Goal: Task Accomplishment & Management: Complete application form

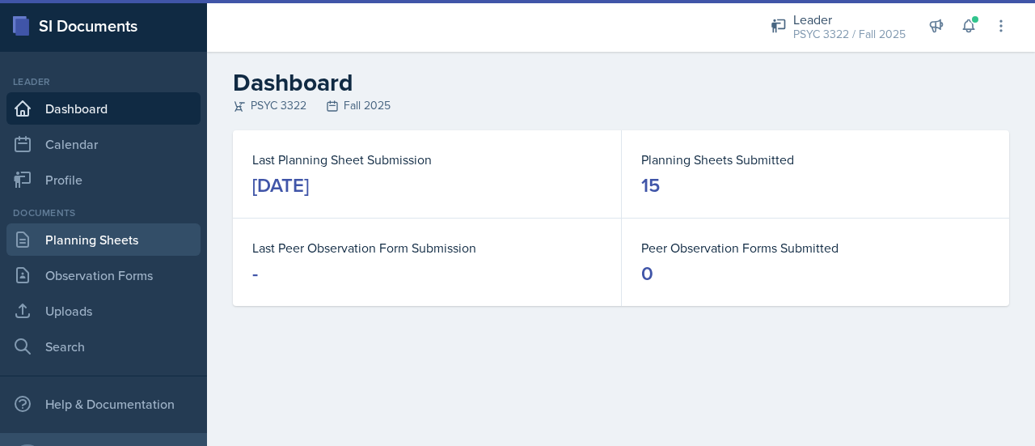
click at [137, 240] on link "Planning Sheets" at bounding box center [103, 239] width 194 height 32
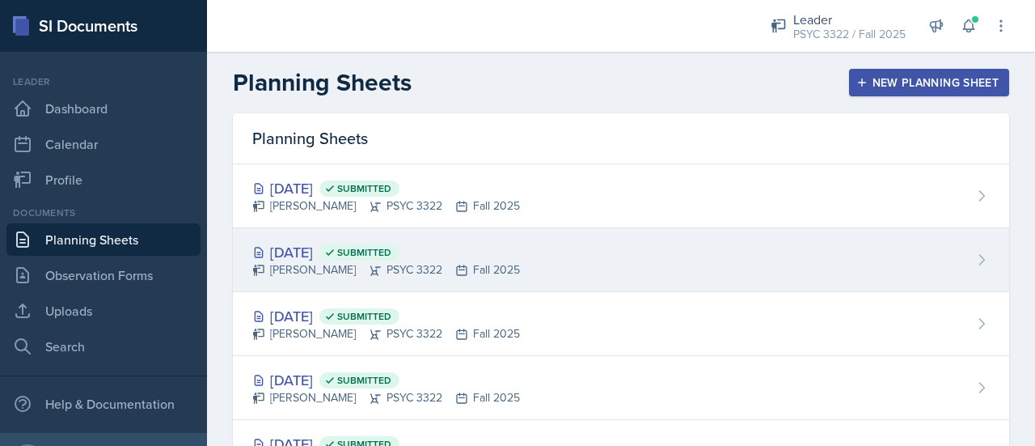
scroll to position [21, 0]
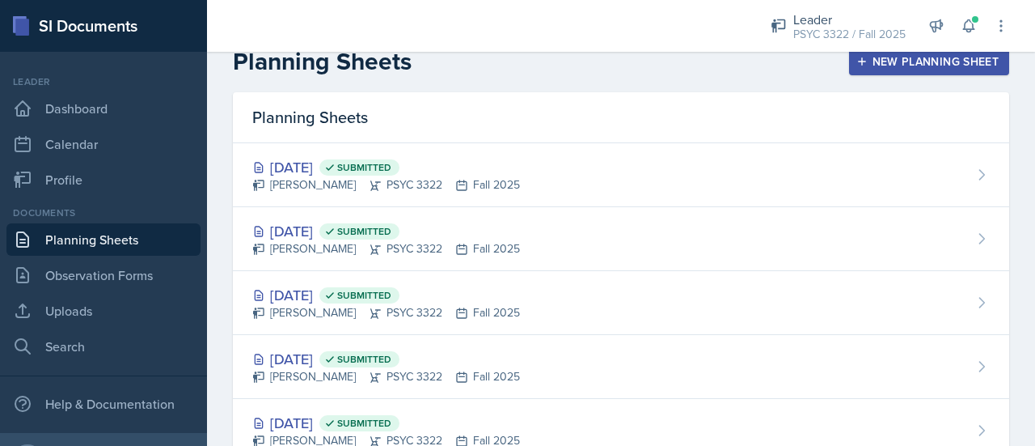
click at [877, 64] on div "New Planning Sheet" at bounding box center [929, 61] width 139 height 13
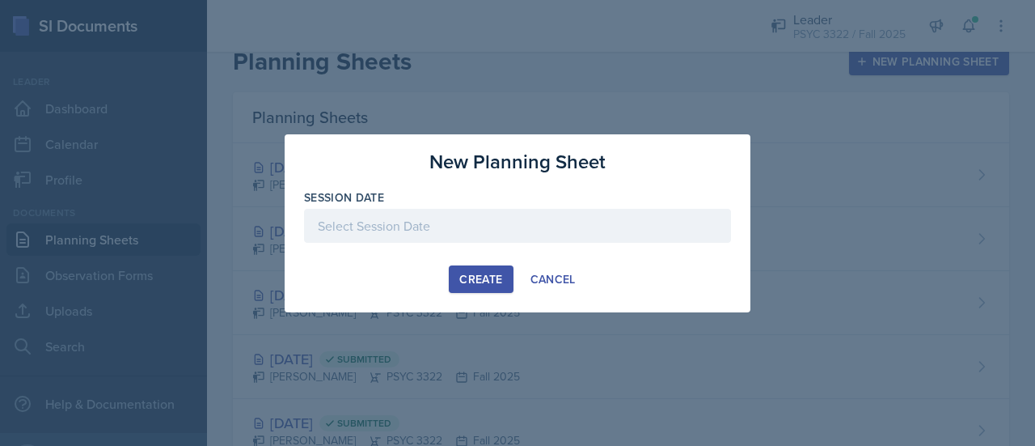
click at [370, 226] on div at bounding box center [517, 226] width 427 height 34
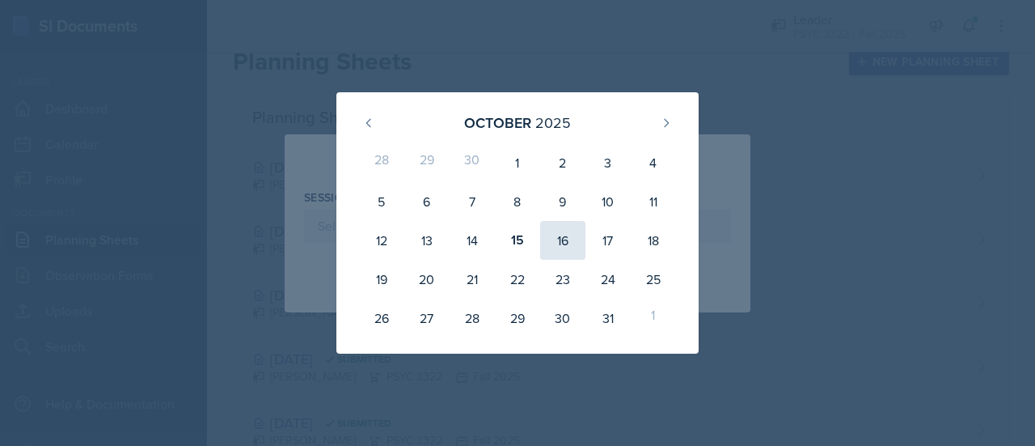
click at [581, 230] on div "16" at bounding box center [562, 240] width 45 height 39
type input "October 16th, 2025"
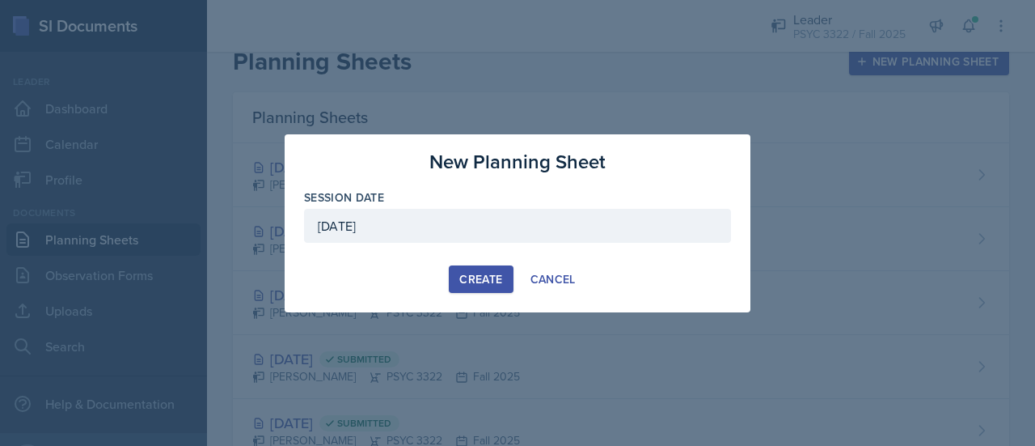
click at [486, 277] on div "Create" at bounding box center [480, 278] width 43 height 13
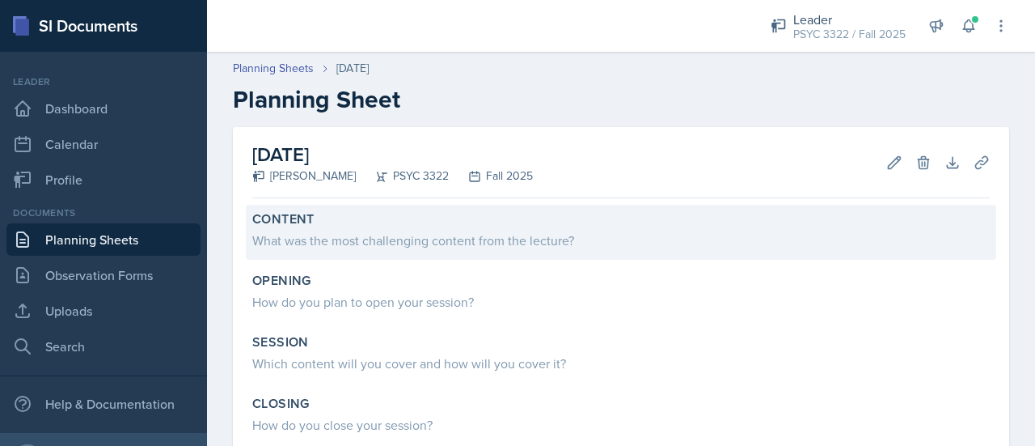
click at [349, 234] on div "What was the most challenging content from the lecture?" at bounding box center [620, 239] width 737 height 19
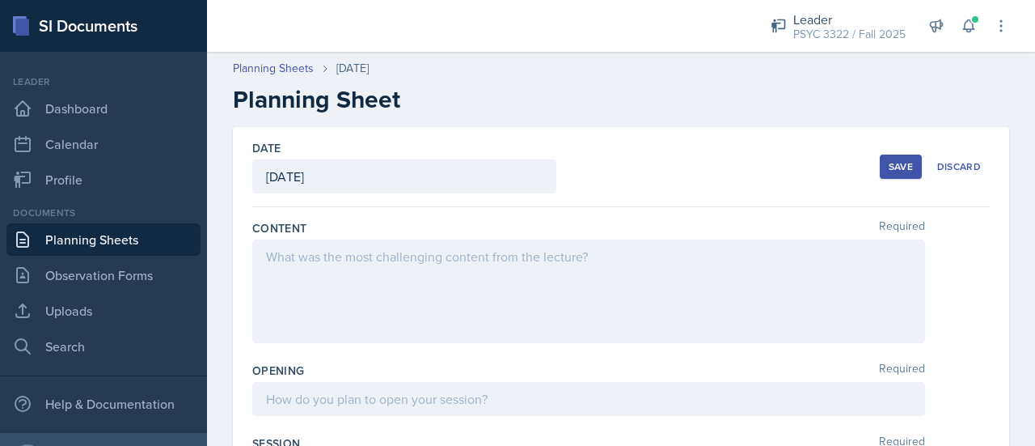
click at [591, 306] on div at bounding box center [588, 291] width 673 height 104
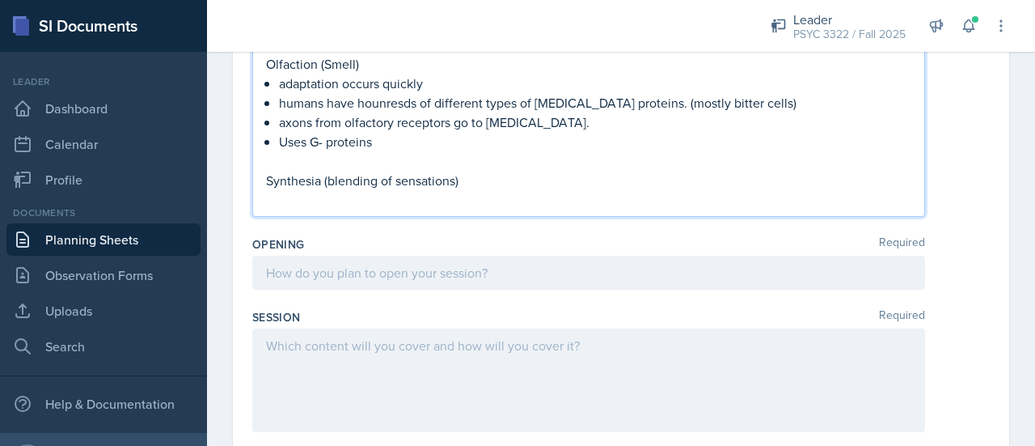
click at [473, 289] on div "Opening Required" at bounding box center [620, 266] width 737 height 73
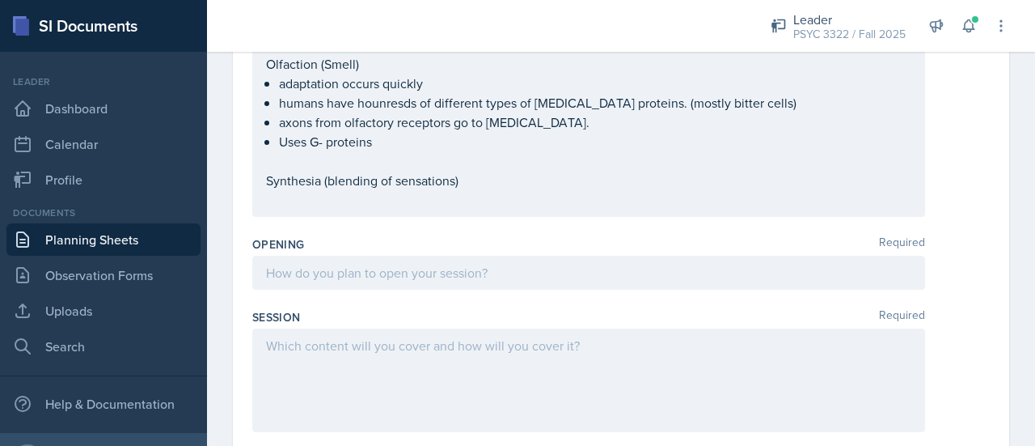
click at [441, 269] on div at bounding box center [588, 273] width 673 height 34
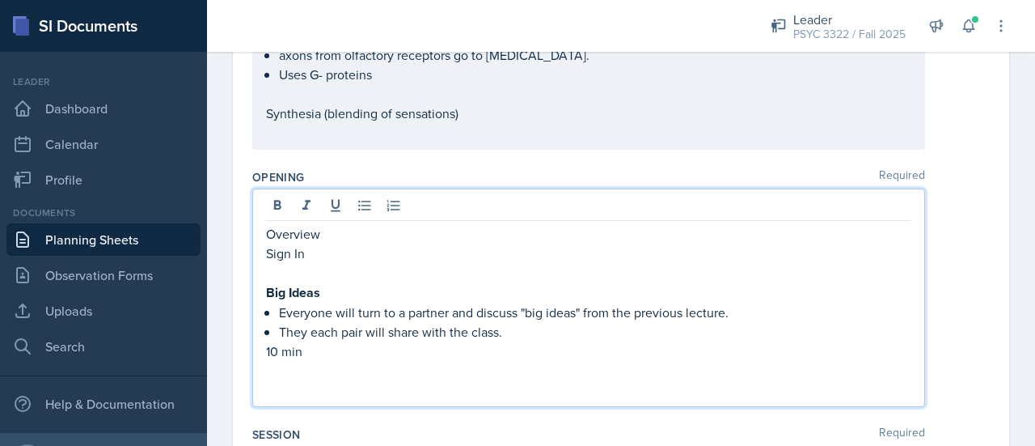
scroll to position [2212, 0]
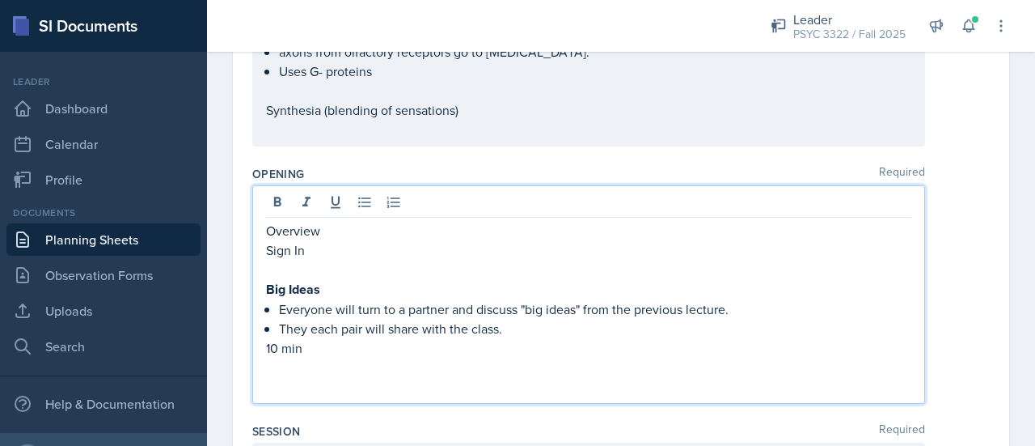
click at [0, 0] on div "will each pair" at bounding box center [0, 0] width 0 height 0
type textarea "each pair will"
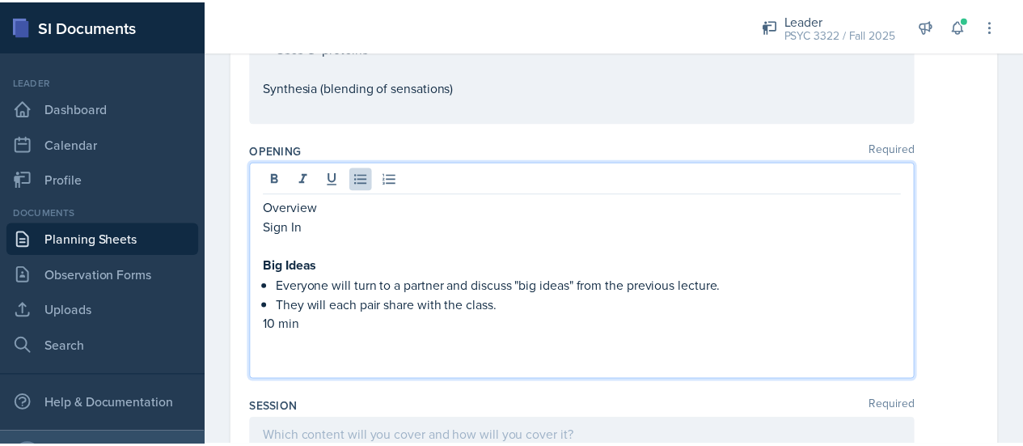
scroll to position [2240, 0]
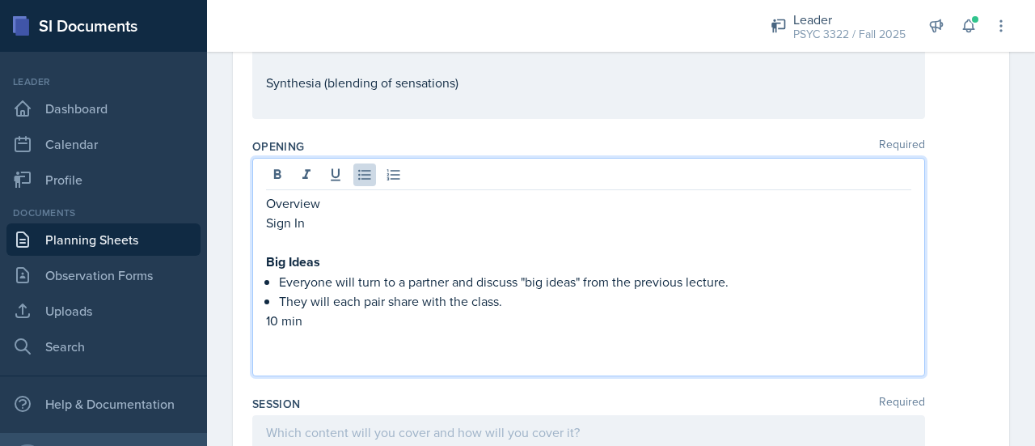
click at [332, 294] on p "They will each pair share with the class." at bounding box center [595, 300] width 632 height 19
click at [336, 375] on div "Opening Required Overview Sign In Big Ideas Everyone will turn to a partner and…" at bounding box center [620, 260] width 737 height 257
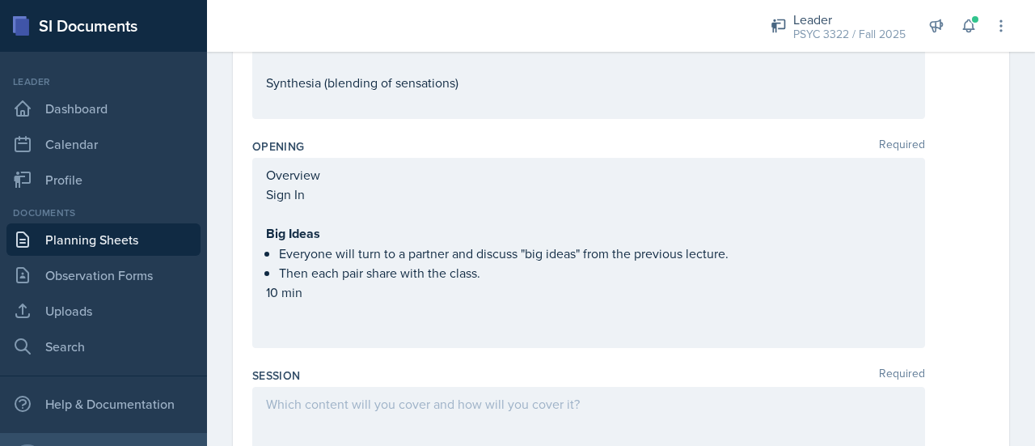
click at [347, 367] on div "Session Required" at bounding box center [620, 375] width 737 height 16
click at [320, 319] on div "Overview Sign In Big Ideas Everyone will turn to a partner and discuss "big ide…" at bounding box center [588, 252] width 645 height 175
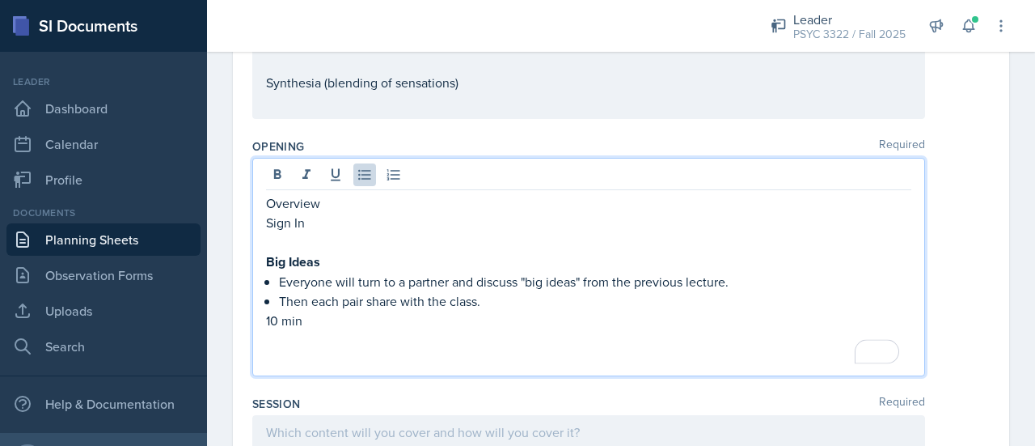
click at [362, 291] on p "Then each pair share with the class." at bounding box center [595, 300] width 632 height 19
click at [377, 330] on p "To enrich screen reader interactions, please activate Accessibility in Grammarl…" at bounding box center [588, 339] width 645 height 19
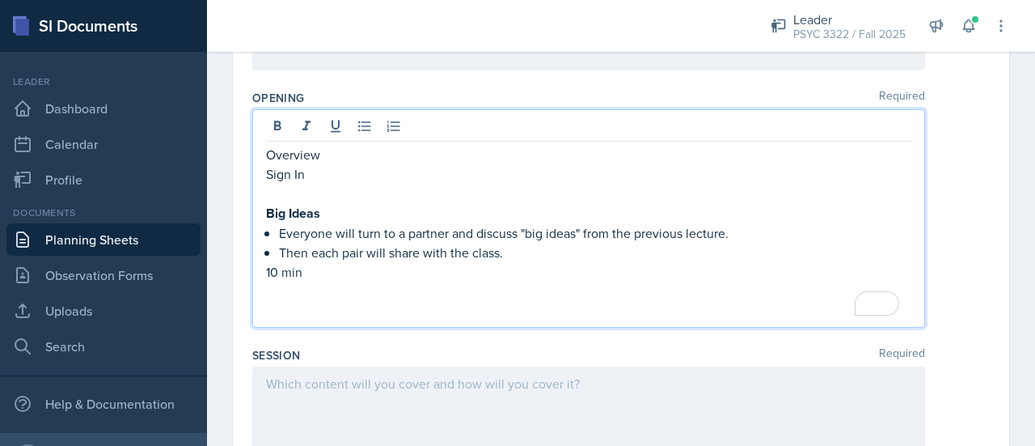
scroll to position [0, 0]
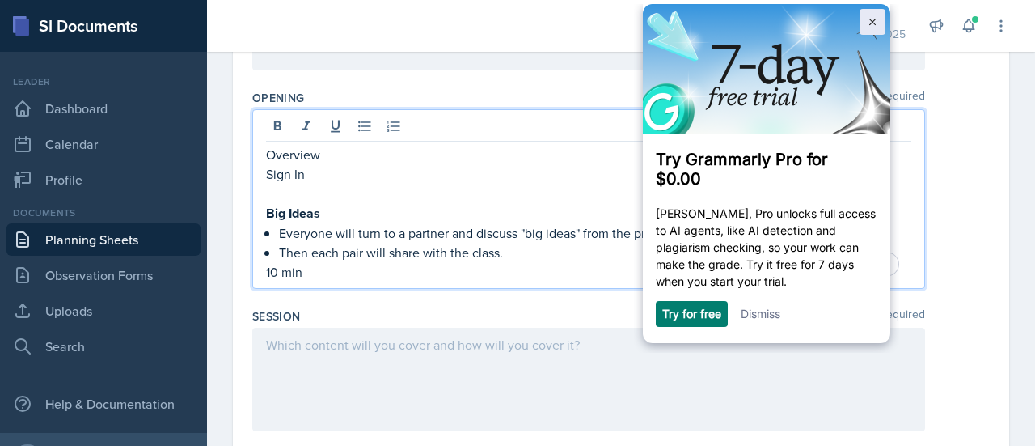
click at [870, 23] on img at bounding box center [872, 22] width 7 height 7
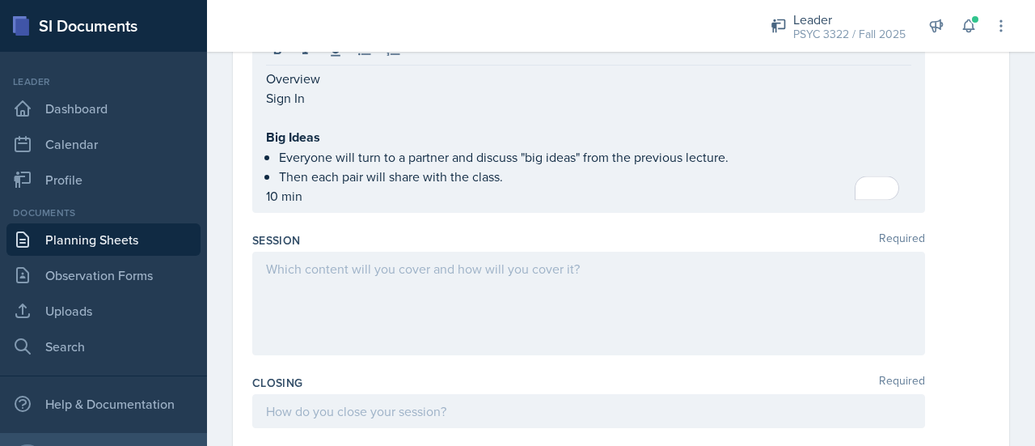
click at [521, 235] on div "Session Required" at bounding box center [620, 240] width 737 height 16
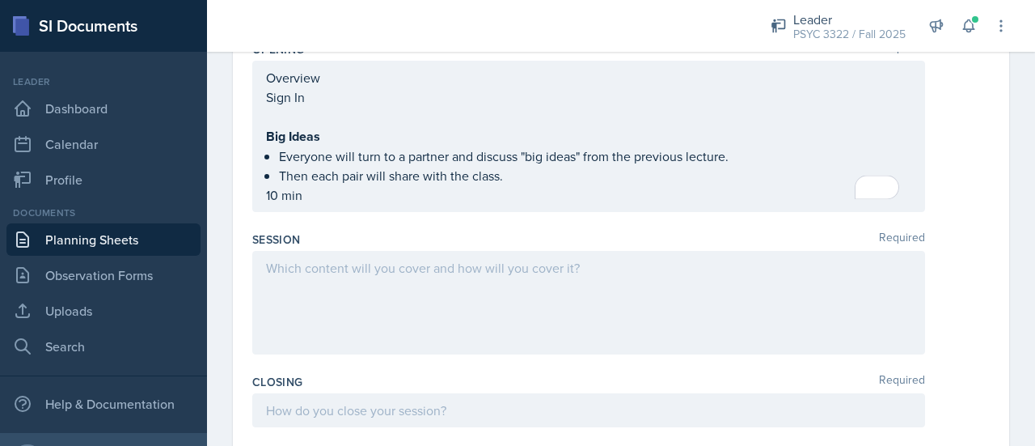
click at [505, 272] on div at bounding box center [588, 303] width 673 height 104
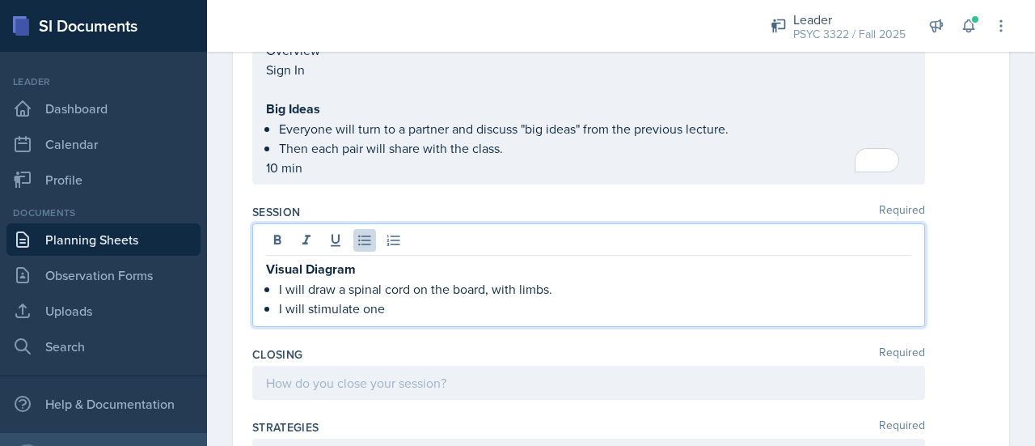
click at [490, 285] on p "I will draw a spinal cord on the board, with limbs." at bounding box center [595, 288] width 632 height 19
click at [404, 310] on p "I will stimulate one" at bounding box center [595, 307] width 632 height 19
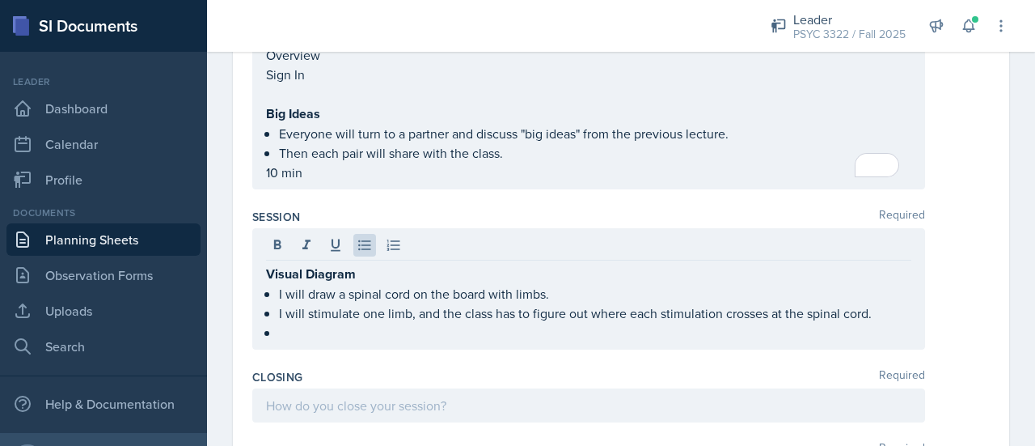
scroll to position [2360, 0]
click at [472, 348] on div "Session Required Visual Diagram I will draw a spinal cord on the board with lim…" at bounding box center [620, 281] width 737 height 160
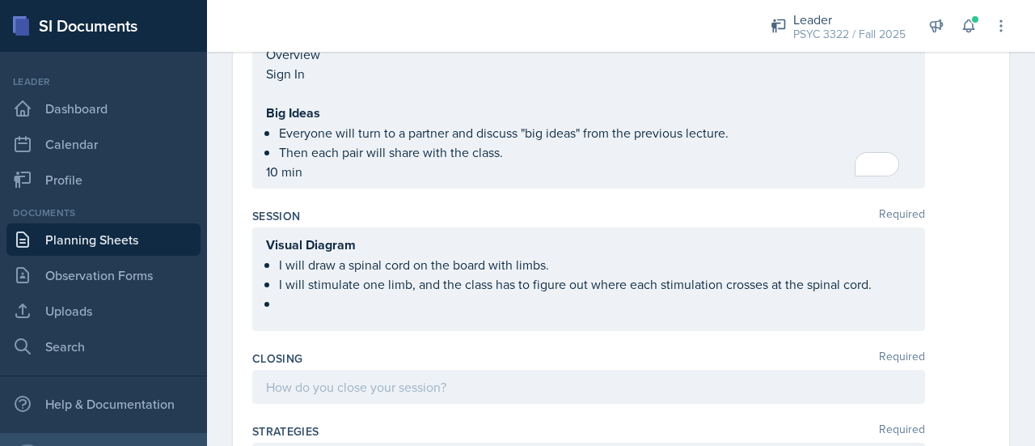
click at [357, 298] on ul "I will draw a spinal cord on the board with limbs. I will stimulate one limb, a…" at bounding box center [595, 284] width 632 height 58
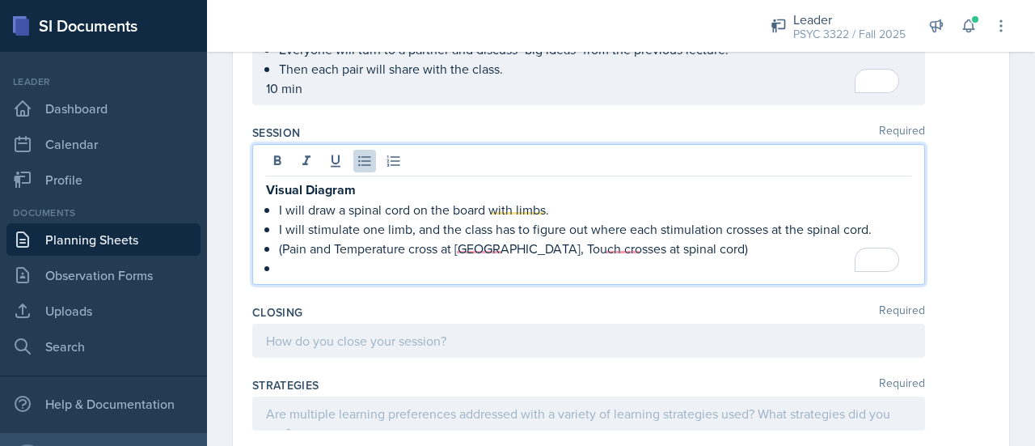
scroll to position [2478, 0]
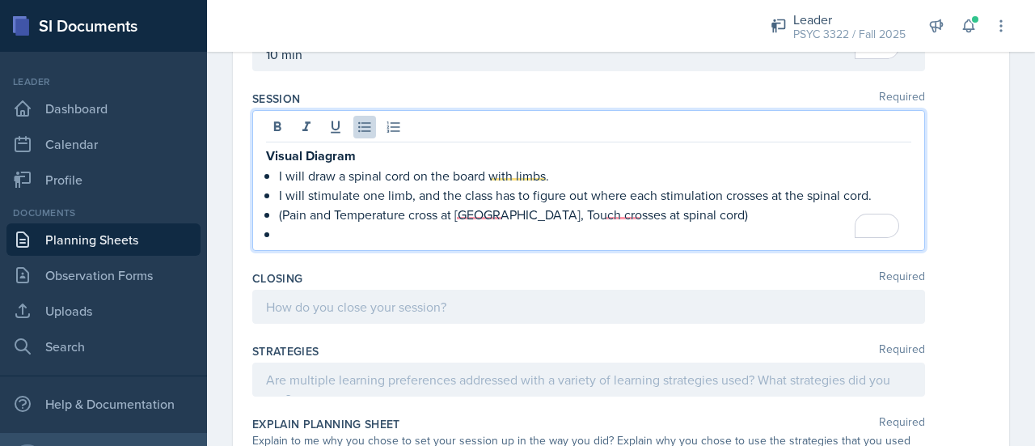
click at [501, 212] on p "(Pain and Temperature cross at medulla, Touch crosses at spinal cord)" at bounding box center [595, 214] width 632 height 19
click at [708, 211] on p "(Pain and Temperature cross at the spinal cord, Touch crosses at spinal cord)" at bounding box center [595, 214] width 632 height 19
click at [0, 0] on span "Replace with" at bounding box center [0, 0] width 0 height 0
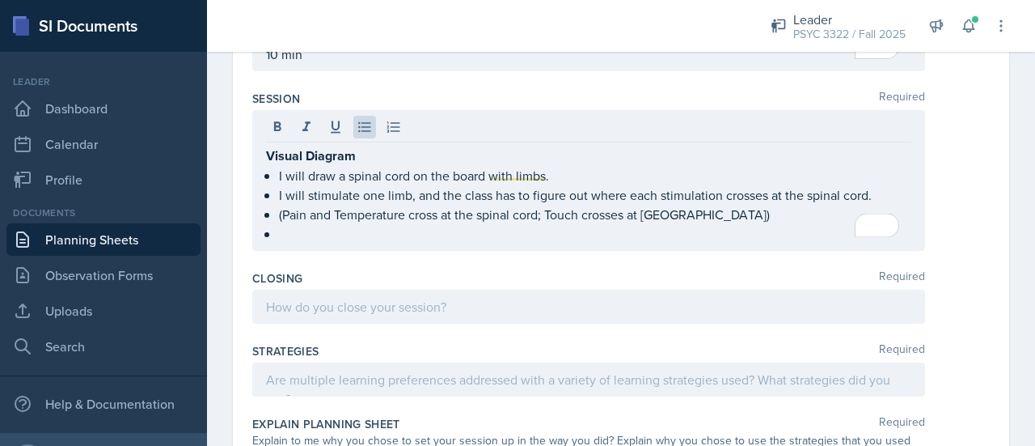
click at [517, 237] on div "Visual Diagram I will draw a spinal cord on the board with limbs. I will stimul…" at bounding box center [588, 180] width 673 height 141
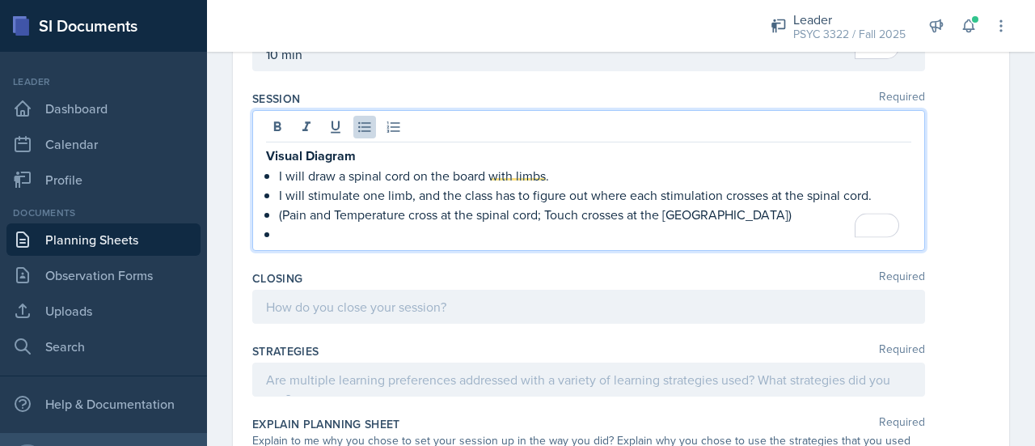
click at [0, 0] on qb-div "Add Punctuation medulla . )" at bounding box center [0, 0] width 0 height 0
click at [598, 224] on p "To enrich screen reader interactions, please activate Accessibility in Grammarl…" at bounding box center [595, 233] width 632 height 19
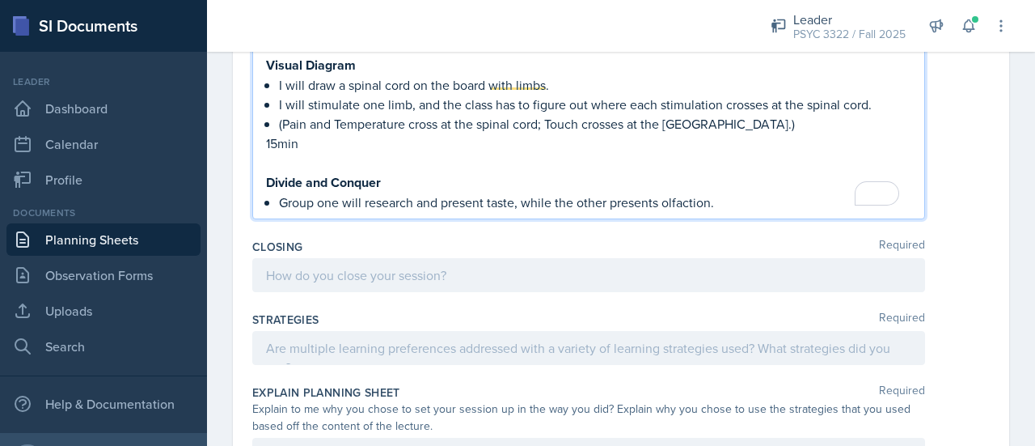
scroll to position [2538, 0]
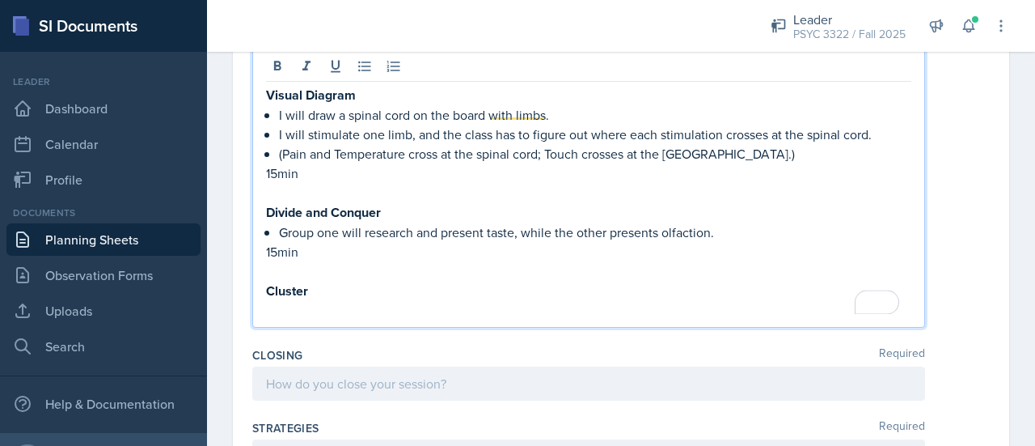
click at [412, 203] on p "Divide and Conquer" at bounding box center [588, 212] width 645 height 20
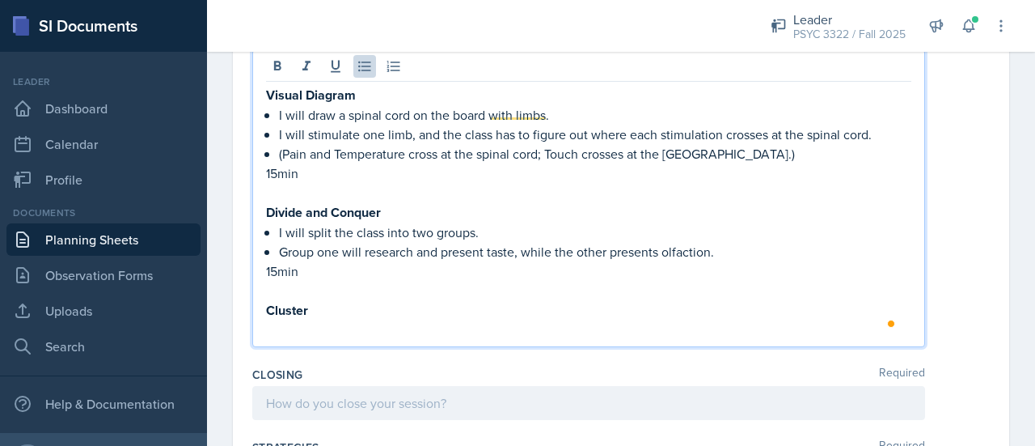
click at [369, 303] on p "Cluster" at bounding box center [588, 310] width 645 height 20
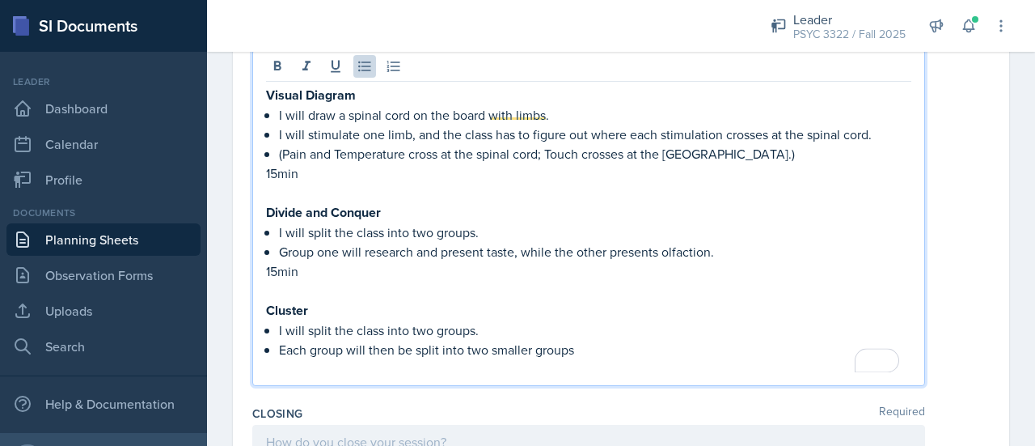
click at [608, 340] on p "Each group will then be split into two smaller groups" at bounding box center [595, 349] width 632 height 19
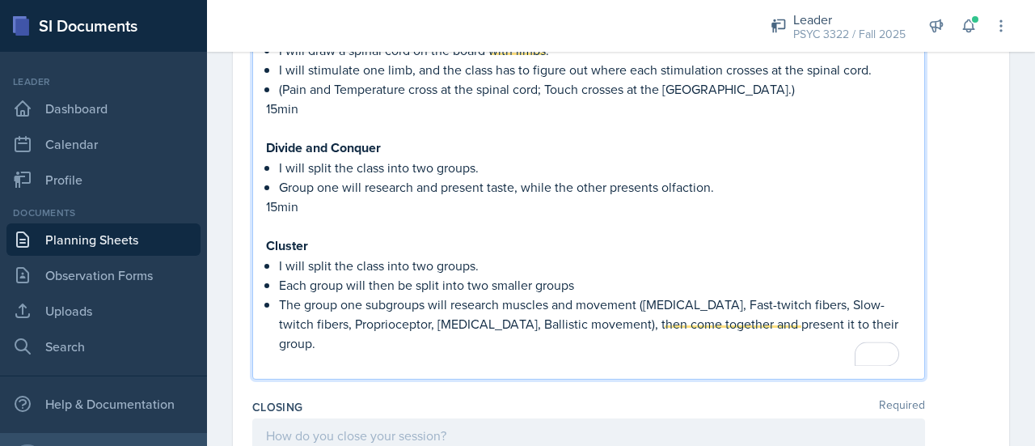
scroll to position [2604, 0]
click at [460, 339] on p "The group one subgroups will research muscles and movement (Neuromuscular junct…" at bounding box center [595, 322] width 632 height 58
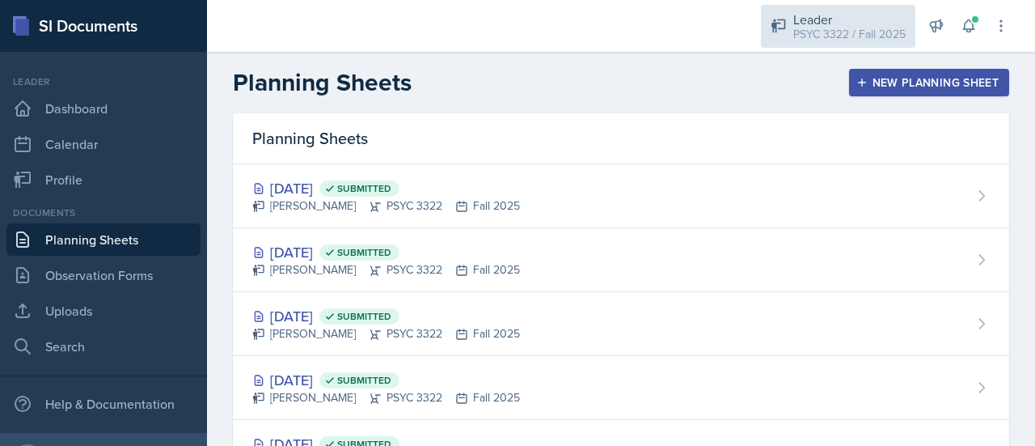
click at [839, 27] on div "PSYC 3322 / Fall 2025" at bounding box center [849, 34] width 112 height 17
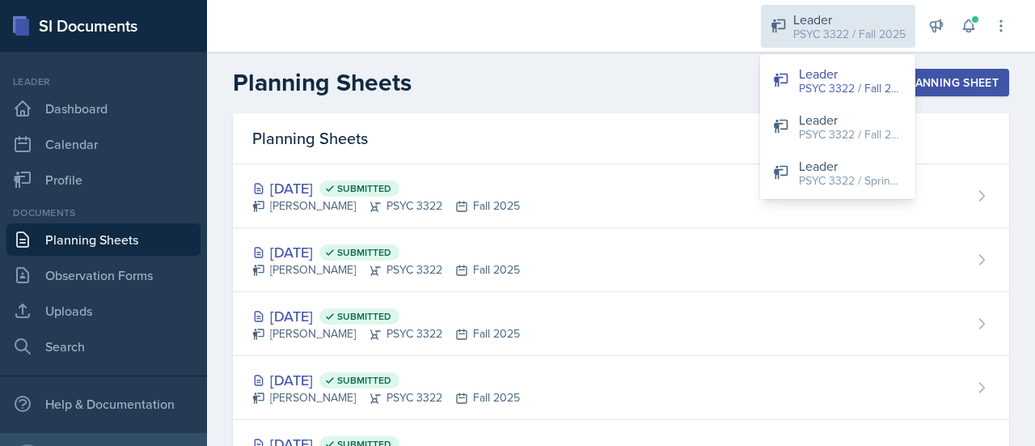
scroll to position [2501, 0]
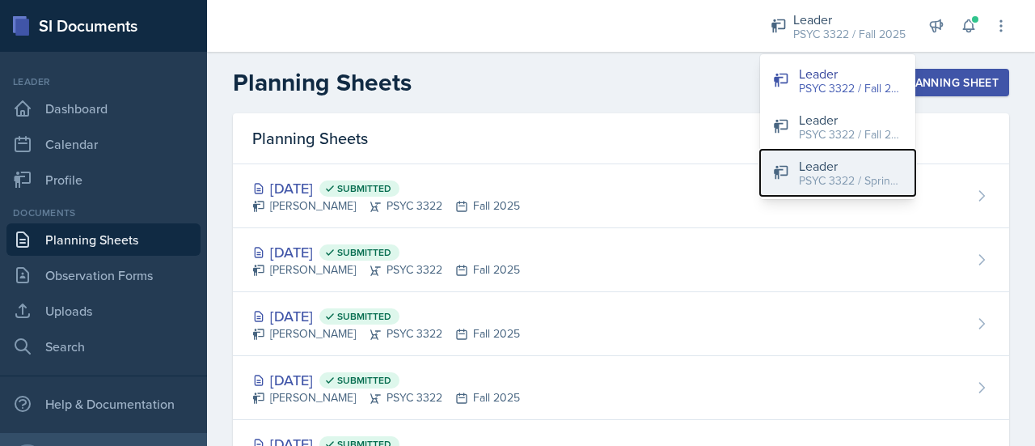
click at [827, 166] on div "Leader" at bounding box center [851, 165] width 104 height 19
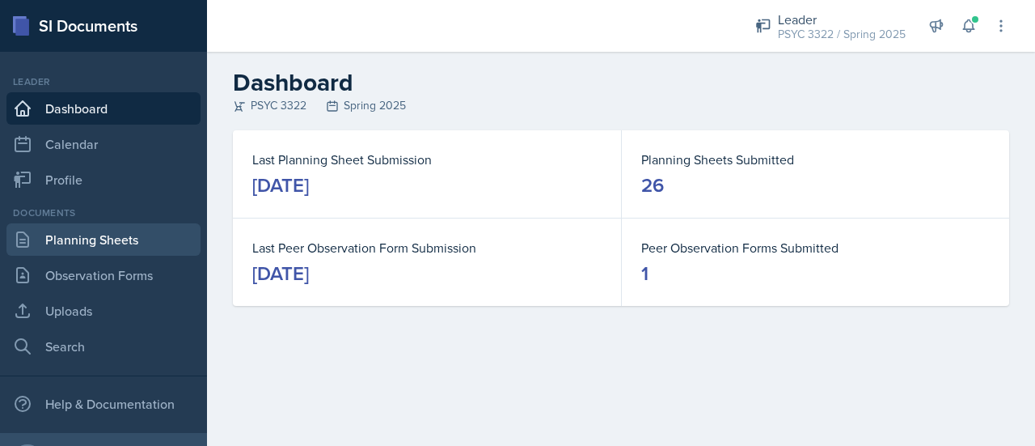
click at [125, 240] on link "Planning Sheets" at bounding box center [103, 239] width 194 height 32
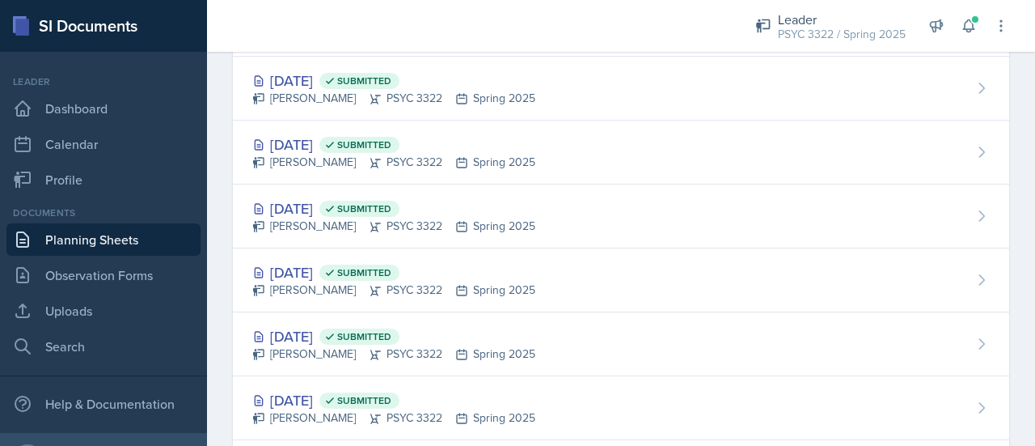
scroll to position [463, 0]
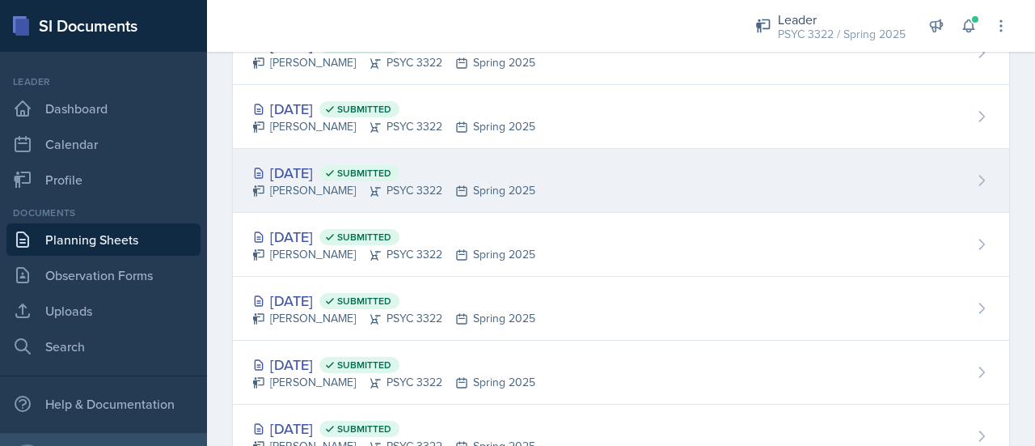
click at [339, 178] on div "Apr 2nd, 2025 Submitted" at bounding box center [393, 173] width 283 height 22
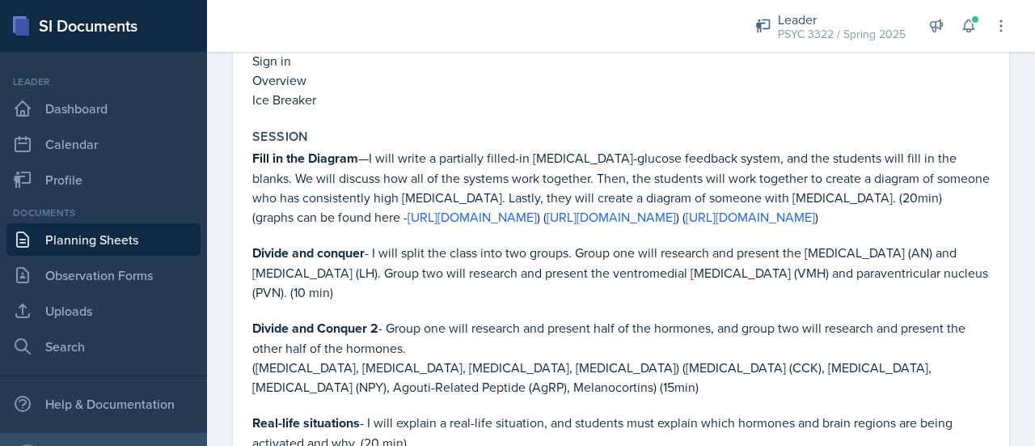
scroll to position [1452, 0]
click at [537, 207] on link "https://drive.google.com/file/d/1PNsAv8lRv9SU2xuWhIu8Ueb-fsxqZoTh/view?usp=shar…" at bounding box center [472, 216] width 129 height 18
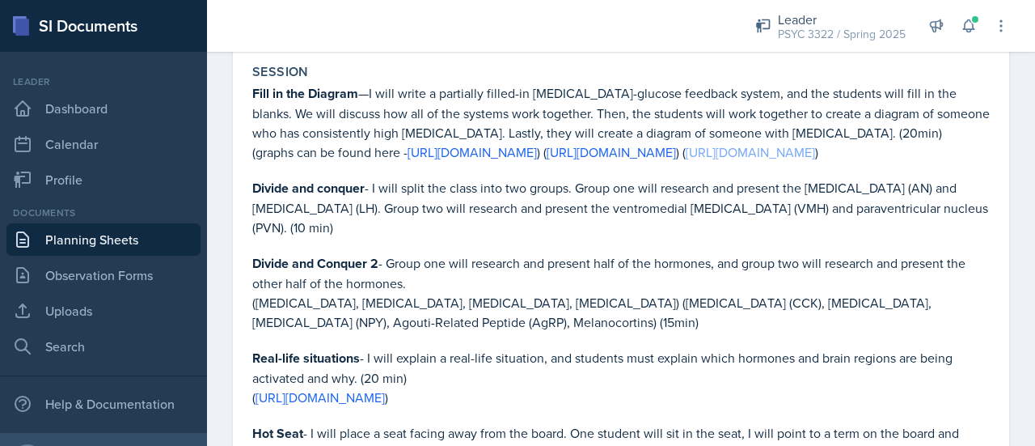
scroll to position [1517, 0]
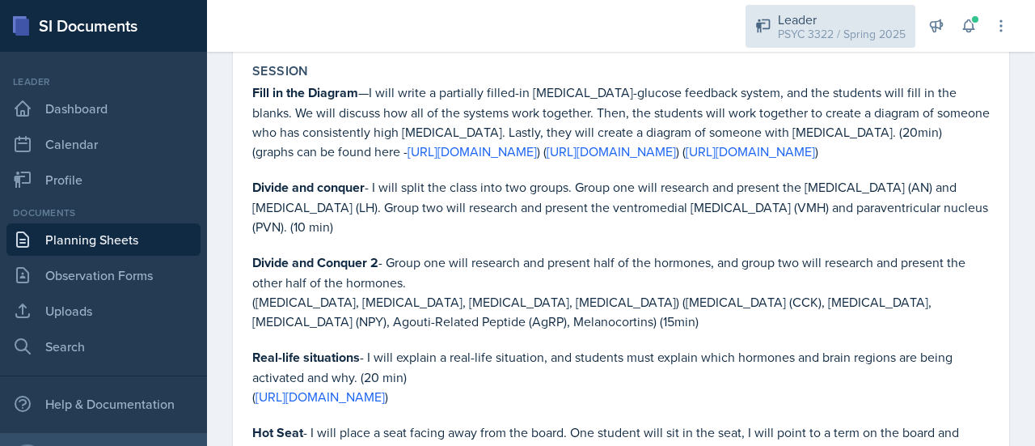
click at [804, 21] on div "Leader" at bounding box center [842, 19] width 128 height 19
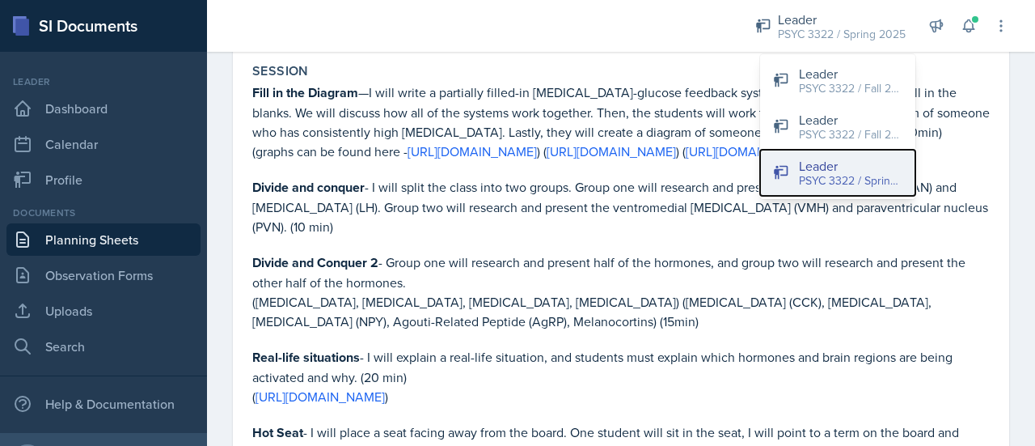
click at [790, 163] on button "Leader PSYC 3322 / Spring 2025" at bounding box center [837, 173] width 155 height 46
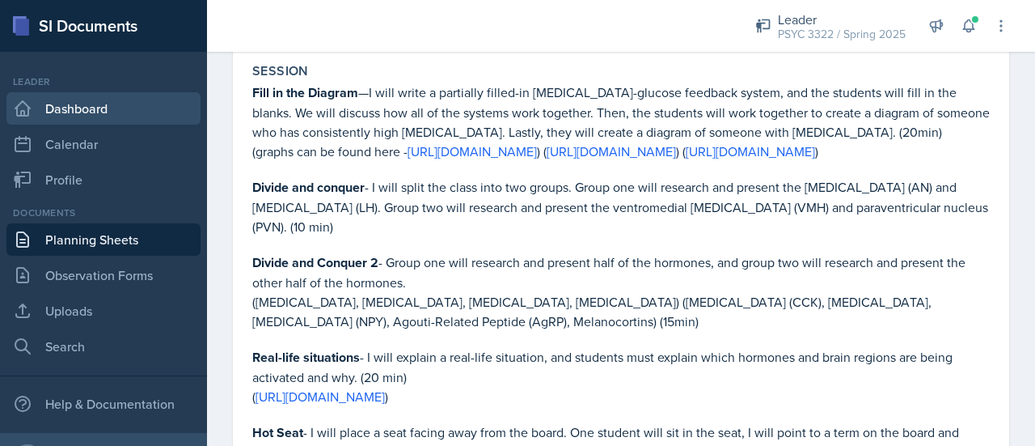
click at [87, 117] on link "Dashboard" at bounding box center [103, 108] width 194 height 32
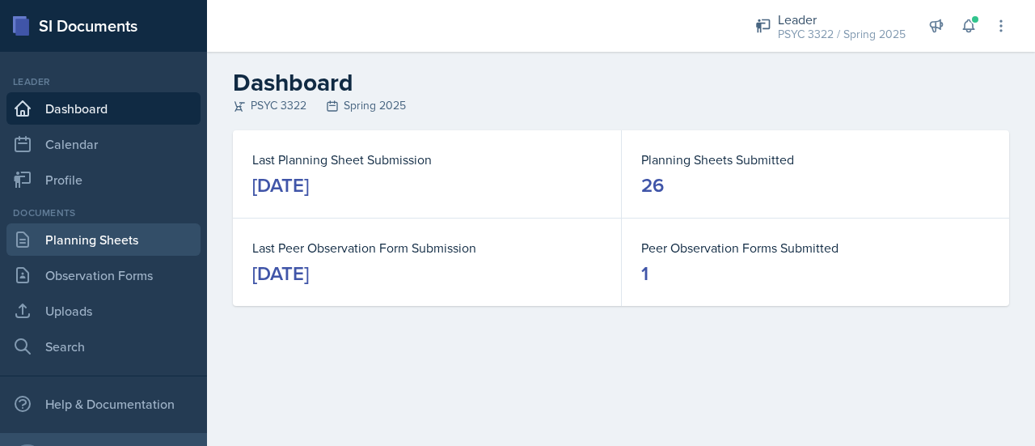
click at [78, 236] on link "Planning Sheets" at bounding box center [103, 239] width 194 height 32
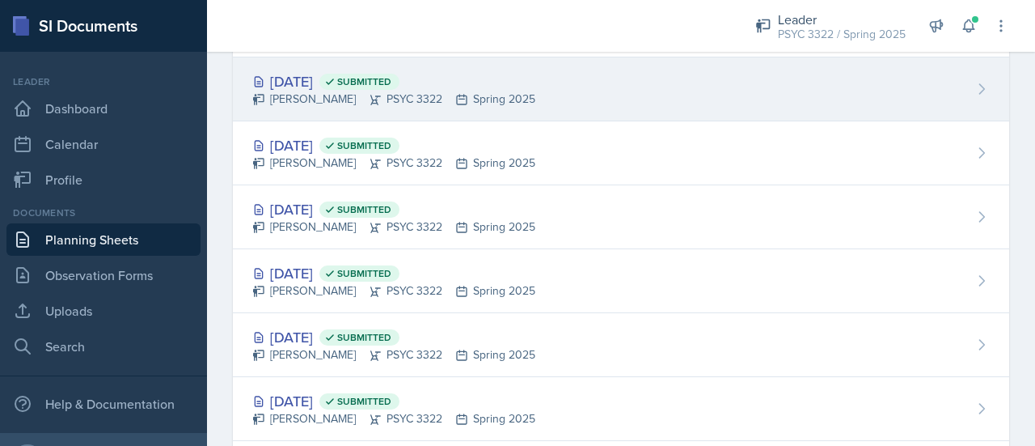
scroll to position [1076, 0]
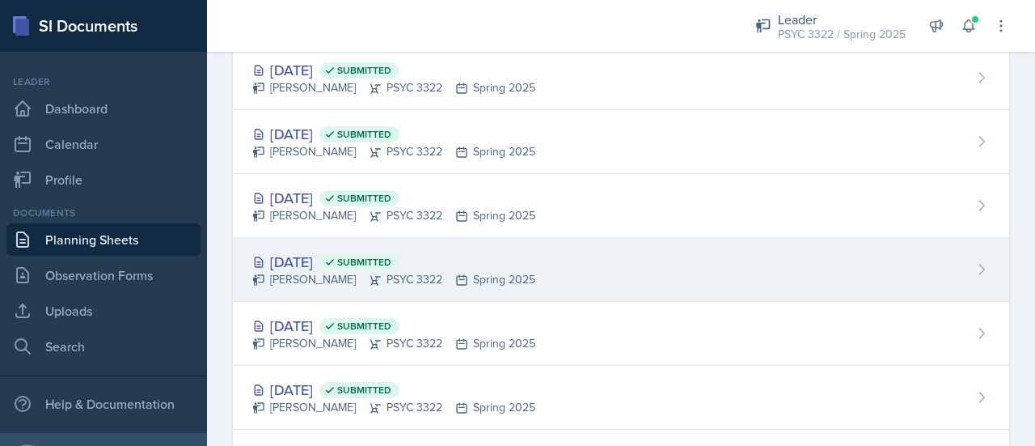
click at [308, 252] on div "Feb 17th, 2025 Submitted" at bounding box center [393, 262] width 283 height 22
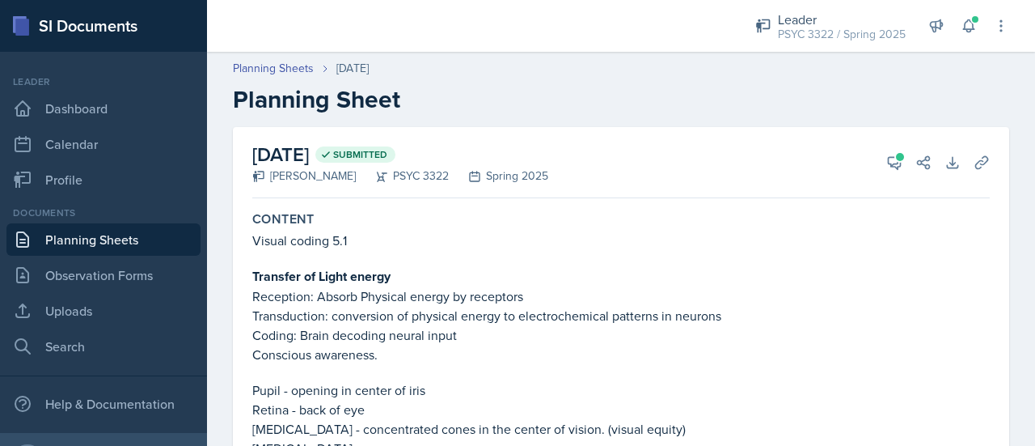
click at [125, 237] on link "Planning Sheets" at bounding box center [103, 239] width 194 height 32
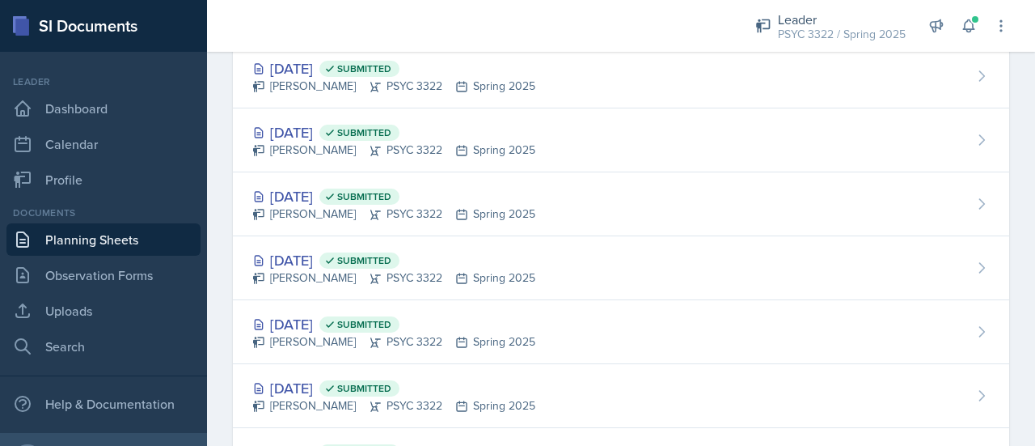
scroll to position [589, 0]
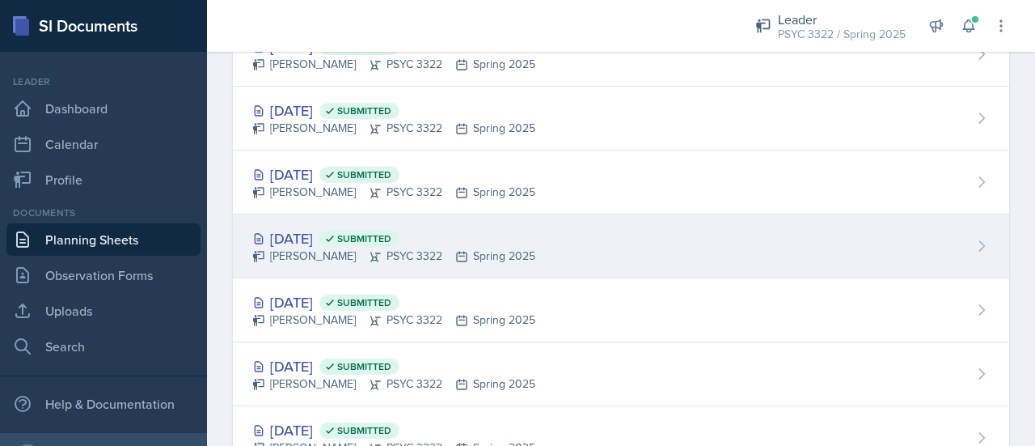
click at [306, 242] on div "Mar 24th, 2025 Submitted" at bounding box center [393, 238] width 283 height 22
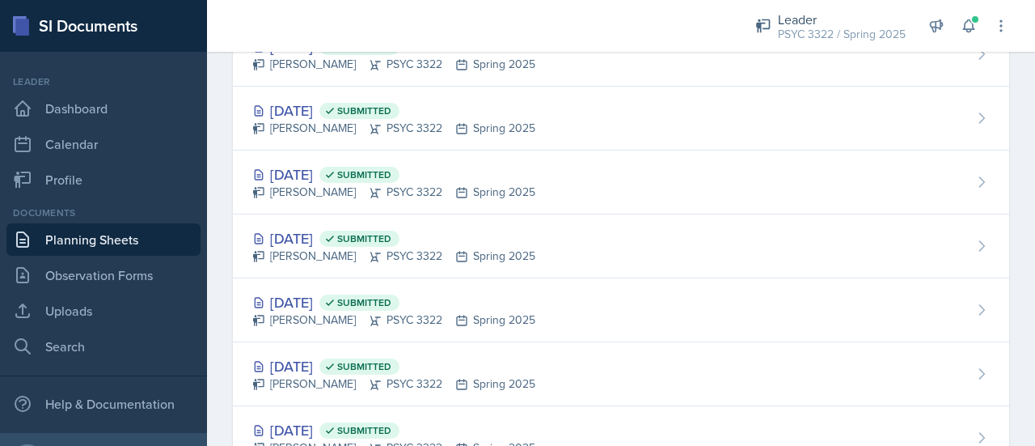
scroll to position [526, 0]
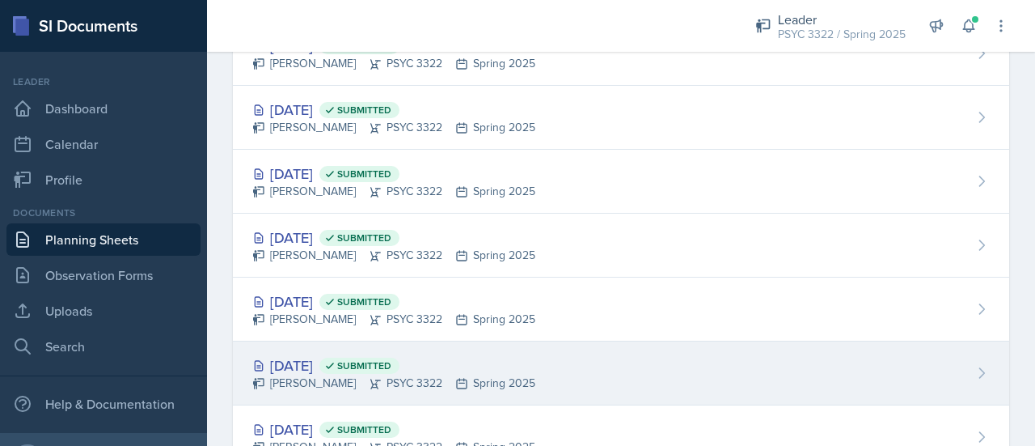
click at [326, 374] on div "Troy Broome PSYC 3322 Spring 2025" at bounding box center [393, 382] width 283 height 17
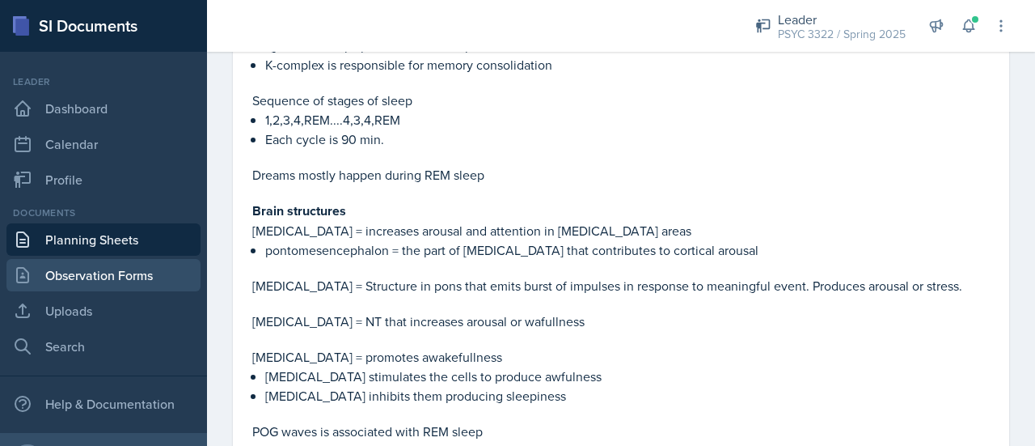
scroll to position [505, 0]
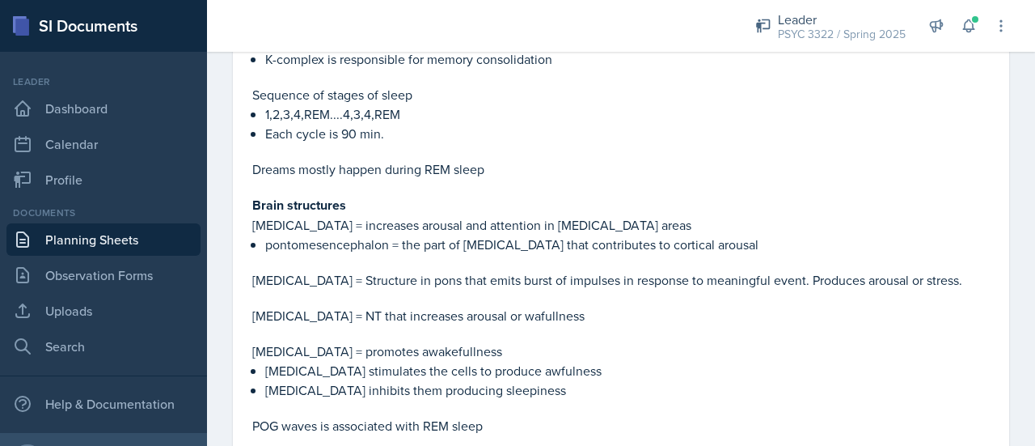
click at [77, 252] on link "Planning Sheets" at bounding box center [103, 239] width 194 height 32
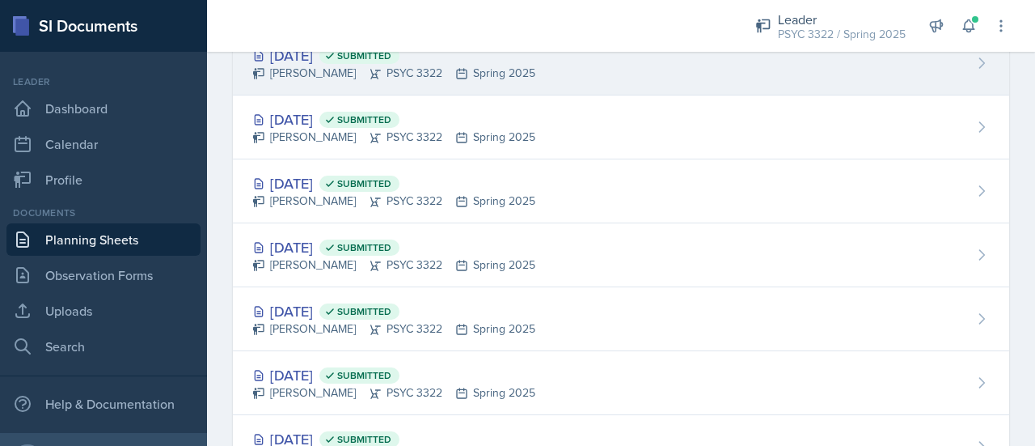
scroll to position [709, 0]
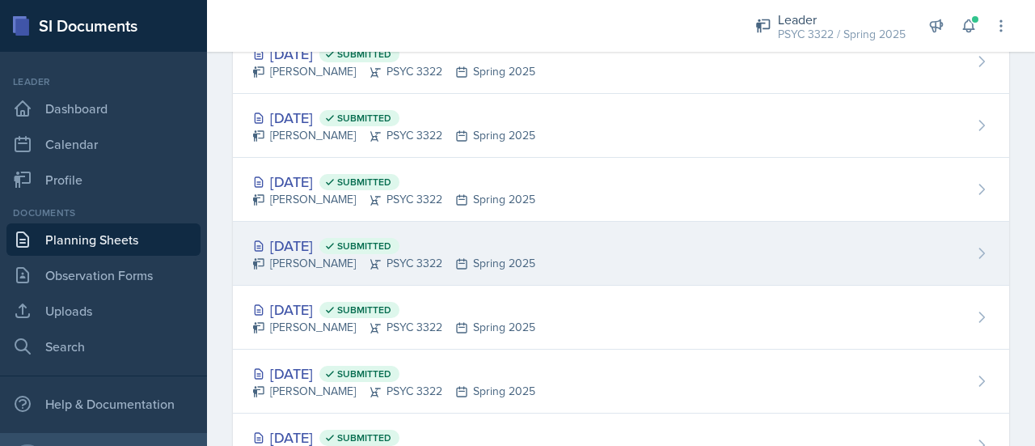
click at [365, 250] on div "Mar 17th, 2025 Submitted" at bounding box center [393, 245] width 283 height 22
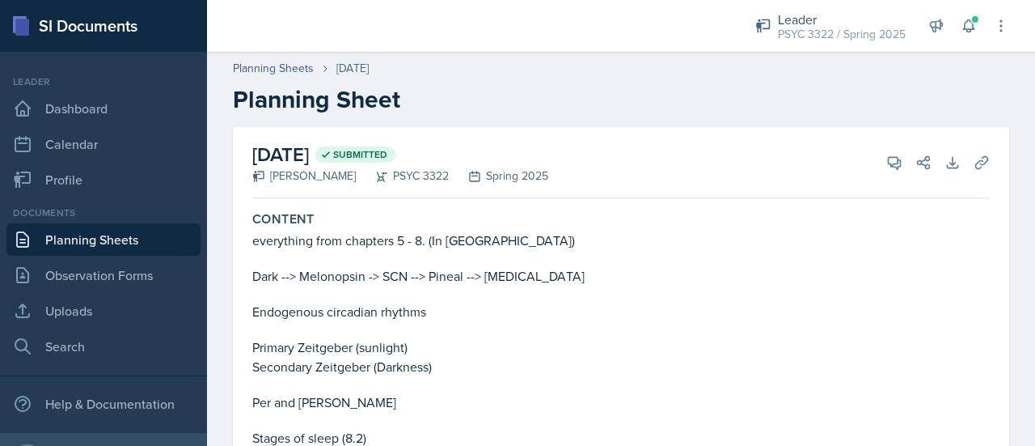
click at [154, 237] on link "Planning Sheets" at bounding box center [103, 239] width 194 height 32
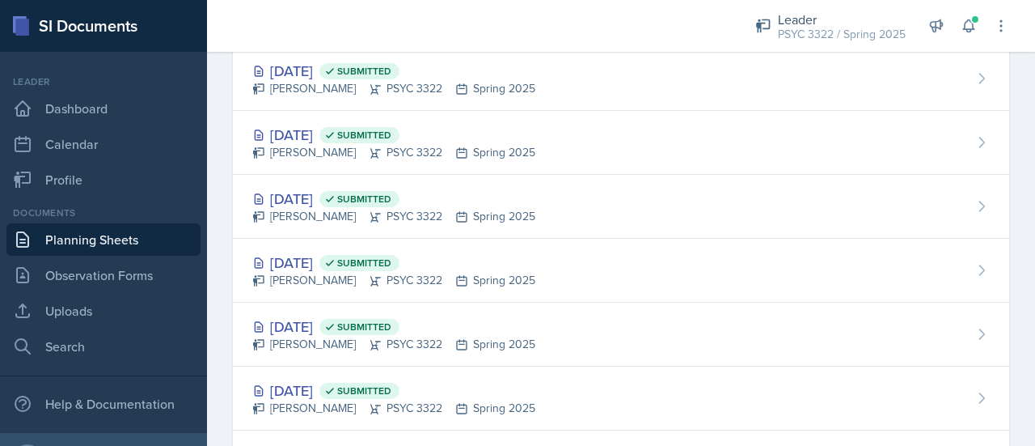
scroll to position [629, 0]
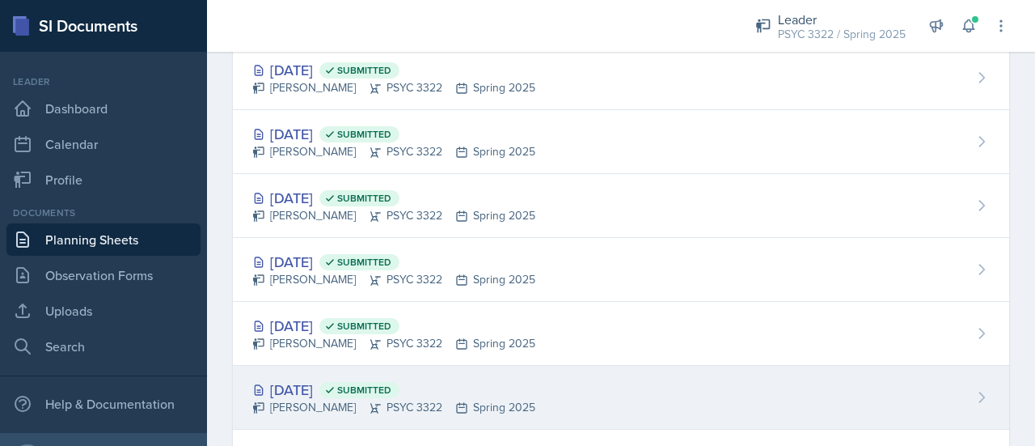
click at [327, 379] on div "Mar 5th, 2025 Submitted" at bounding box center [393, 389] width 283 height 22
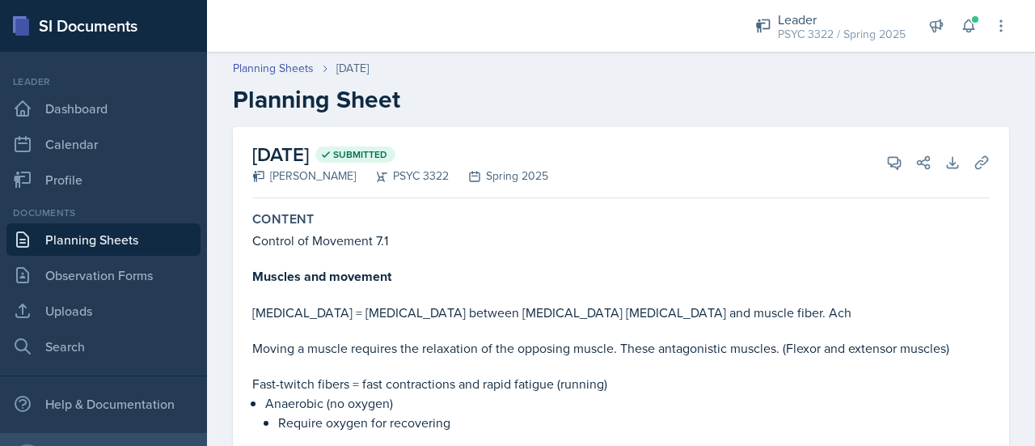
click at [138, 255] on link "Planning Sheets" at bounding box center [103, 239] width 194 height 32
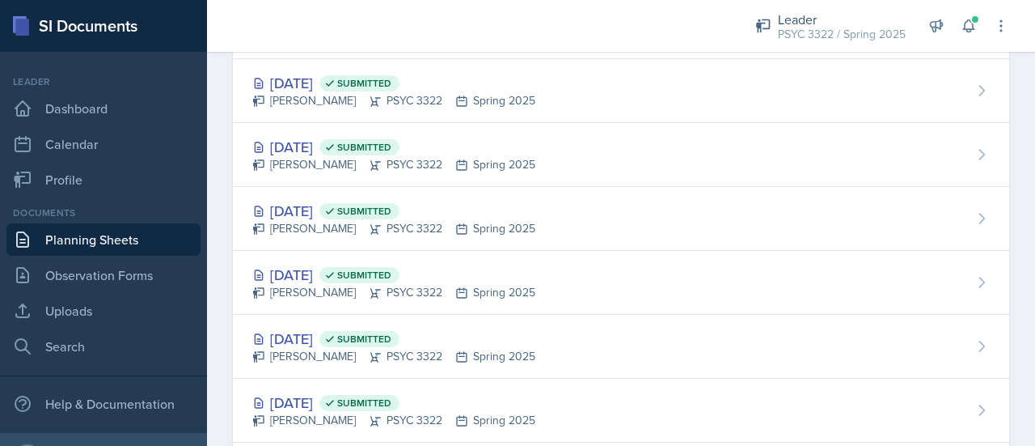
scroll to position [915, 0]
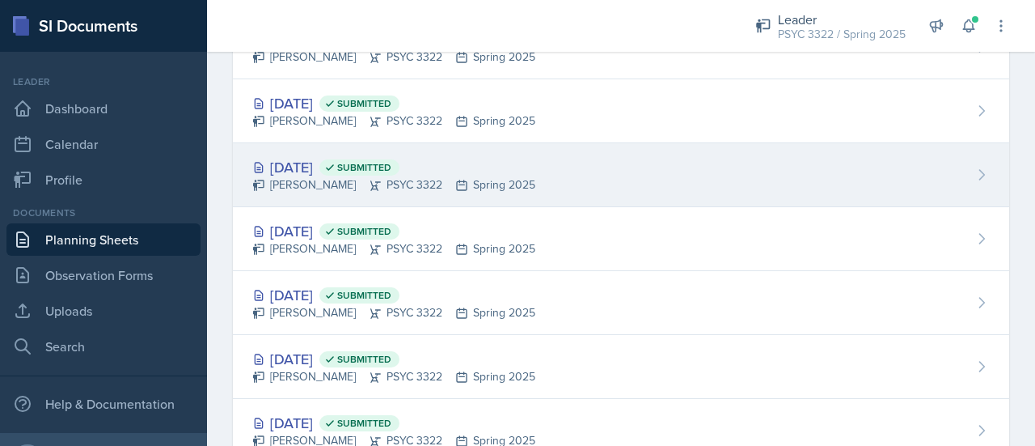
click at [313, 169] on div "Mar 3rd, 2025 Submitted" at bounding box center [393, 167] width 283 height 22
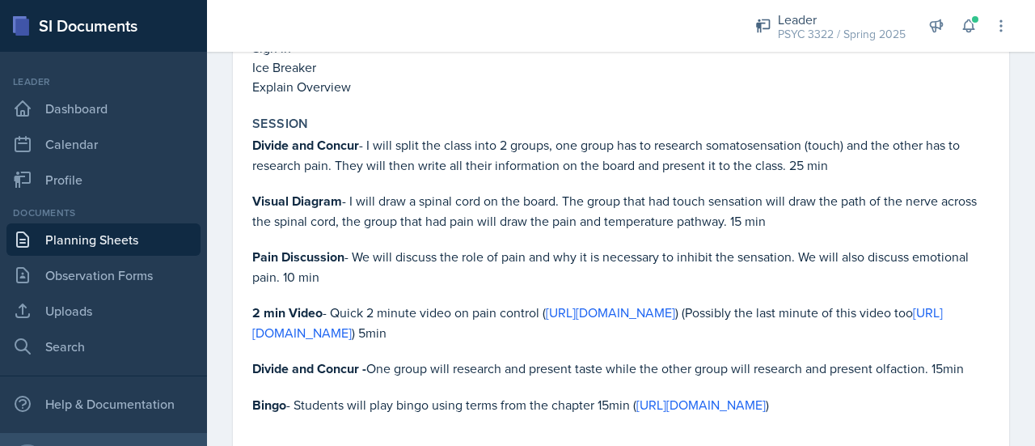
scroll to position [1921, 0]
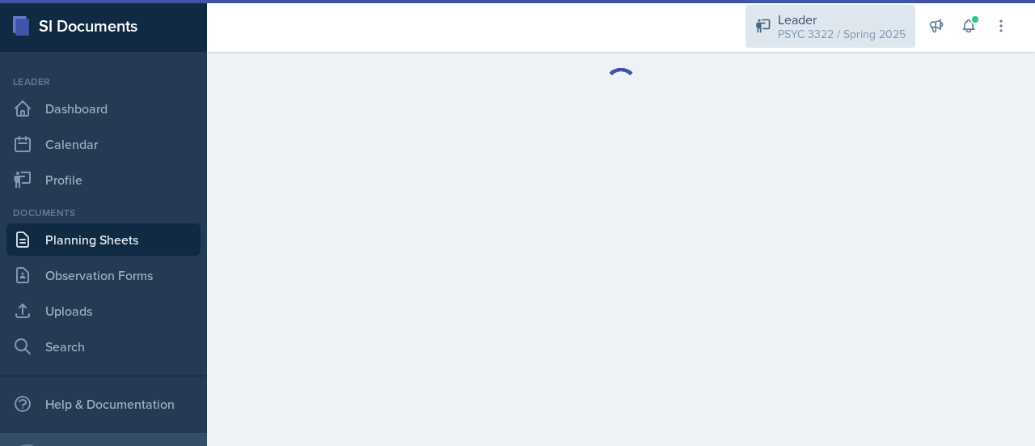
click at [883, 23] on div "Leader" at bounding box center [842, 19] width 128 height 19
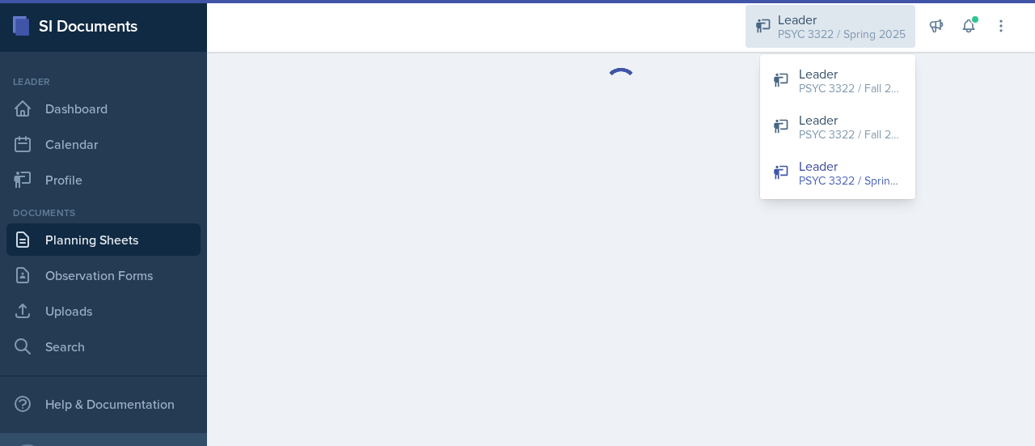
scroll to position [2501, 0]
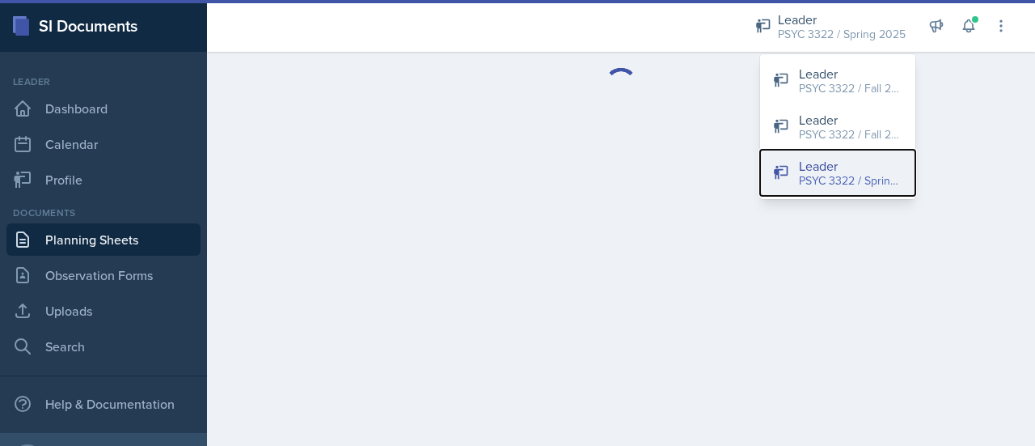
click at [833, 161] on div "Leader" at bounding box center [851, 165] width 104 height 19
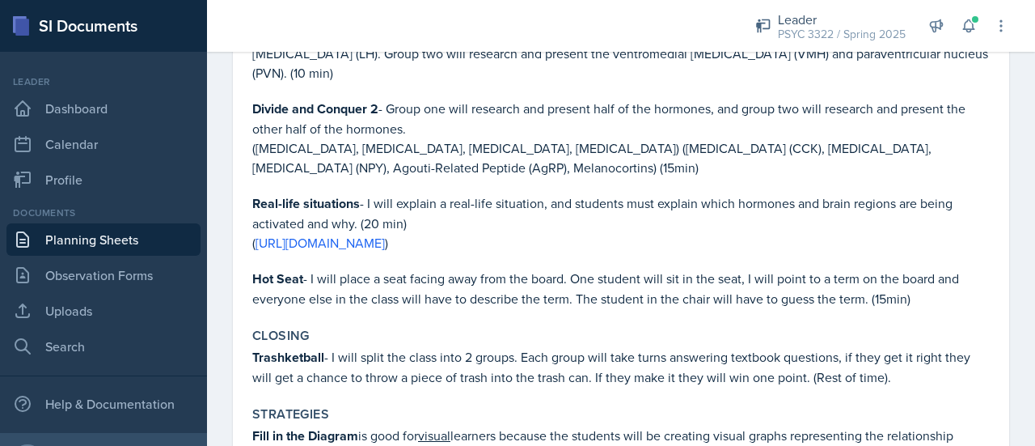
scroll to position [1672, 0]
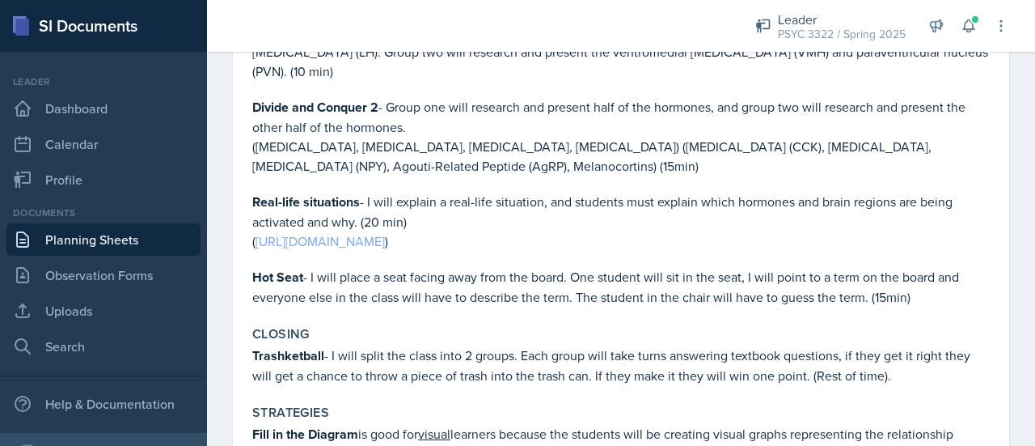
click at [385, 250] on link "https://drive.google.com/file/d/1h1O16WDPuqgHsUBmhqhsTfn04wuBH0xZ/view?usp=shar…" at bounding box center [320, 241] width 129 height 18
click at [385, 247] on link "https://drive.google.com/file/d/1h1O16WDPuqgHsUBmhqhsTfn04wuBH0xZ/view?usp=shar…" at bounding box center [320, 241] width 129 height 18
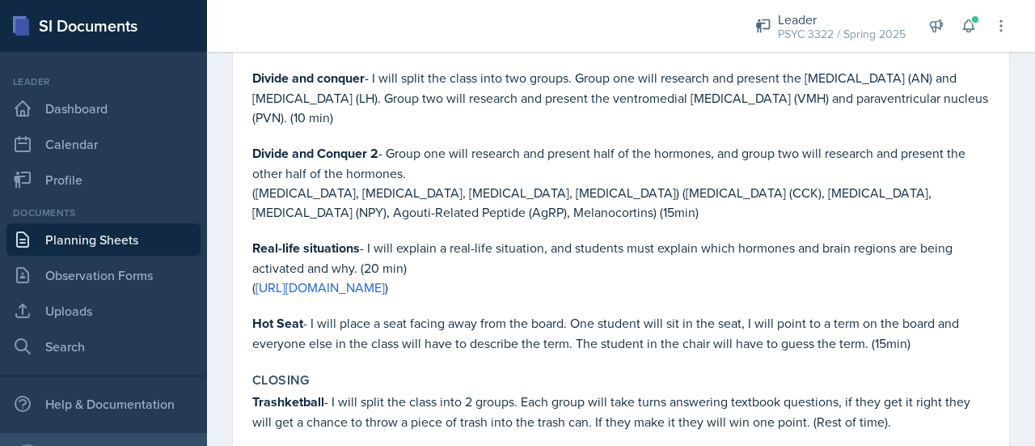
scroll to position [1625, 0]
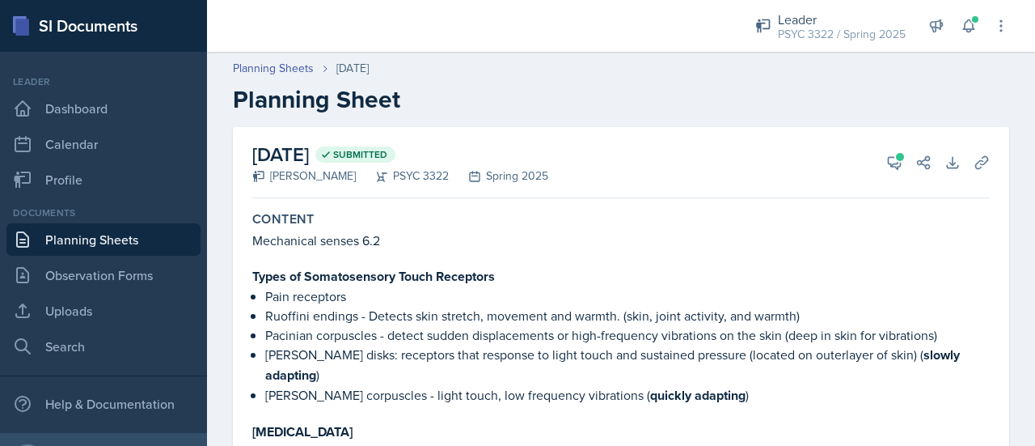
scroll to position [2501, 0]
click at [150, 229] on link "Planning Sheets" at bounding box center [103, 239] width 194 height 32
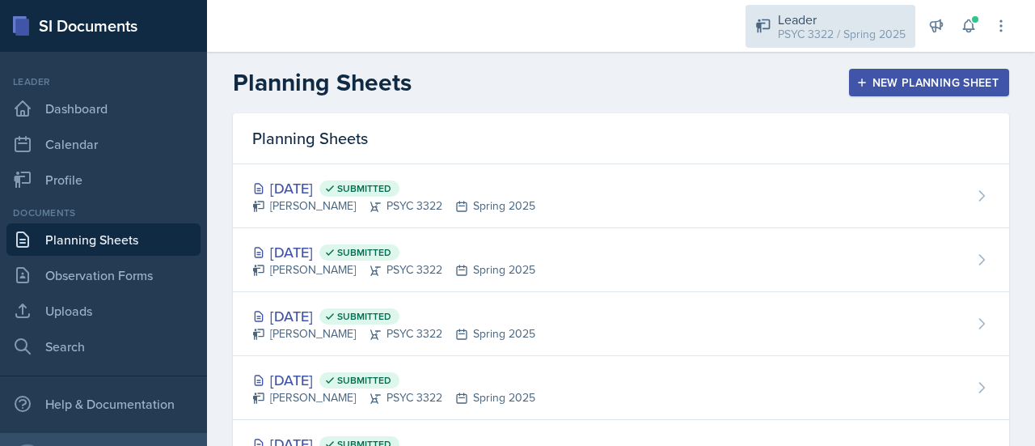
click at [799, 24] on div "Leader" at bounding box center [842, 19] width 128 height 19
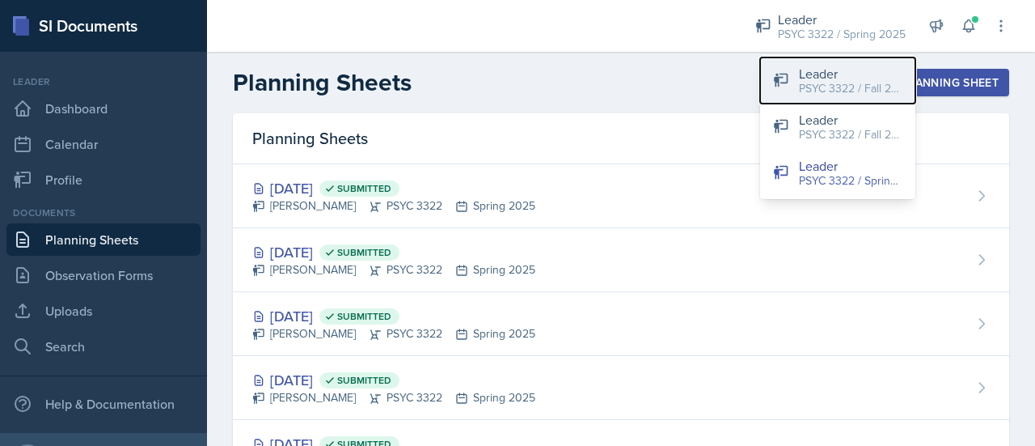
click at [793, 83] on button "Leader PSYC 3322 / Fall 2025" at bounding box center [837, 80] width 155 height 46
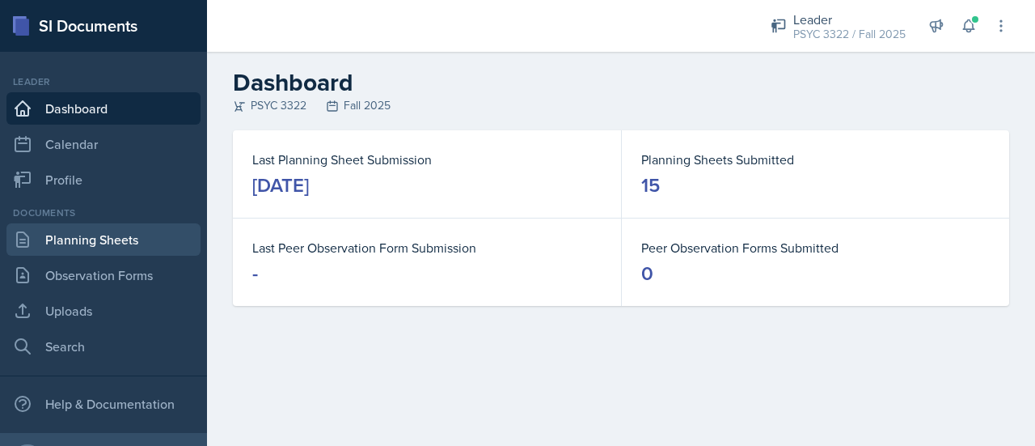
click at [139, 229] on link "Planning Sheets" at bounding box center [103, 239] width 194 height 32
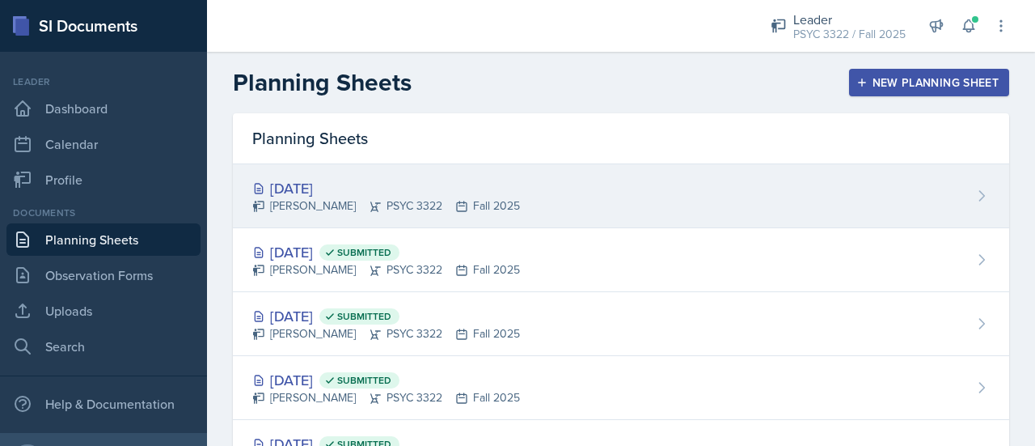
click at [299, 188] on div "[DATE]" at bounding box center [386, 188] width 268 height 22
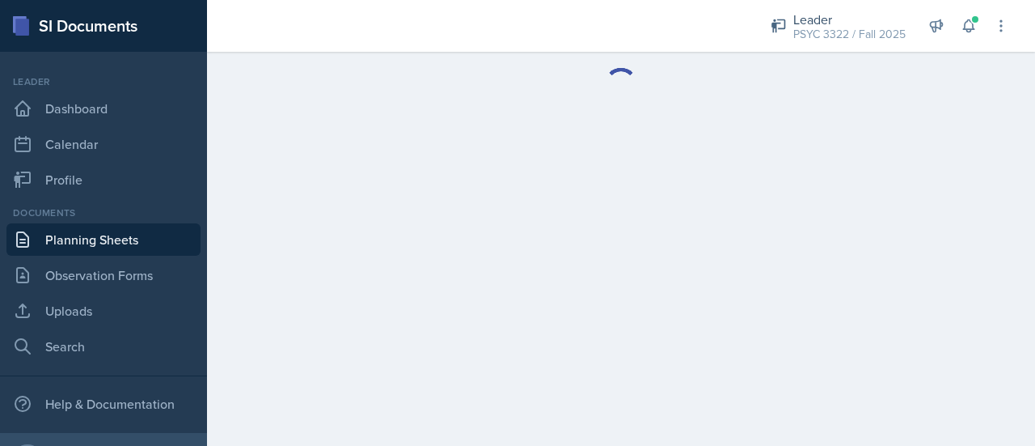
click at [168, 225] on link "Planning Sheets" at bounding box center [103, 239] width 194 height 32
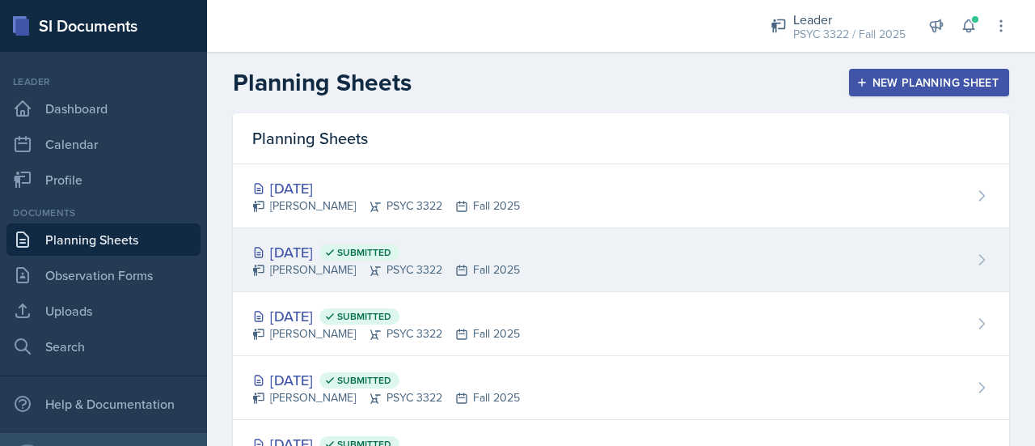
click at [317, 255] on div "Oct 14th, 2025 Submitted" at bounding box center [386, 252] width 268 height 22
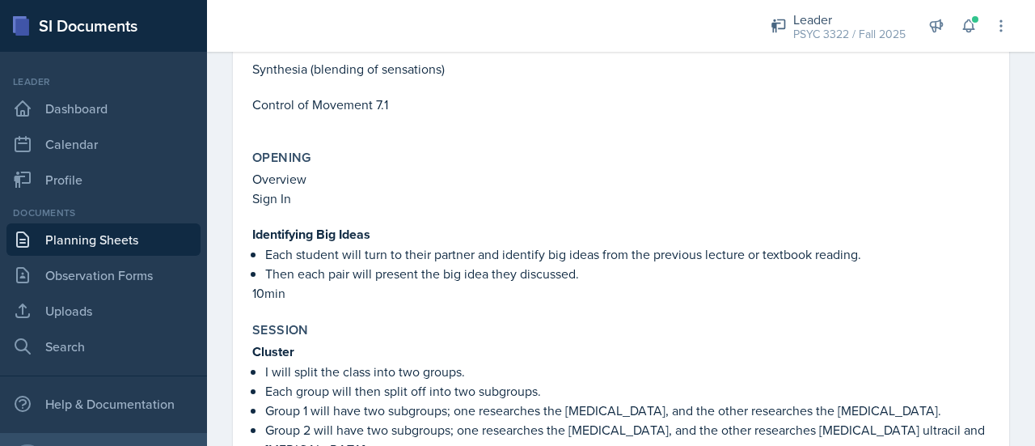
scroll to position [2922, 0]
drag, startPoint x: 555, startPoint y: 206, endPoint x: 440, endPoint y: 241, distance: 120.0
click at [440, 362] on p "I will split the class into two groups." at bounding box center [627, 371] width 725 height 19
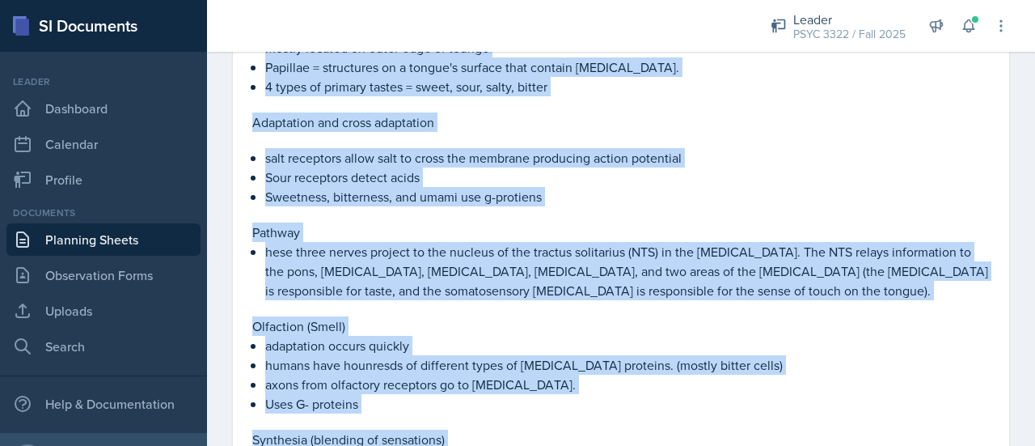
scroll to position [2630, 0]
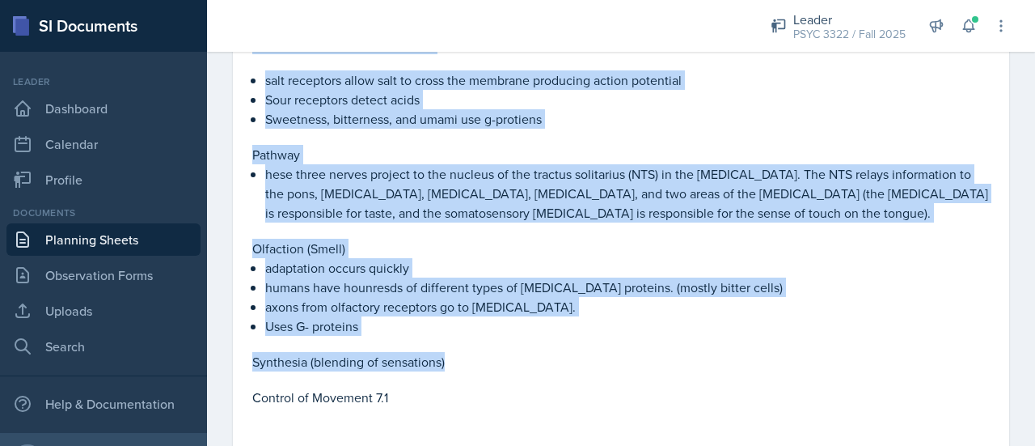
drag, startPoint x: 254, startPoint y: 69, endPoint x: 449, endPoint y: 239, distance: 259.0
type textarea "Mechanical Senses (6.2) Vestibular Sensation Orientation of head Saccule, Utric…"
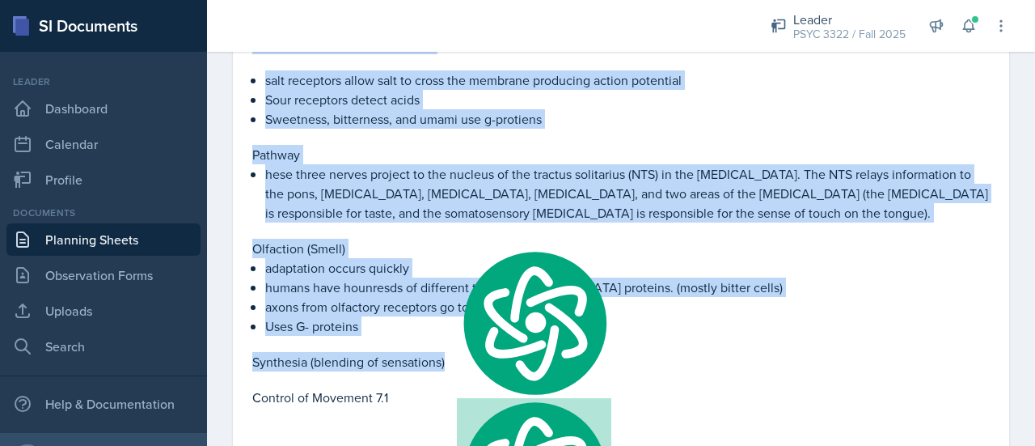
copy div "Mechanical Senses (6.2) Vestibular Sensation Orientation of head Saccule, Utric…"
click at [424, 258] on p "adaptation occurs quickly" at bounding box center [627, 267] width 725 height 19
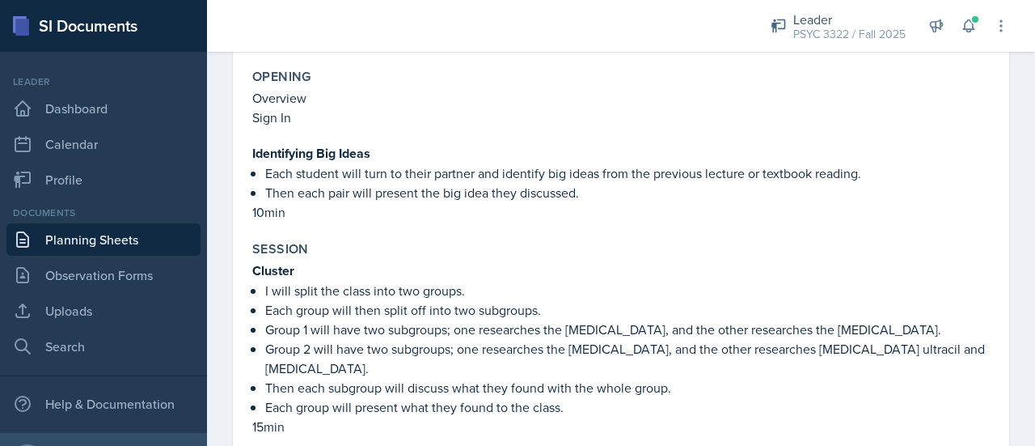
scroll to position [3005, 0]
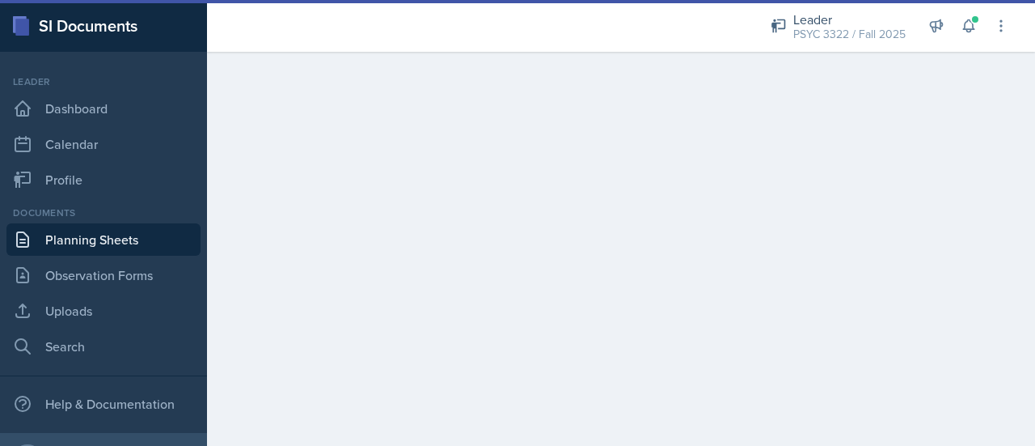
click at [181, 235] on link "Planning Sheets" at bounding box center [103, 239] width 194 height 32
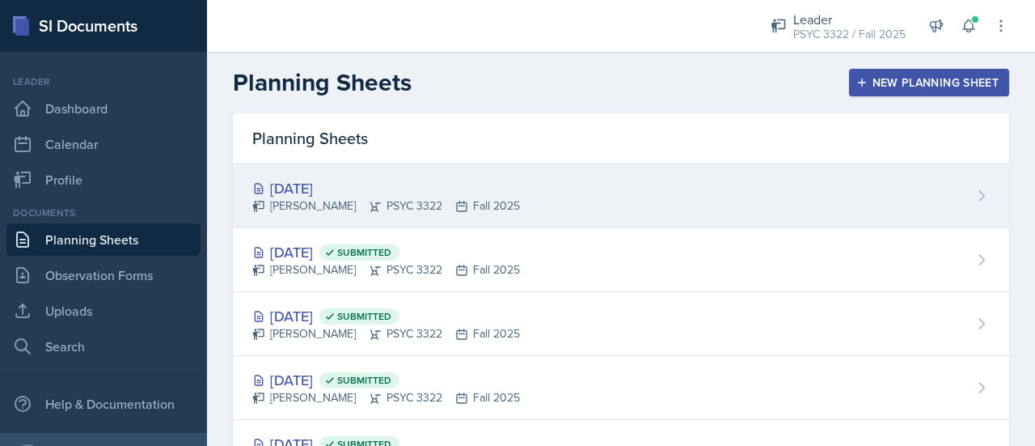
scroll to position [2501, 0]
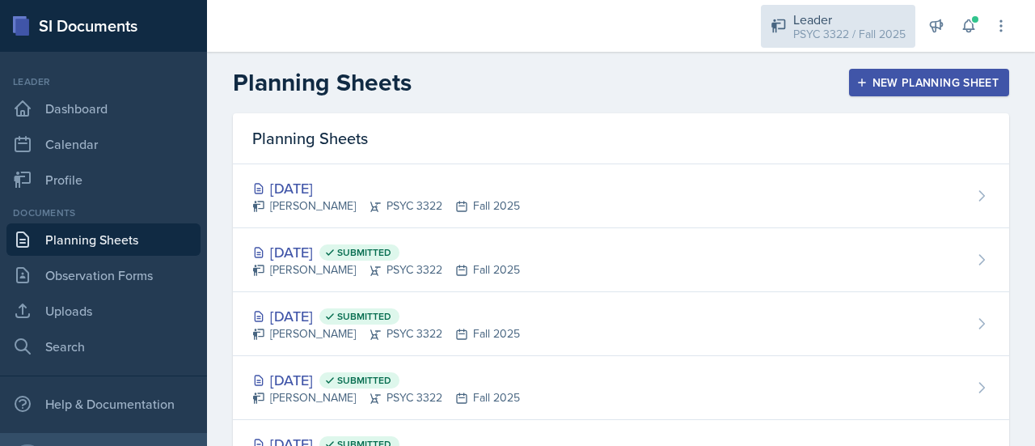
click at [789, 33] on div "Leader PSYC 3322 / Fall 2025" at bounding box center [838, 26] width 154 height 43
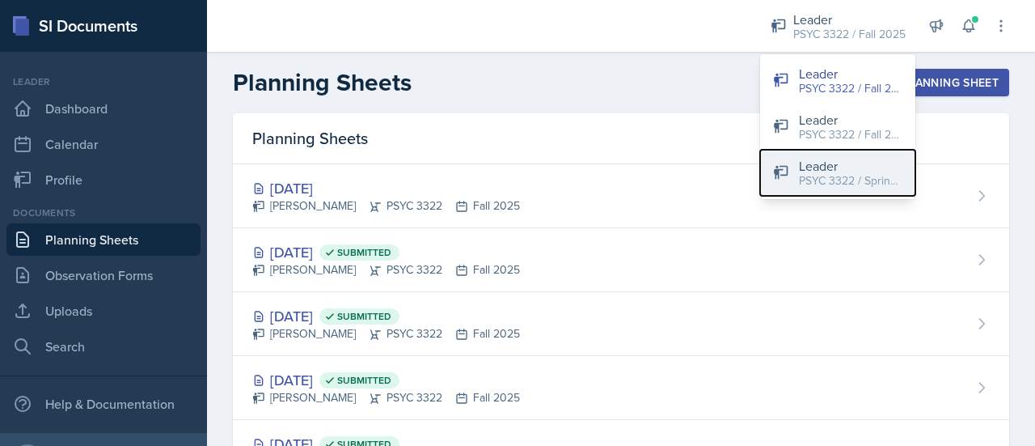
click at [807, 190] on button "Leader PSYC 3322 / Spring 2025" at bounding box center [837, 173] width 155 height 46
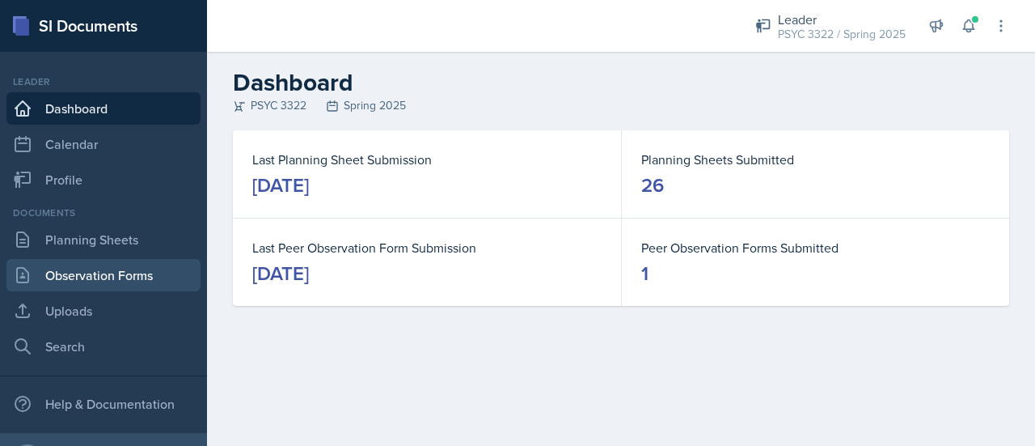
click at [82, 264] on link "Observation Forms" at bounding box center [103, 275] width 194 height 32
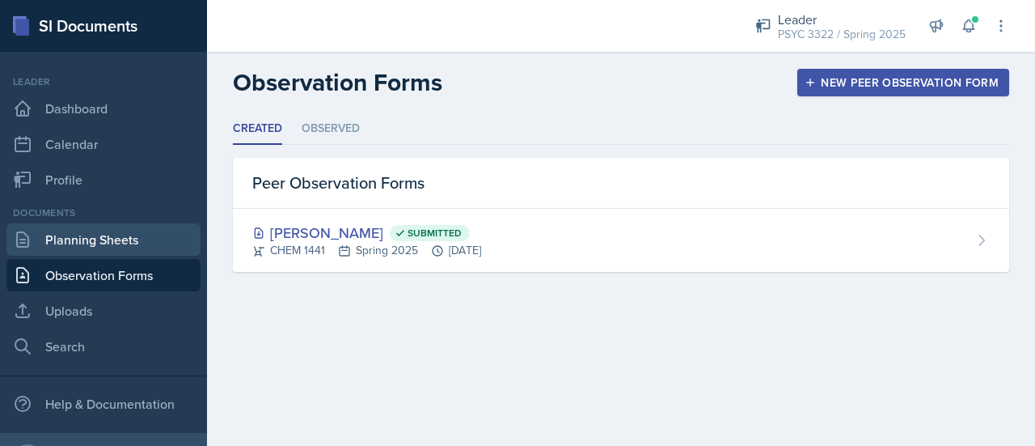
click at [107, 245] on link "Planning Sheets" at bounding box center [103, 239] width 194 height 32
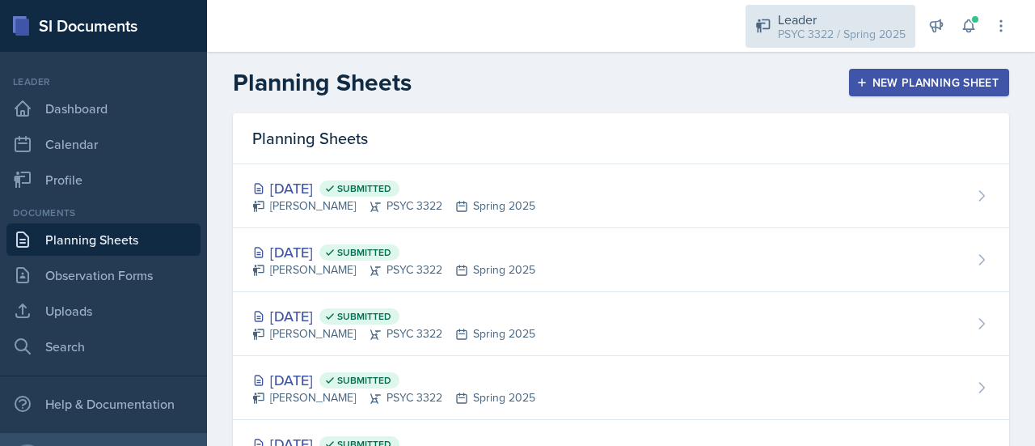
click at [803, 16] on div "Leader" at bounding box center [842, 19] width 128 height 19
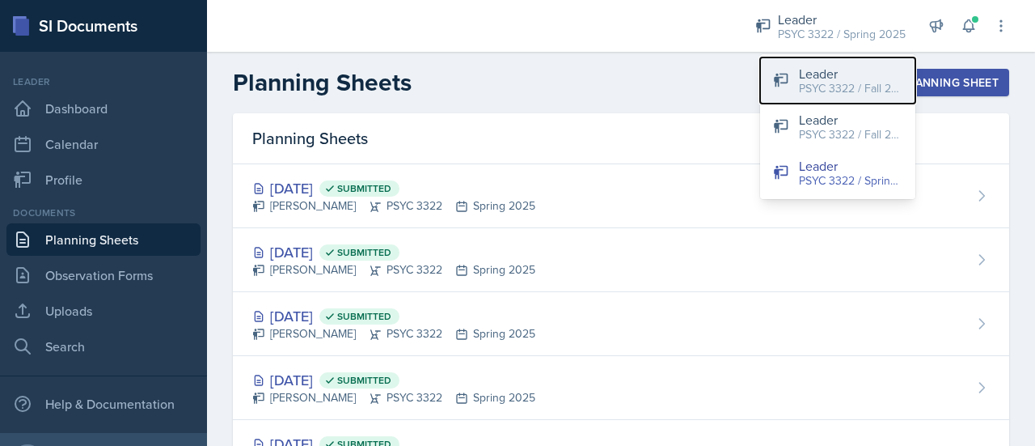
click at [792, 101] on button "Leader PSYC 3322 / Fall 2025" at bounding box center [837, 80] width 155 height 46
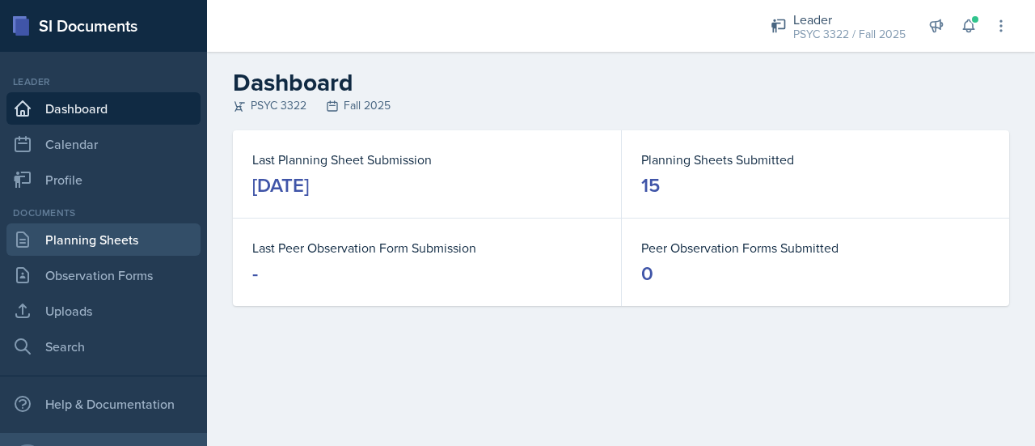
click at [160, 232] on link "Planning Sheets" at bounding box center [103, 239] width 194 height 32
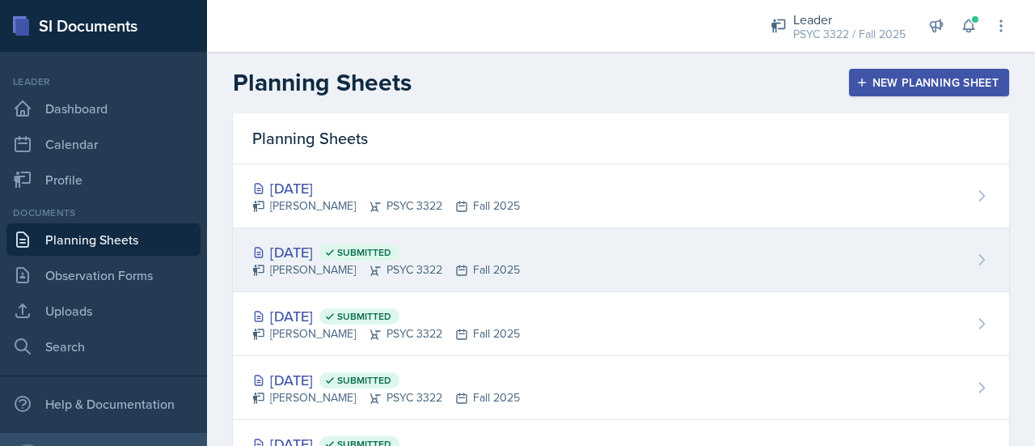
click at [349, 251] on div "Oct 14th, 2025 Submitted" at bounding box center [386, 252] width 268 height 22
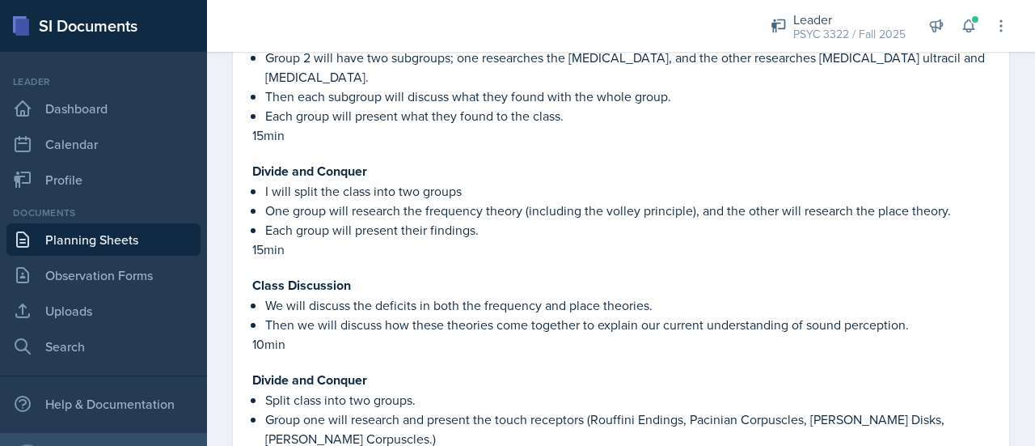
scroll to position [3294, 0]
click at [146, 237] on link "Planning Sheets" at bounding box center [103, 239] width 194 height 32
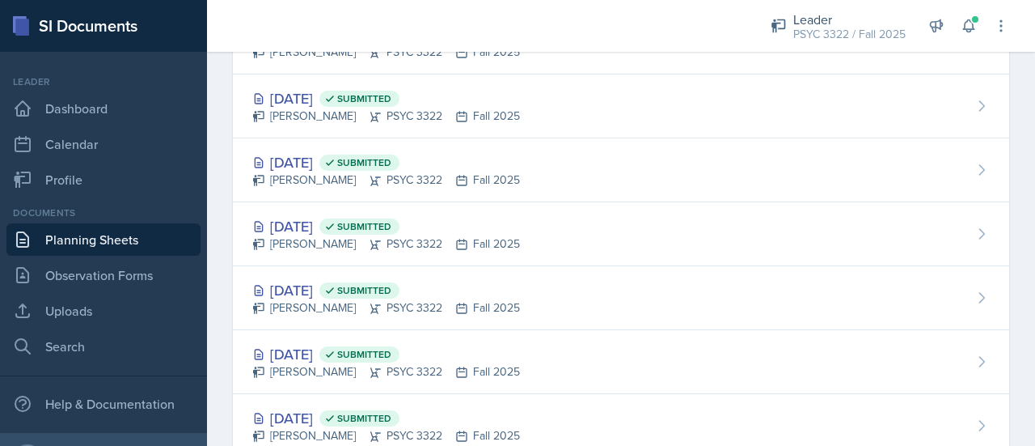
scroll to position [174, 0]
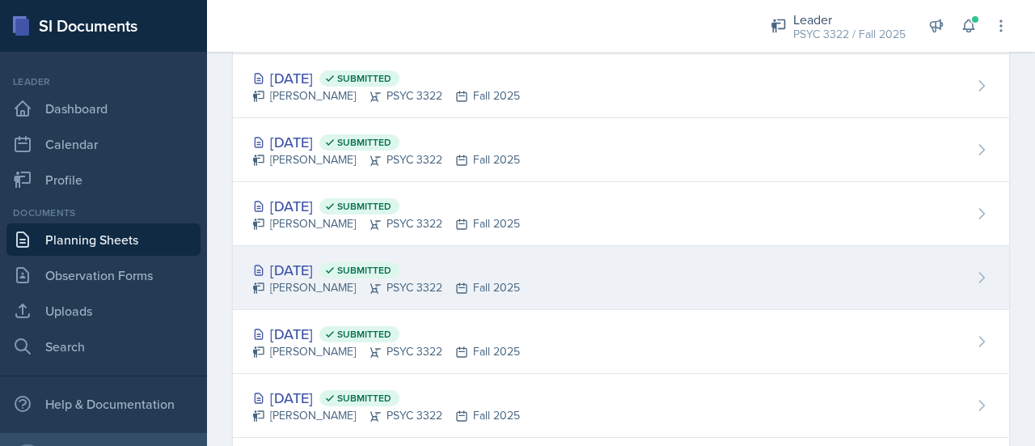
click at [310, 261] on div "Oct 2nd, 2025 Submitted" at bounding box center [386, 270] width 268 height 22
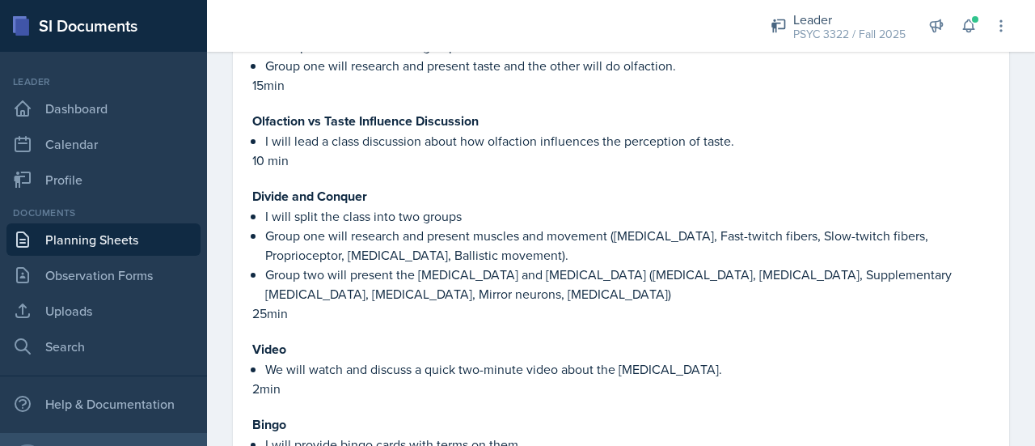
scroll to position [1717, 0]
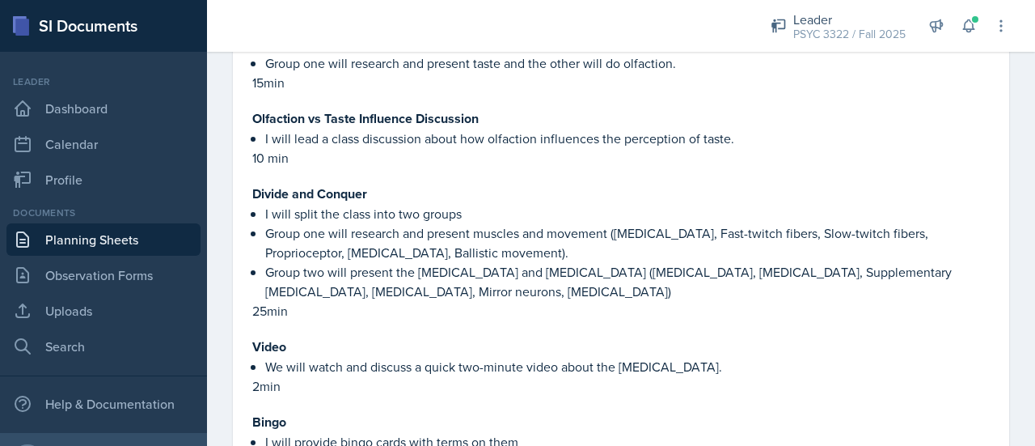
drag, startPoint x: 476, startPoint y: 229, endPoint x: 538, endPoint y: 256, distance: 67.0
type textarea "muscles and movement (Neuromuscular junction, Fast-twitch fibers, Slow-twitch f…"
click at [538, 256] on p "Group one will research and present muscles and movement (Neuromuscular junctio…" at bounding box center [627, 242] width 725 height 39
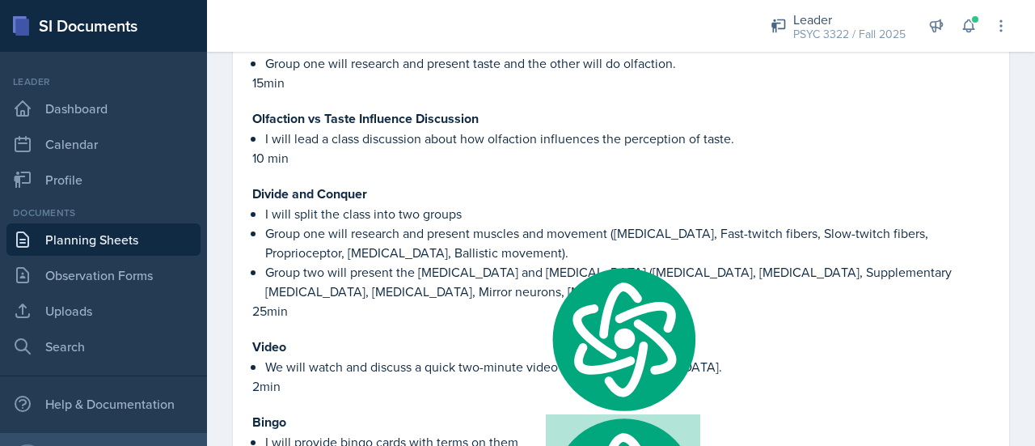
copy p "muscles and movement (Neuromuscular junction, Fast-twitch fibers, Slow-twitch f…"
click at [365, 230] on p "Group one will research and present muscles and movement (Neuromuscular junctio…" at bounding box center [627, 242] width 725 height 39
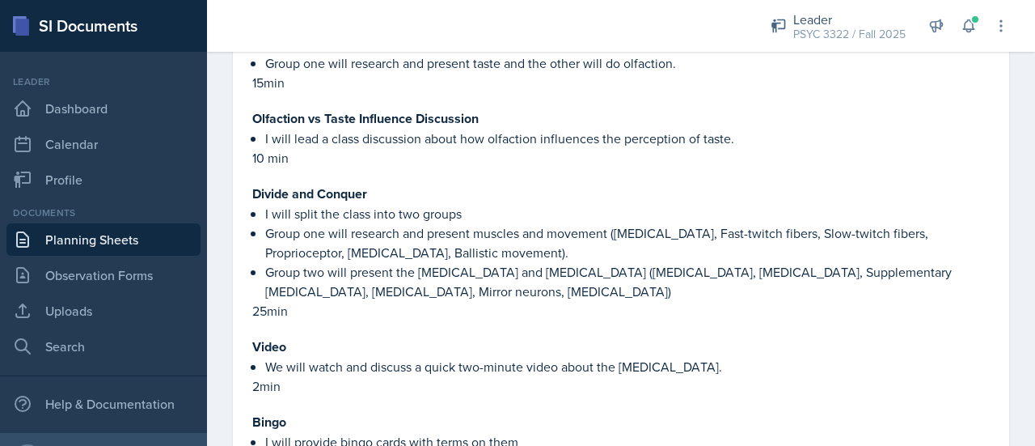
drag, startPoint x: 419, startPoint y: 270, endPoint x: 737, endPoint y: 295, distance: 319.6
click at [737, 295] on p "Group two will present the primary motor cortex and cerebral cortex (Primary mo…" at bounding box center [627, 281] width 725 height 39
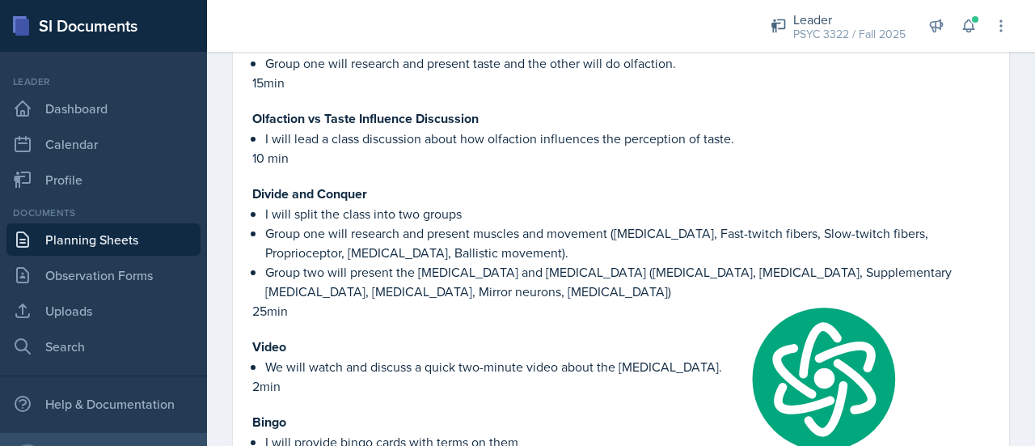
copy p "primary motor cortex and cerebral cortex (Primary motor cortex, Posterior parie…"
click at [481, 154] on p "10 min" at bounding box center [620, 157] width 737 height 19
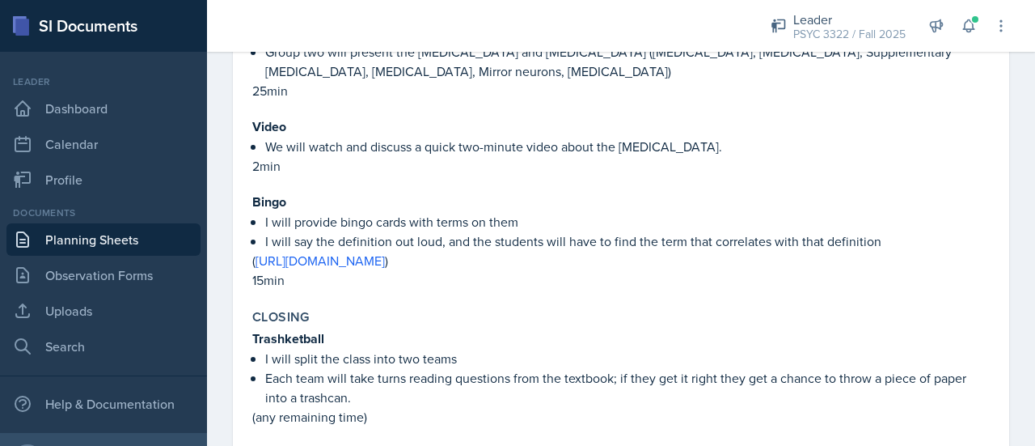
scroll to position [1938, 0]
click at [385, 251] on link "https://drive.google.com/file/d/1lEgCK2EL4sr20iPSctPTVDRAjock5UqU/view?usp=shar…" at bounding box center [320, 259] width 129 height 18
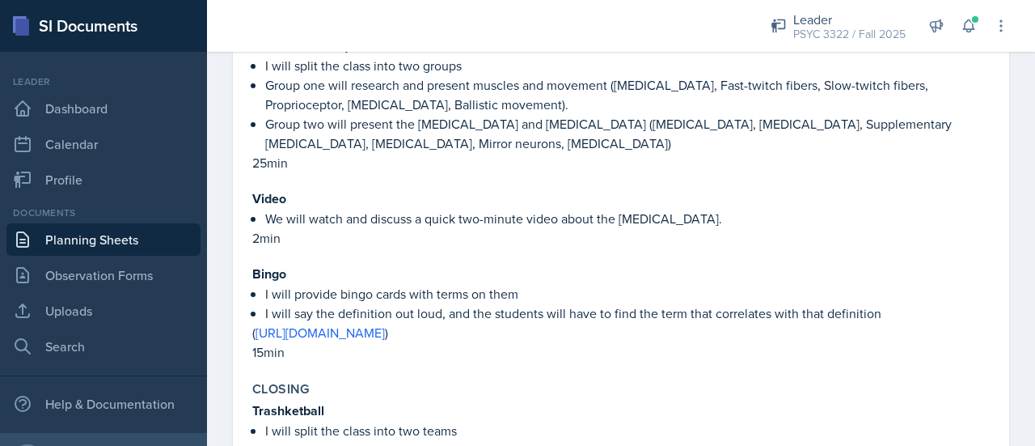
scroll to position [1865, 0]
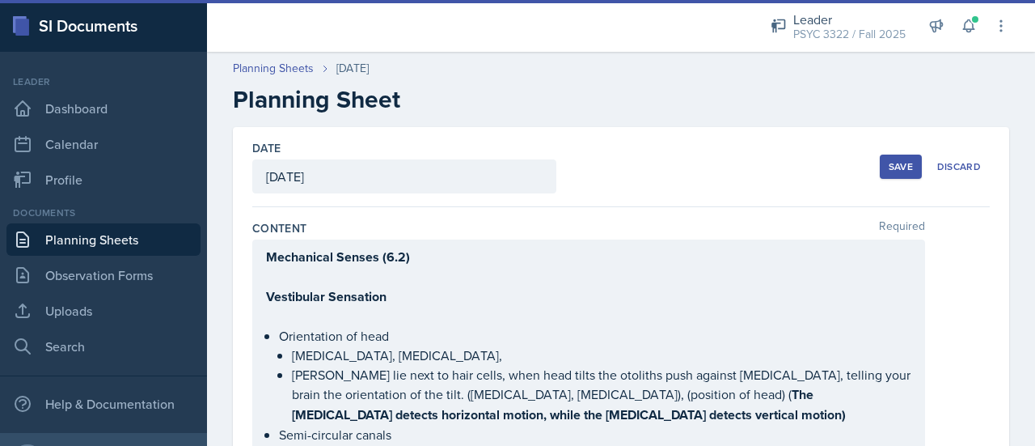
scroll to position [2501, 0]
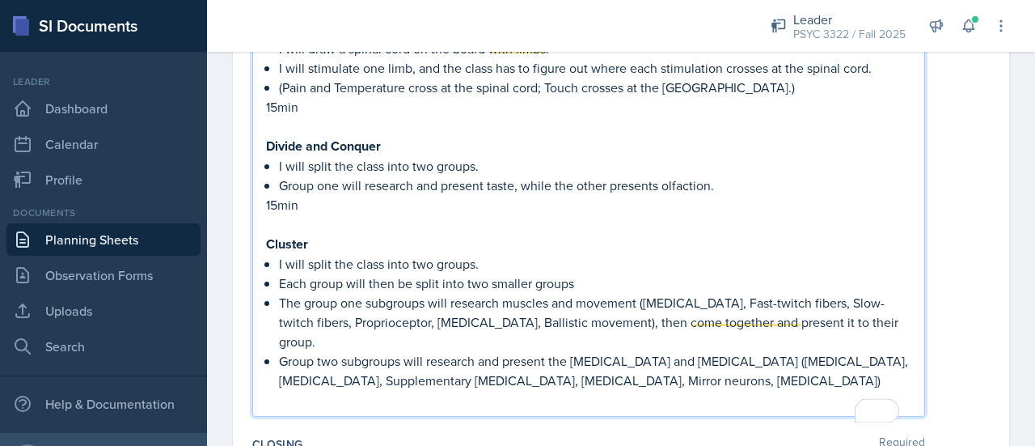
click at [411, 390] on p "Group two subgroups will research and present the [MEDICAL_DATA] and [MEDICAL_D…" at bounding box center [595, 370] width 632 height 39
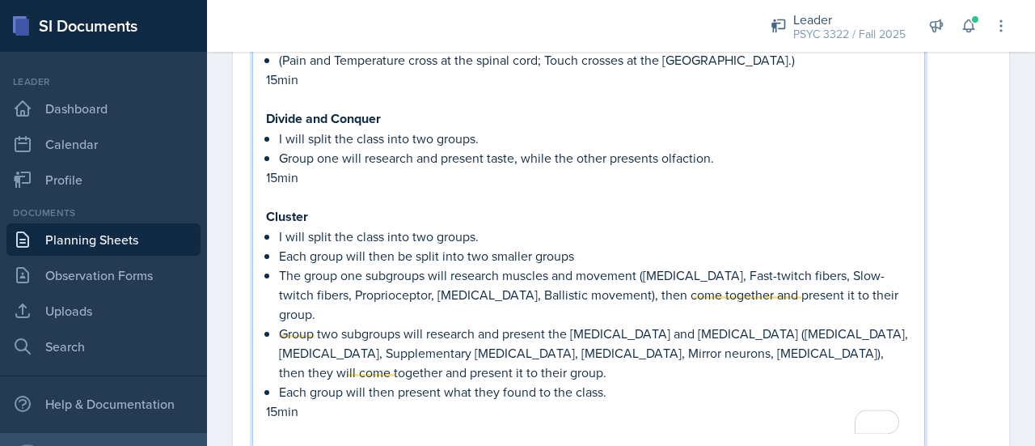
scroll to position [2720, 0]
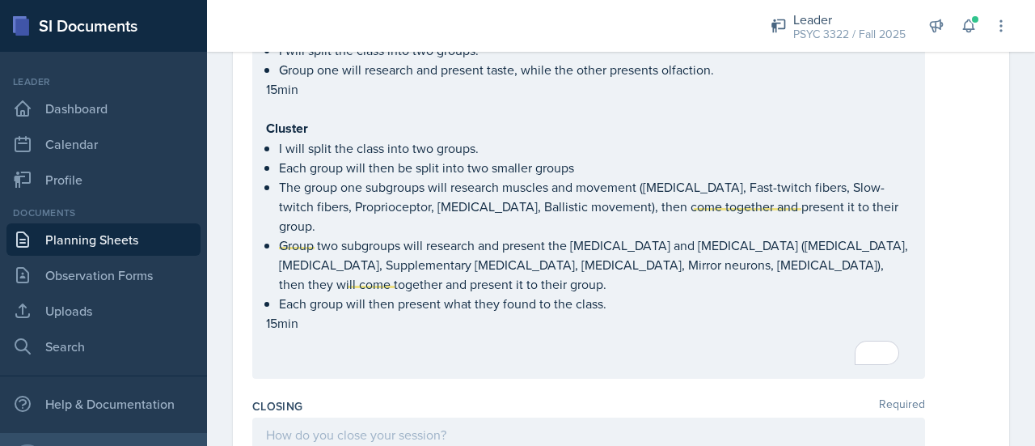
click at [371, 364] on div "Visual Diagram I will draw a spinal cord on the board with limbs. I will stimul…" at bounding box center [588, 122] width 673 height 511
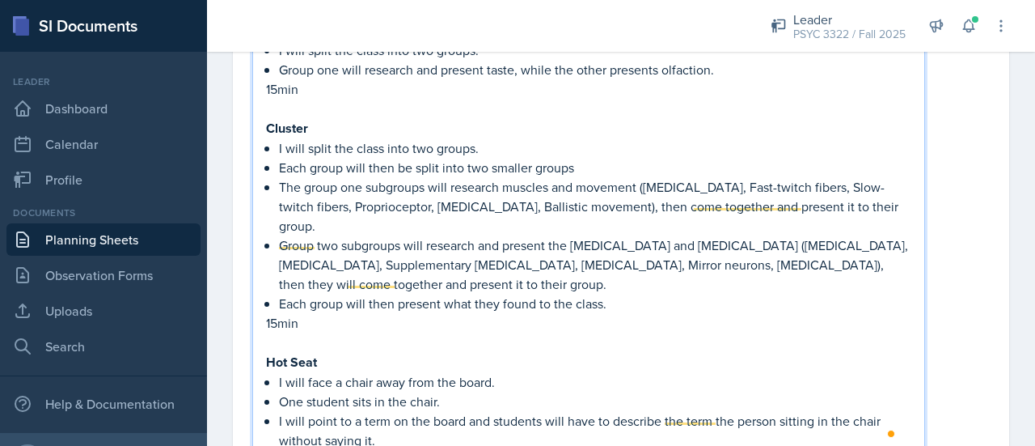
scroll to position [2740, 0]
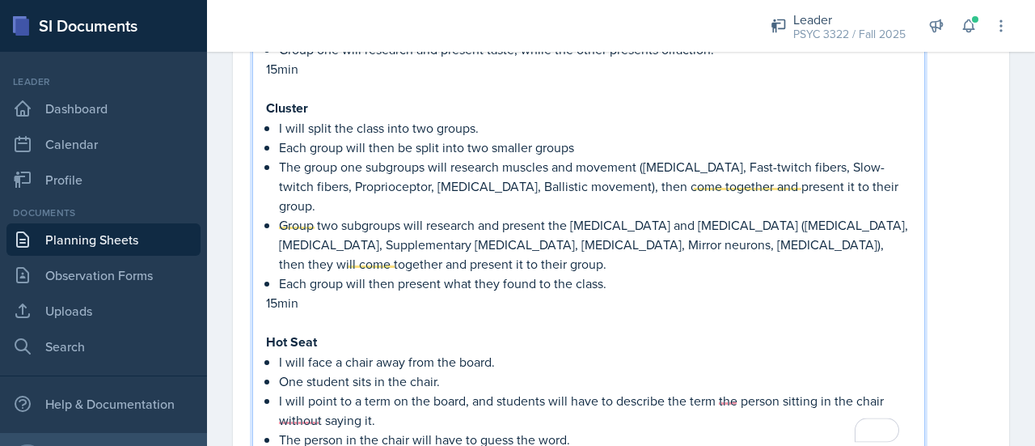
click at [0, 0] on span "term" at bounding box center [0, 0] width 0 height 0
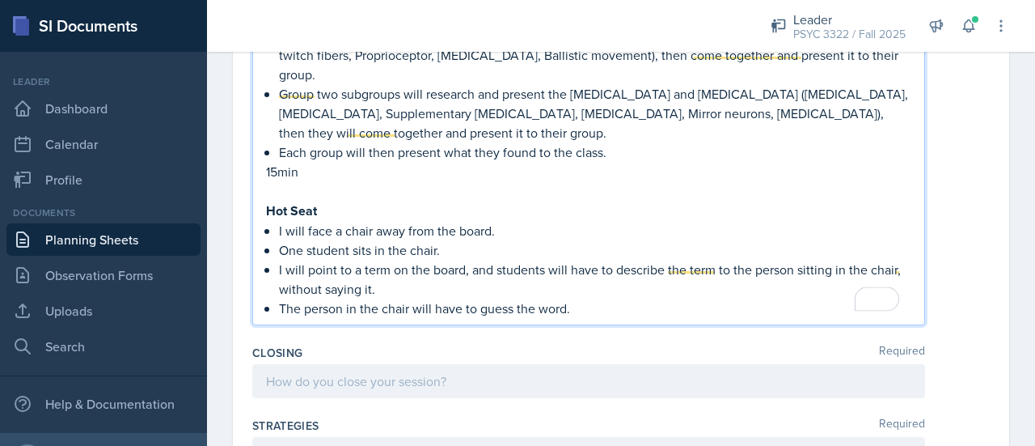
scroll to position [2874, 0]
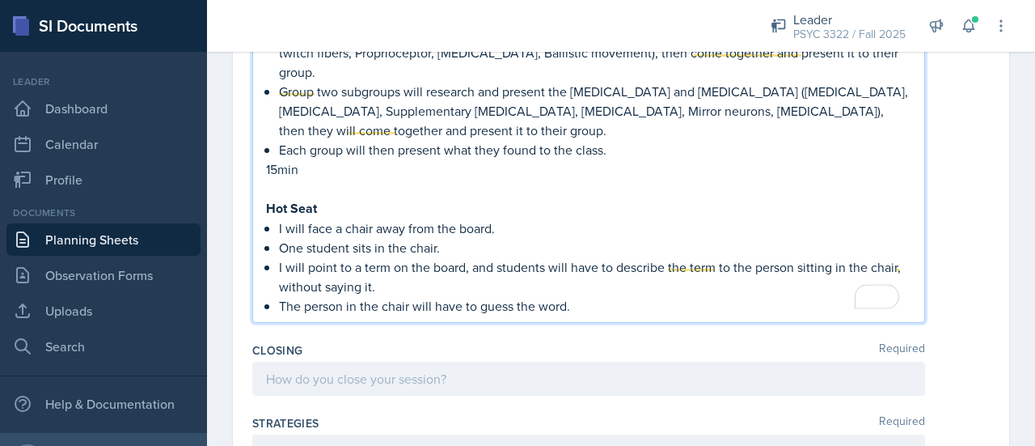
click at [584, 298] on p "The person in the chair will have to guess the word." at bounding box center [595, 305] width 632 height 19
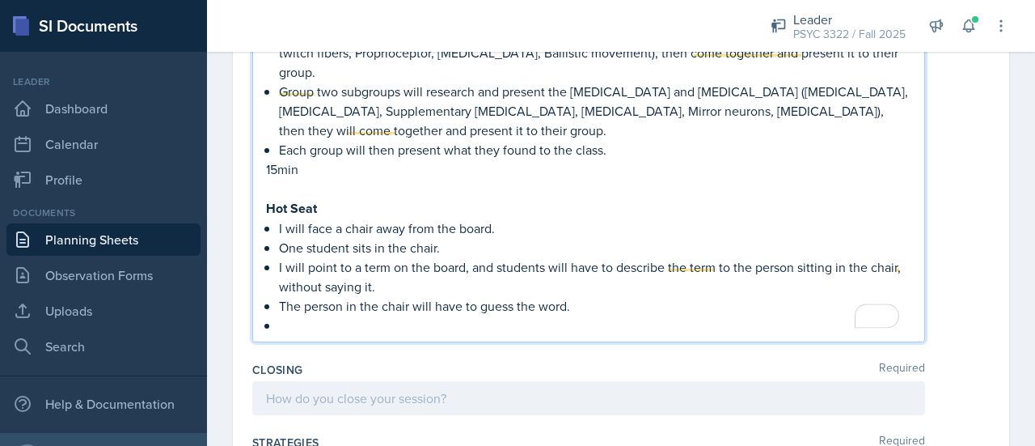
click at [0, 0] on span "Remove the comma" at bounding box center [0, 0] width 0 height 0
click at [458, 323] on p "To enrich screen reader interactions, please activate Accessibility in Grammarl…" at bounding box center [595, 324] width 632 height 19
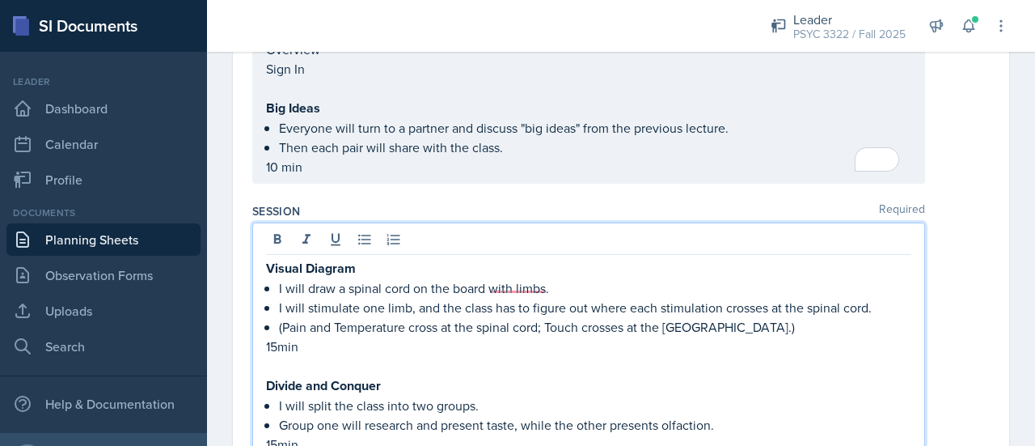
scroll to position [2353, 0]
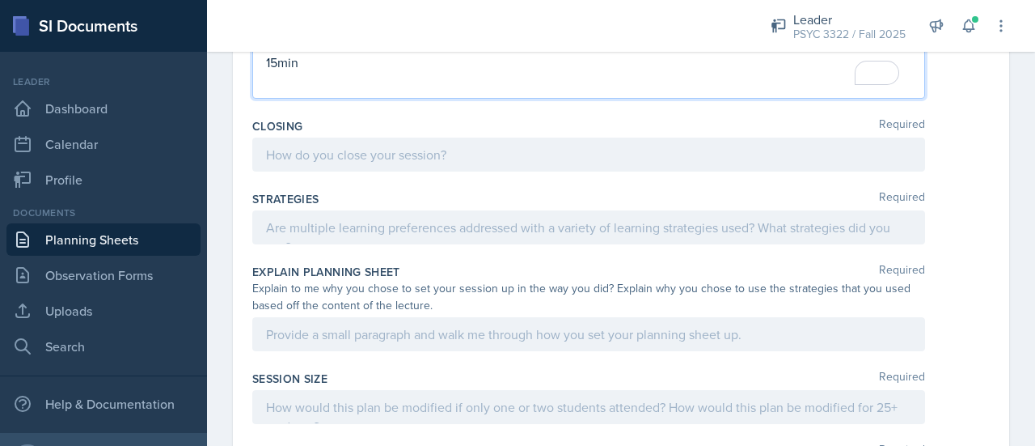
click at [359, 145] on p at bounding box center [588, 154] width 645 height 19
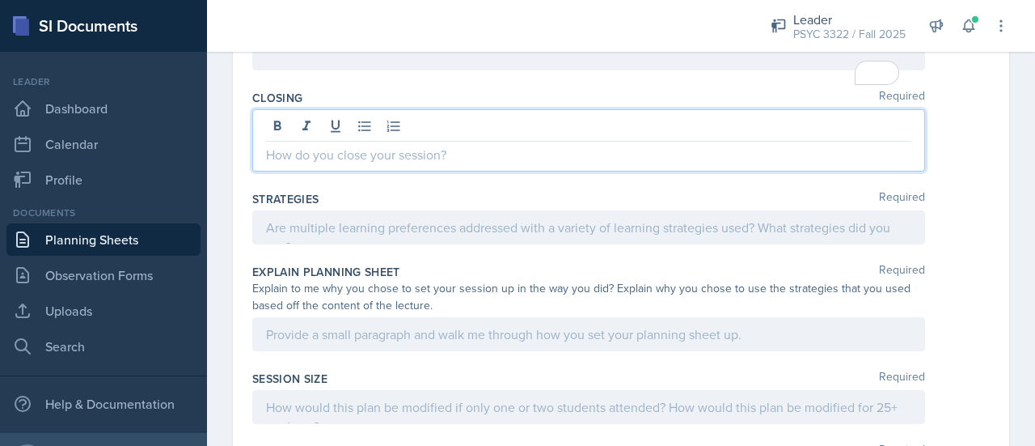
scroll to position [3137, 0]
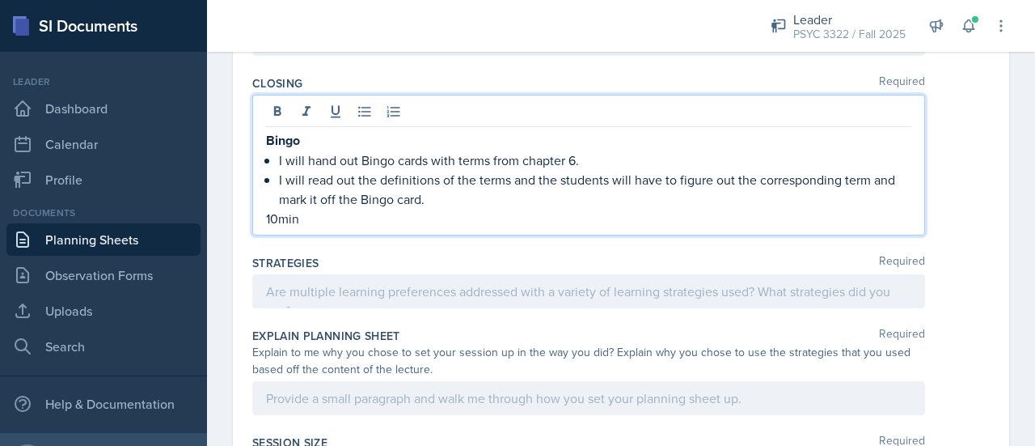
click at [395, 274] on div at bounding box center [588, 291] width 673 height 34
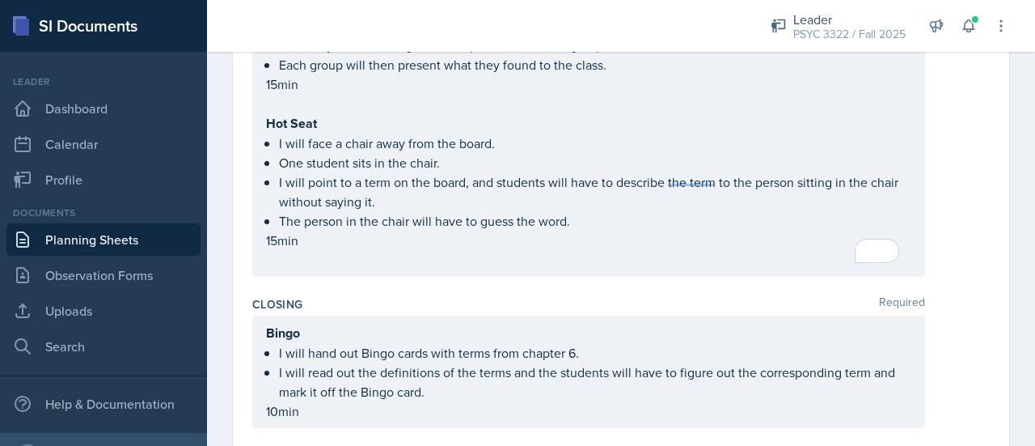
scroll to position [3214, 0]
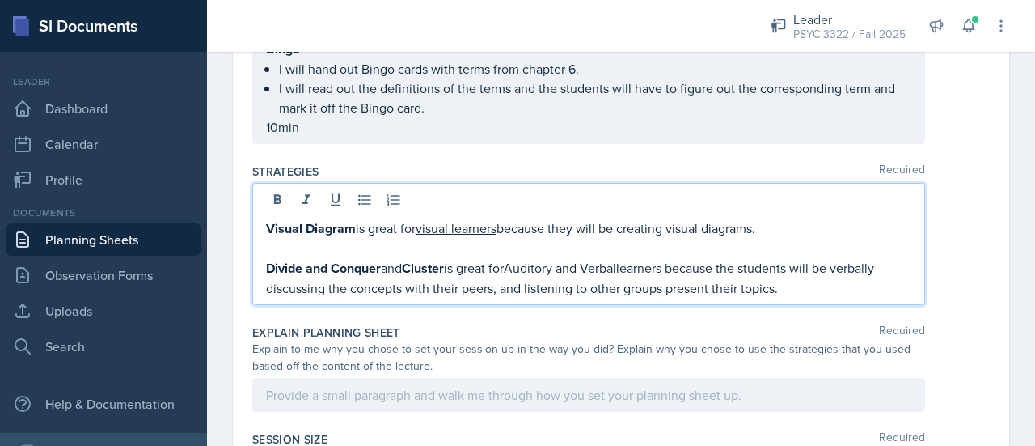
click at [0, 0] on qb-div "Correct the capitalization auditory" at bounding box center [0, 0] width 0 height 0
click at [0, 0] on div "verbal" at bounding box center [0, 0] width 0 height 0
click at [0, 0] on span "Remove the comma" at bounding box center [0, 0] width 0 height 0
click at [809, 282] on p "Divide and Conquer and Cluster is great for auditory and verbal learners becaus…" at bounding box center [588, 278] width 645 height 40
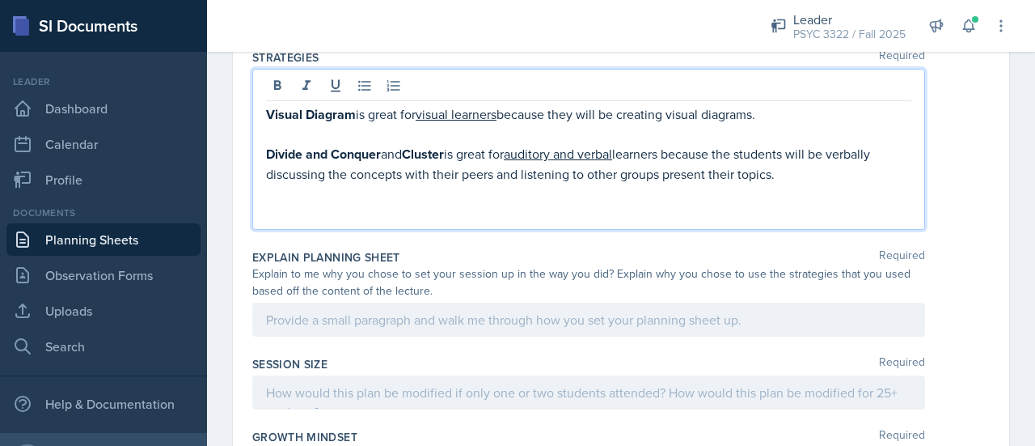
scroll to position [3310, 0]
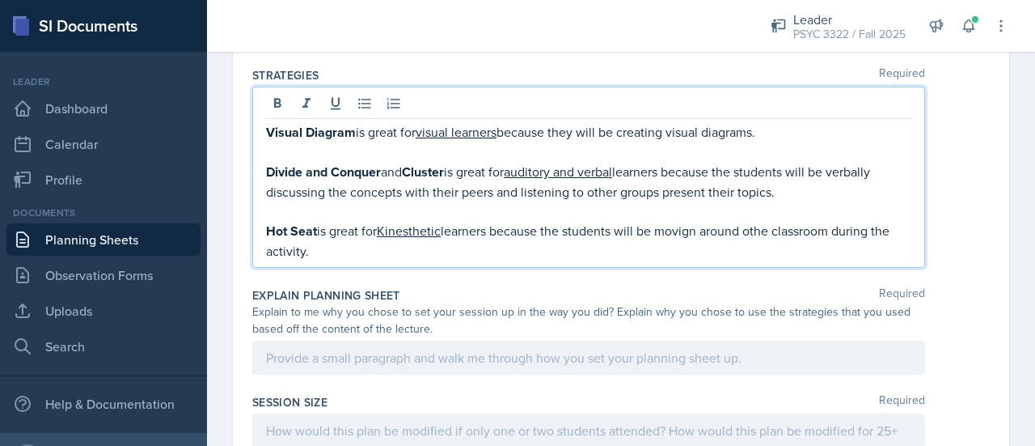
click at [0, 0] on span "Correct the spelling error" at bounding box center [0, 0] width 0 height 0
click at [0, 0] on qb-div "Correct the capitalization kinesthetic" at bounding box center [0, 0] width 0 height 0
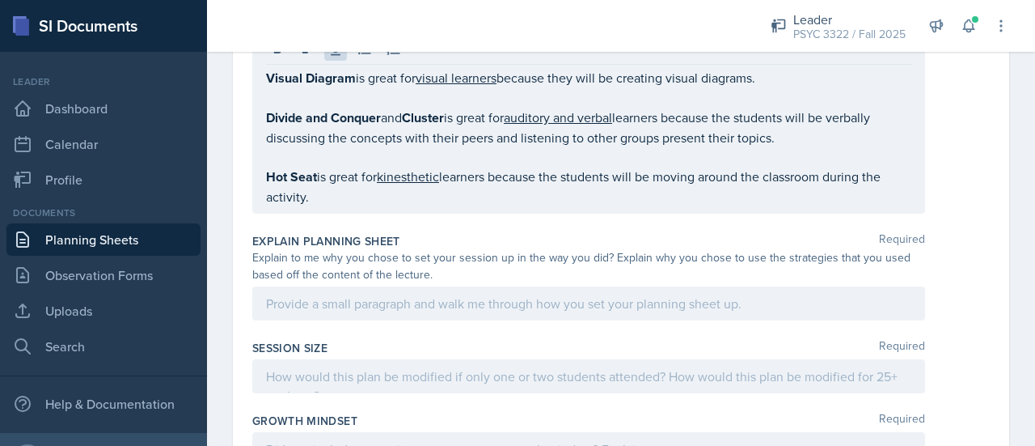
click at [350, 209] on div "Strategies Required Visual Diagram is great for visual learners because they wi…" at bounding box center [620, 116] width 737 height 220
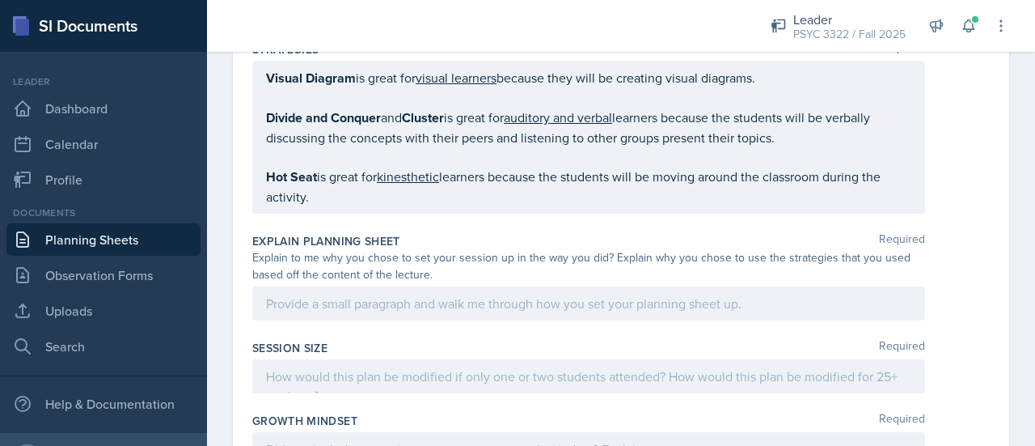
click at [341, 193] on p "Hot Seat is great for kinesthetic learners because the students will be moving …" at bounding box center [588, 187] width 645 height 40
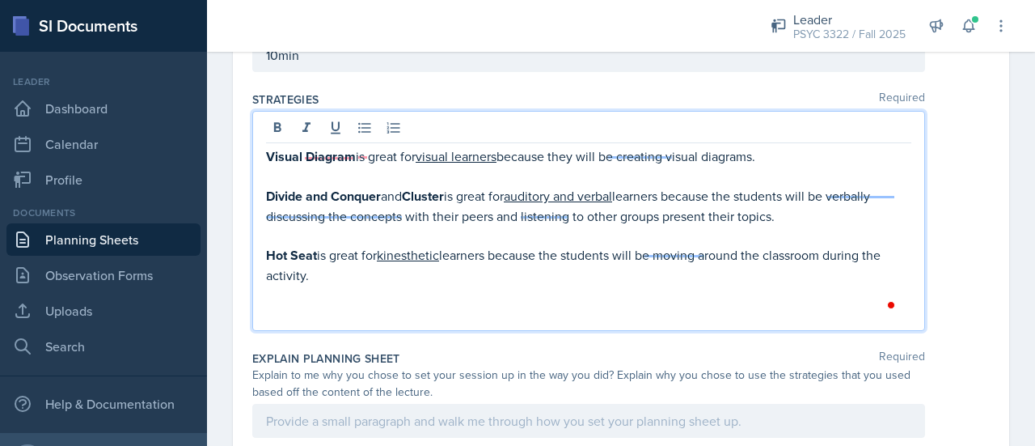
scroll to position [3287, 0]
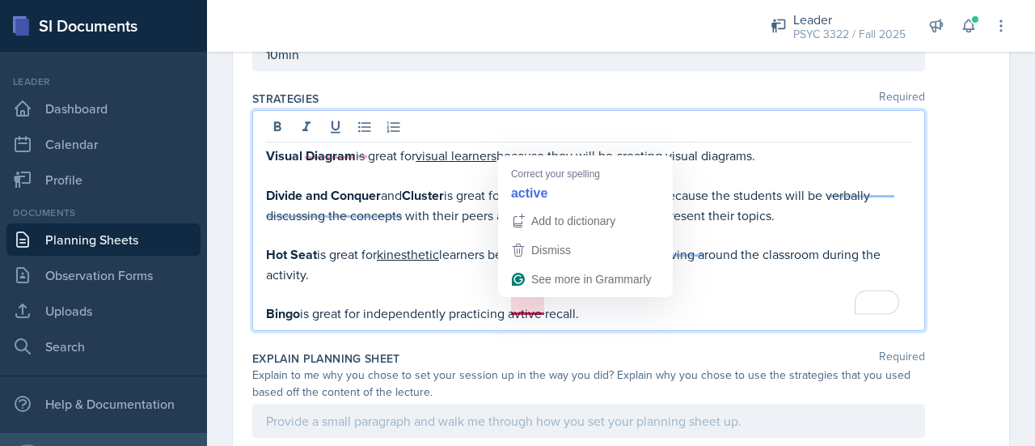
click at [0, 0] on div "active" at bounding box center [0, 0] width 0 height 0
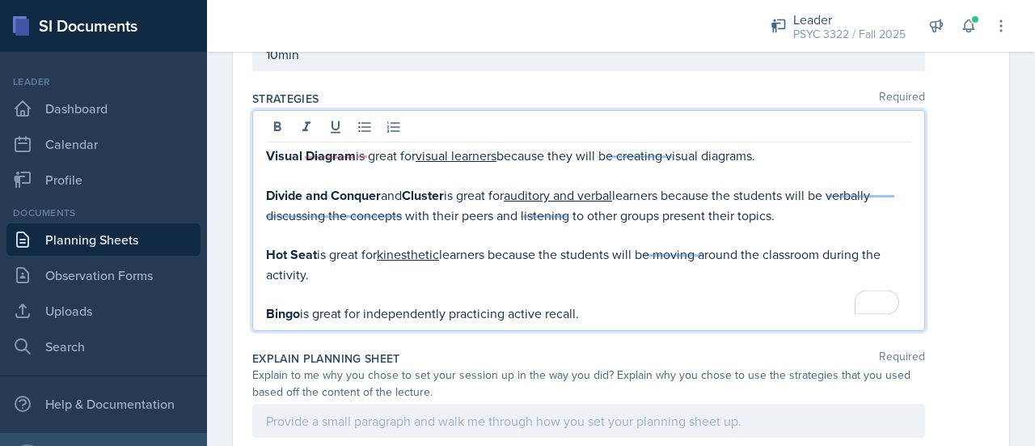
click at [638, 311] on p "Bingo is great for independently practicing active recall." at bounding box center [588, 313] width 645 height 20
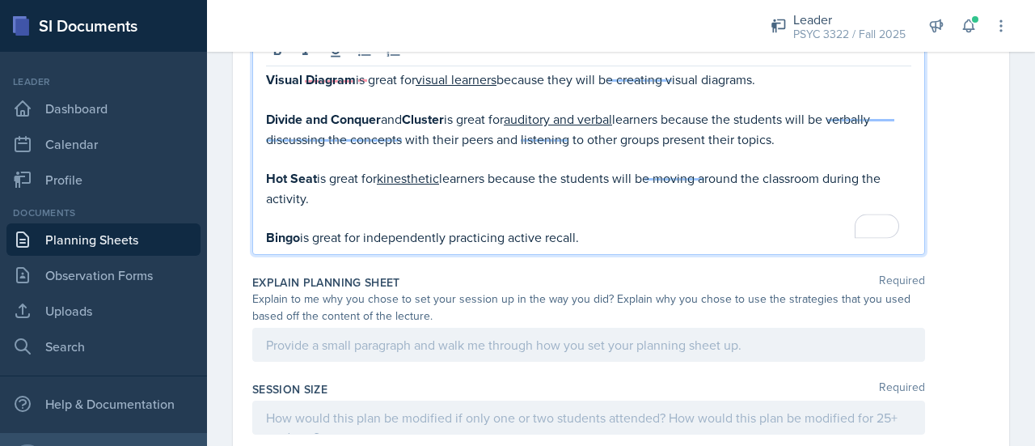
click at [527, 345] on div at bounding box center [588, 344] width 673 height 34
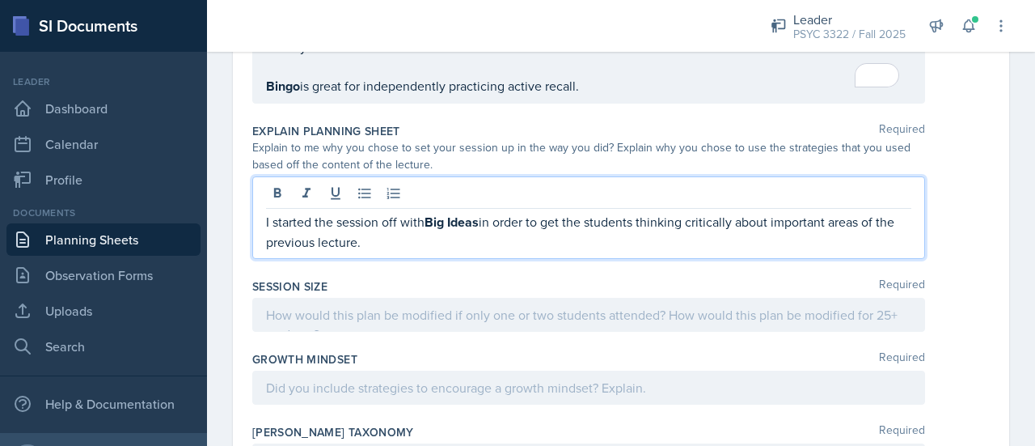
scroll to position [3485, 0]
click at [806, 240] on p "I started the session off with Big Ideas in order to get the students thinking …" at bounding box center [588, 233] width 645 height 40
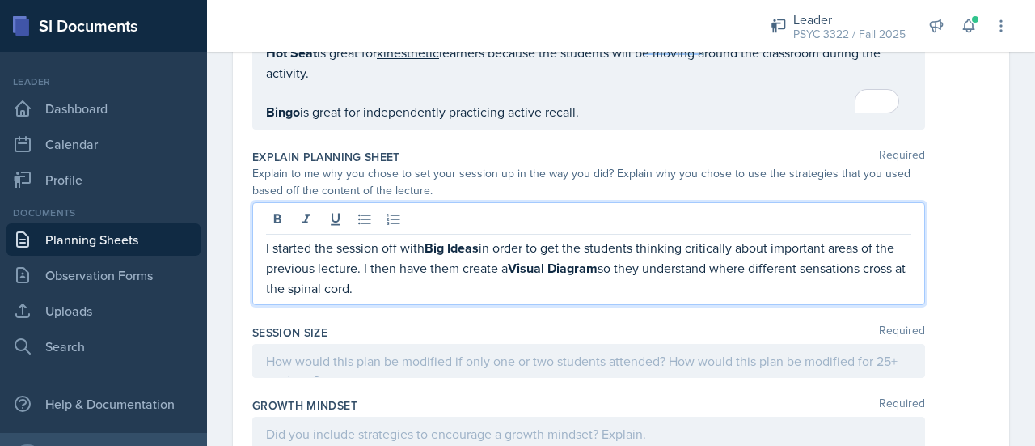
scroll to position [3499, 0]
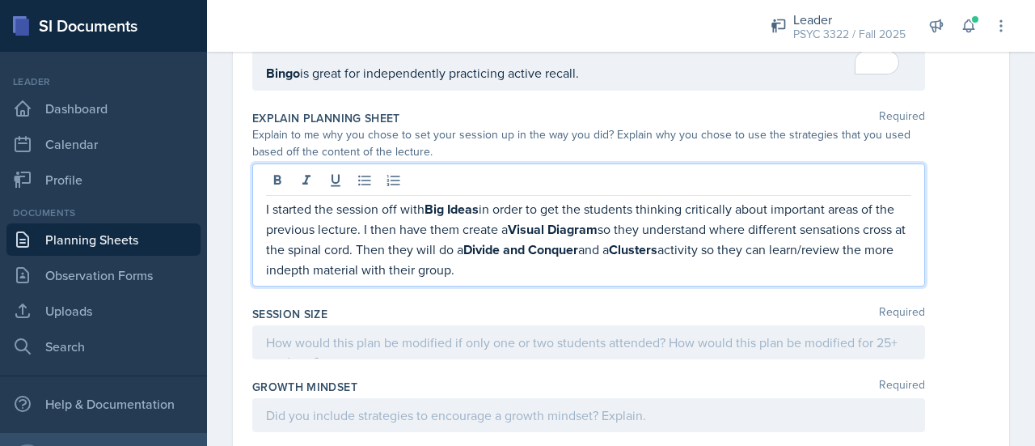
click at [716, 239] on p "I started the session off with Big Ideas in order to get the students thinking …" at bounding box center [588, 239] width 645 height 80
click at [703, 256] on p "I started the session off with Big Ideas in order to get the students thinking …" at bounding box center [588, 239] width 645 height 80
click at [0, 0] on span "Replace with" at bounding box center [0, 0] width 0 height 0
click at [529, 253] on p "I started the session off with Big Ideas in order to get the students thinking …" at bounding box center [588, 239] width 645 height 80
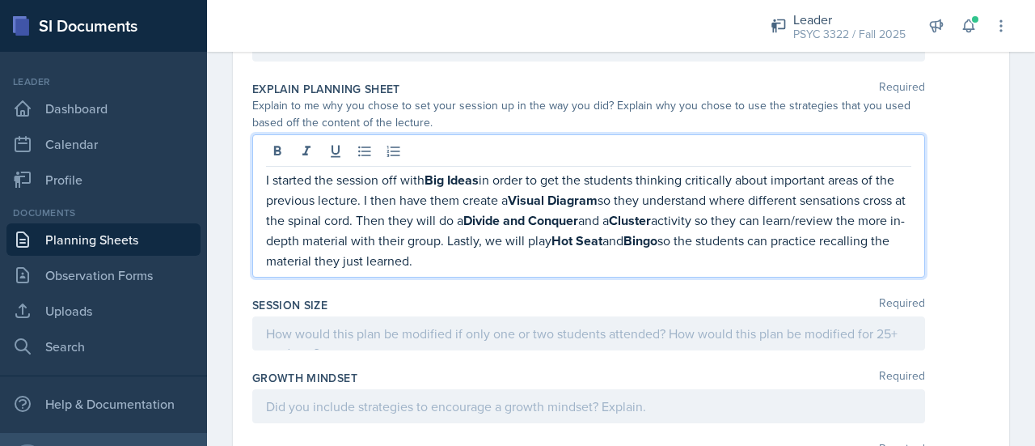
scroll to position [3529, 0]
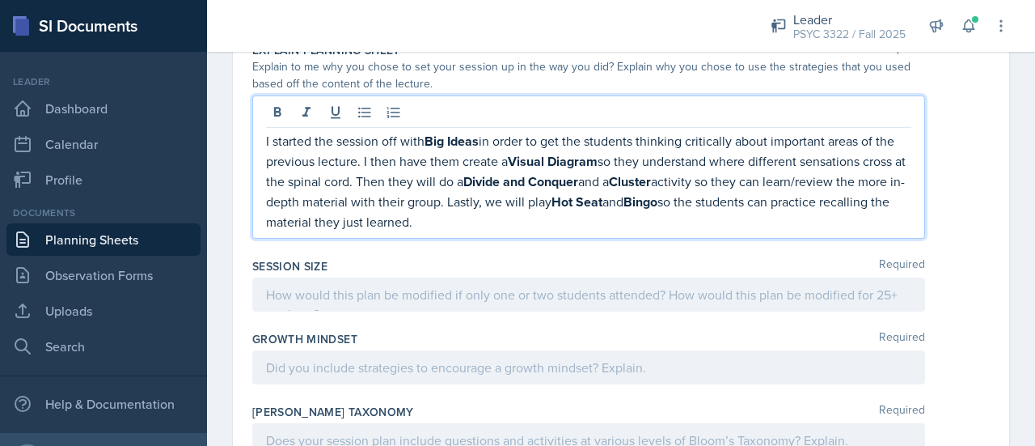
click at [453, 298] on div at bounding box center [588, 294] width 673 height 34
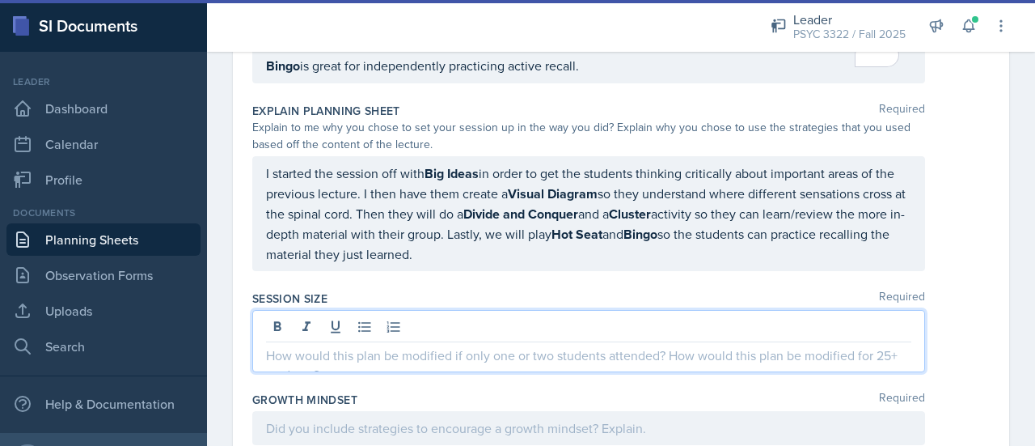
scroll to position [3508, 0]
click at [0, 0] on span "Correct the capitalization" at bounding box center [0, 0] width 0 height 0
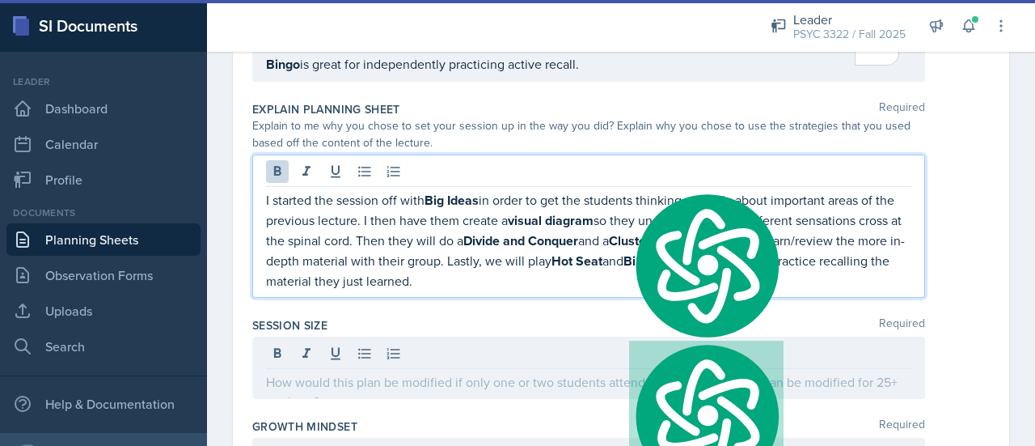
scroll to position [3535, 0]
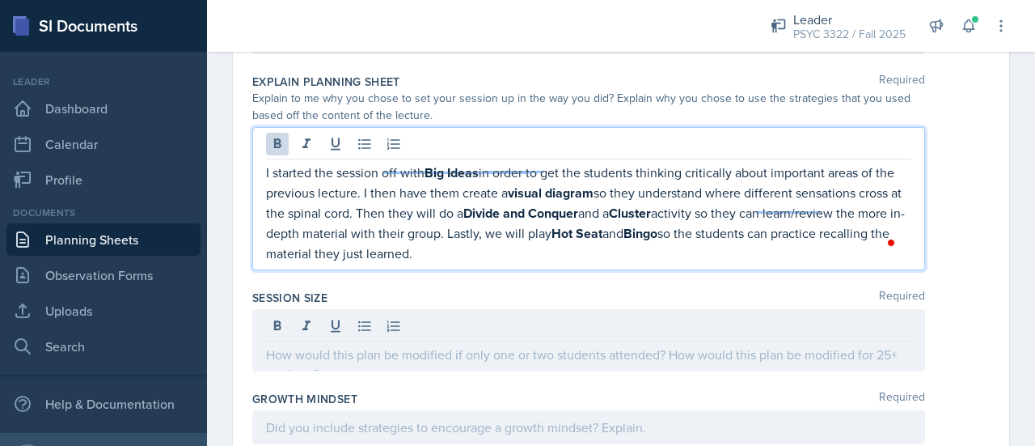
click at [535, 187] on strong "visual diagram" at bounding box center [551, 193] width 86 height 19
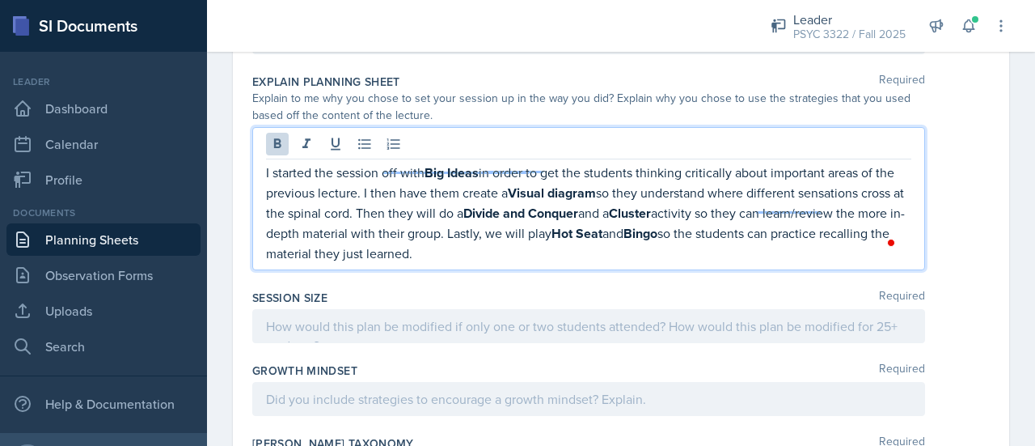
click at [577, 184] on strong "Visual diagram" at bounding box center [552, 193] width 88 height 19
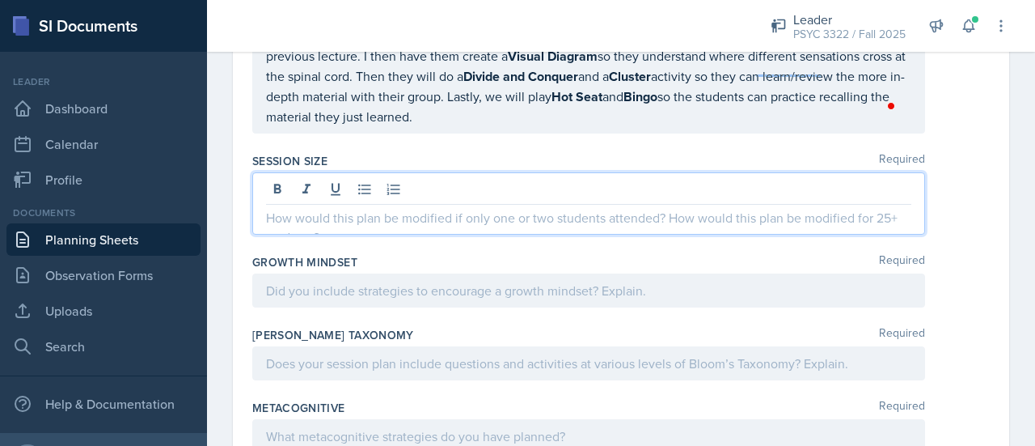
click at [534, 181] on div at bounding box center [588, 203] width 673 height 62
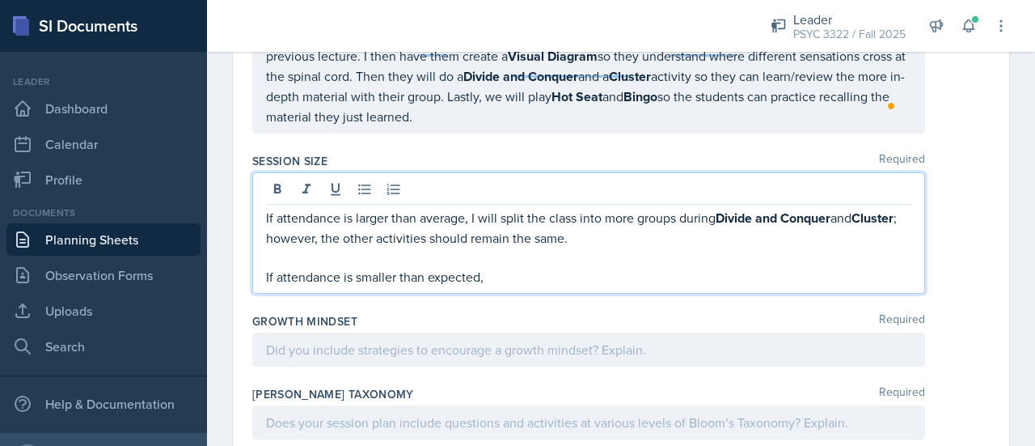
click at [461, 212] on p "If attendance is larger than average, I will split the class into more groups d…" at bounding box center [588, 228] width 645 height 40
click at [505, 267] on p "If attendance is smaller than expected," at bounding box center [588, 276] width 645 height 19
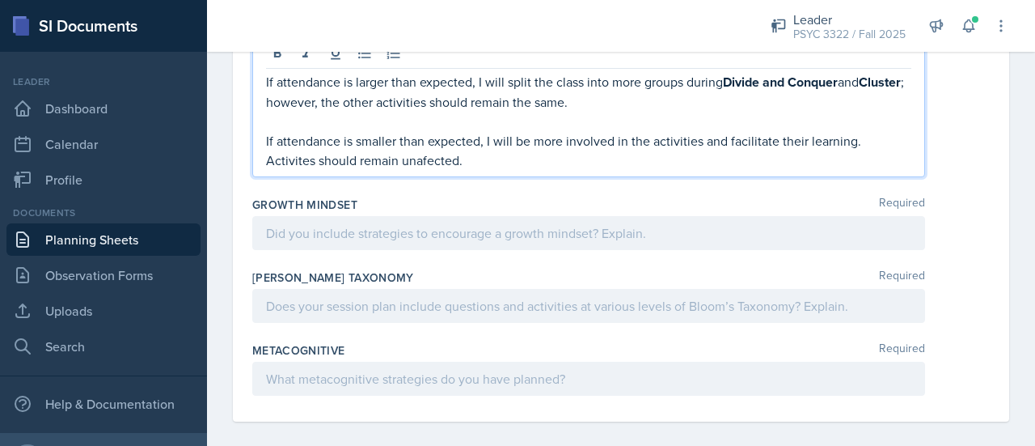
click at [474, 244] on div "Growth Mindset Required" at bounding box center [620, 226] width 737 height 73
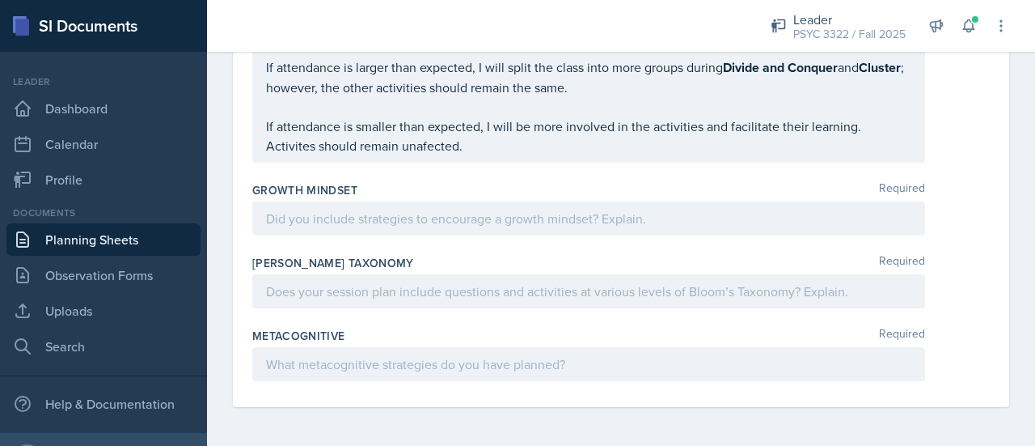
scroll to position [3751, 0]
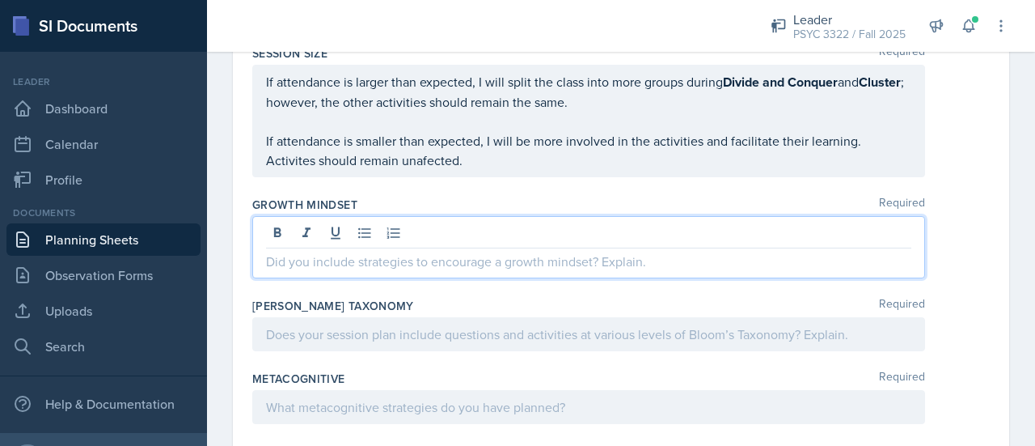
click at [472, 229] on div at bounding box center [588, 247] width 673 height 62
click at [0, 0] on div "Activities" at bounding box center [0, 0] width 0 height 0
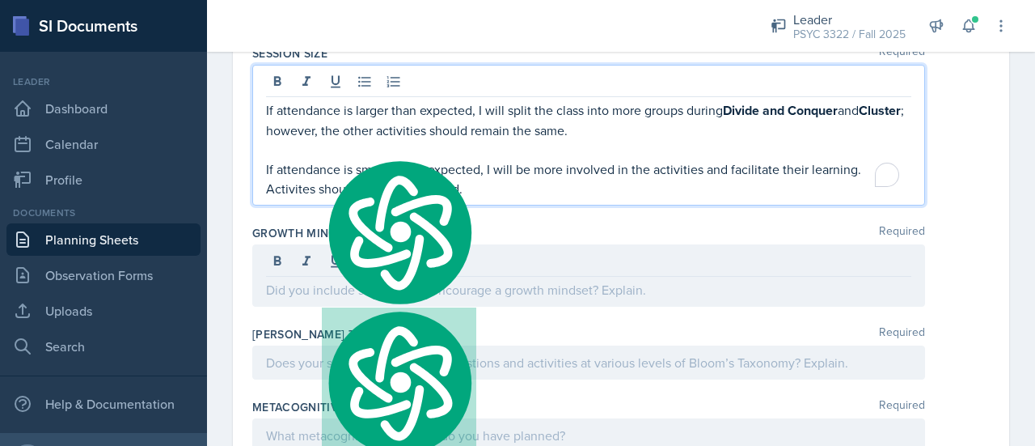
scroll to position [3779, 0]
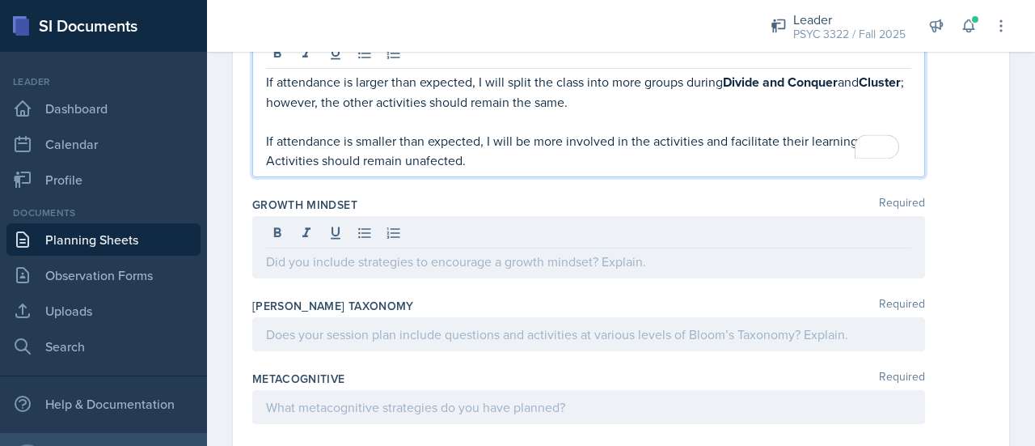
click at [0, 0] on span "Correct the spelling error" at bounding box center [0, 0] width 0 height 0
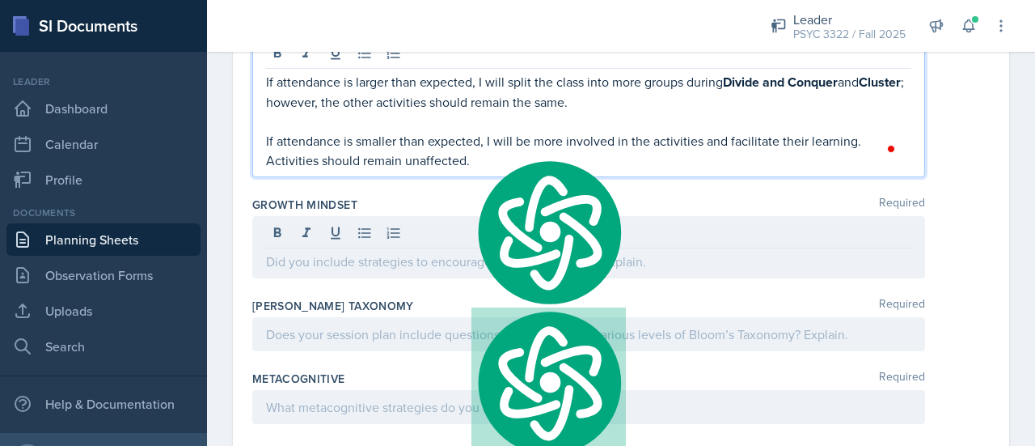
click at [413, 239] on div at bounding box center [588, 247] width 673 height 62
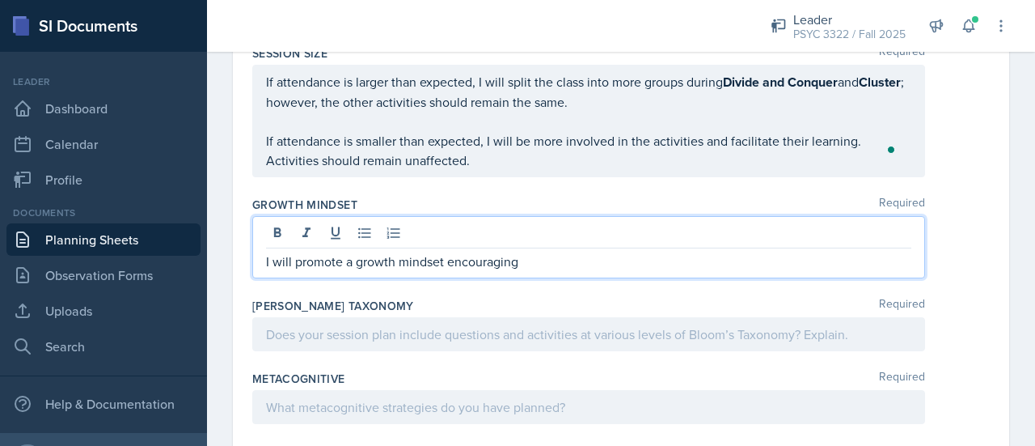
click at [0, 0] on span "mindset" at bounding box center [0, 0] width 0 height 0
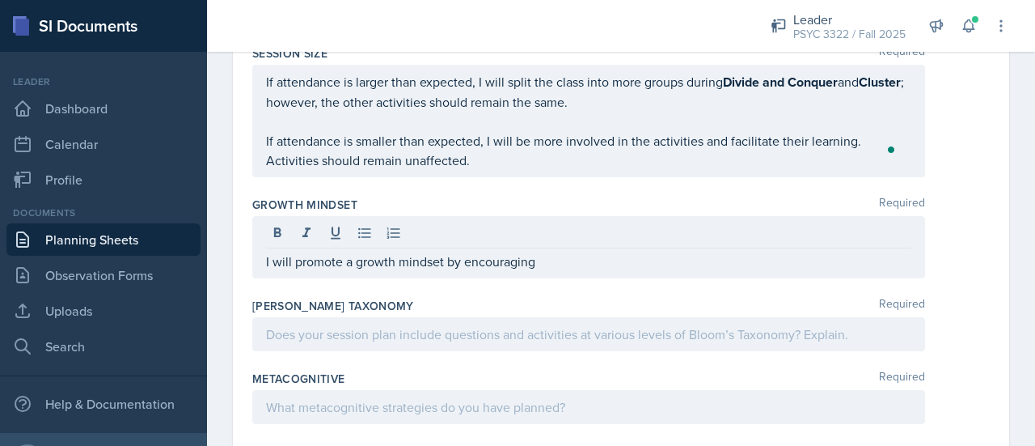
click at [538, 262] on div "I will promote a growth mindset by encouraging" at bounding box center [588, 247] width 673 height 62
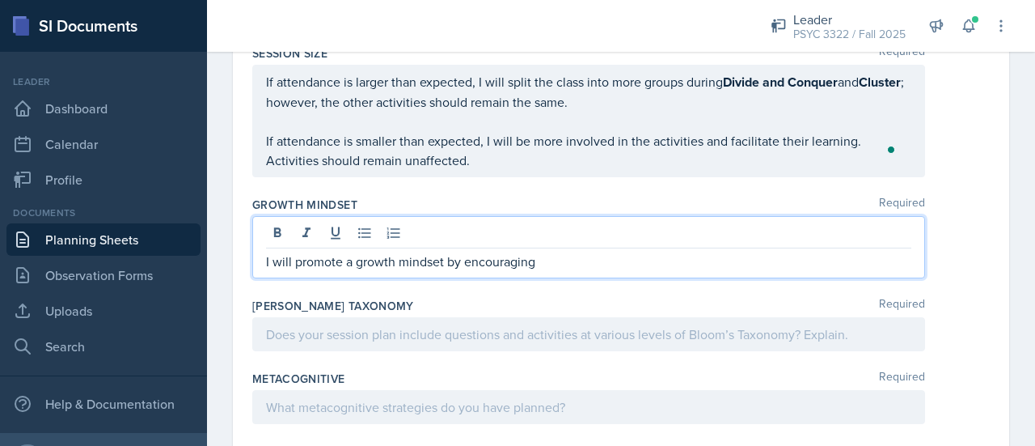
click at [563, 261] on div "I will promote a growth mindset by encouraging" at bounding box center [588, 247] width 673 height 62
click at [563, 258] on p "I will promote a growth mindset by encouraging" at bounding box center [588, 260] width 645 height 19
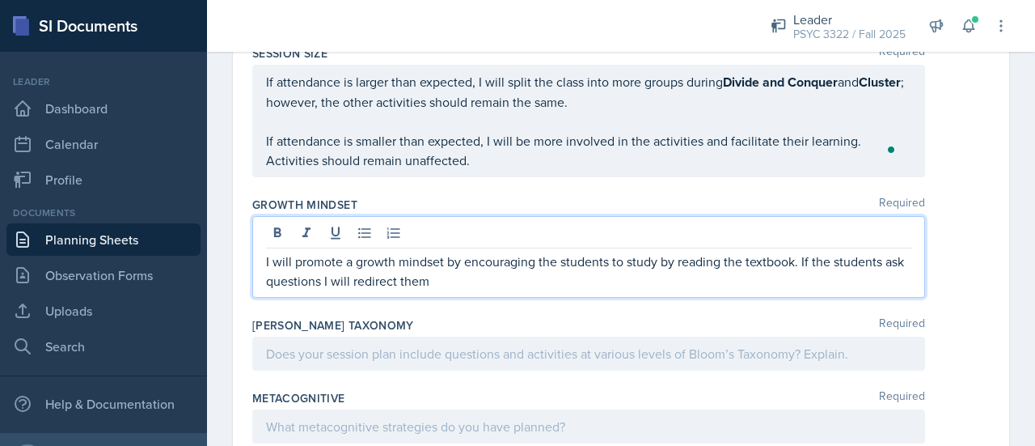
click at [805, 251] on p "I will promote a growth mindset by encouraging the students to study by reading…" at bounding box center [588, 270] width 645 height 39
click at [676, 271] on p "I will promote a growth mindset by encouraging the students to study by reading…" at bounding box center [588, 270] width 645 height 39
click at [0, 0] on span "Add a comma" at bounding box center [0, 0] width 0 height 0
click at [0, 0] on span "Add Punctuation" at bounding box center [0, 0] width 0 height 0
click at [745, 268] on p "I will promote a growth mindset by encouraging the students to study by reading…" at bounding box center [588, 270] width 645 height 39
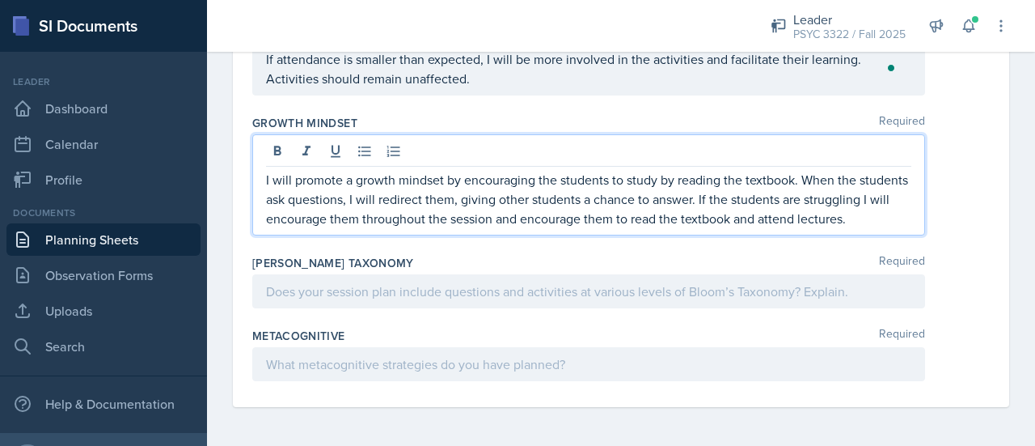
click at [605, 386] on div "Metacognitive Required" at bounding box center [620, 357] width 737 height 73
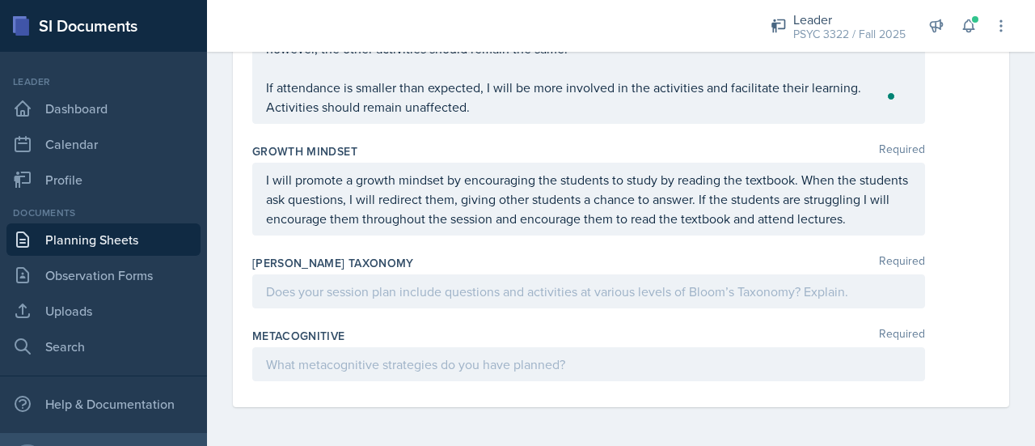
click at [650, 277] on div at bounding box center [588, 291] width 673 height 34
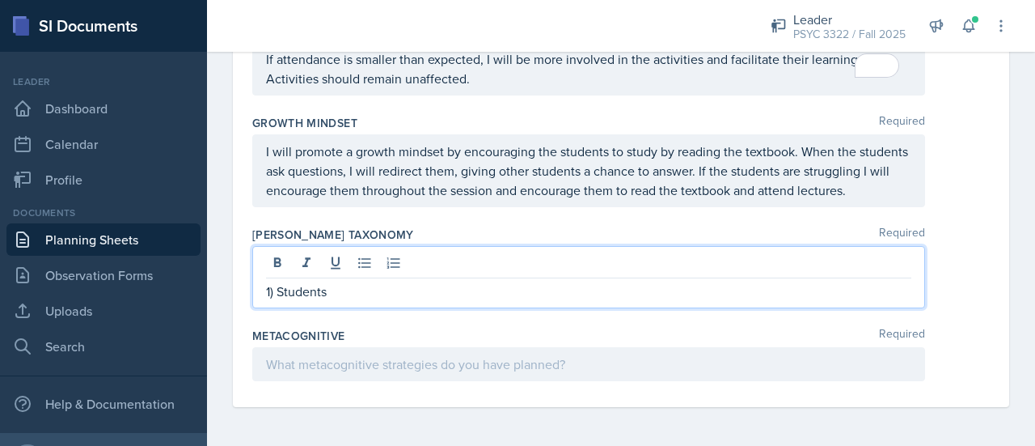
click at [0, 0] on span "struggling" at bounding box center [0, 0] width 0 height 0
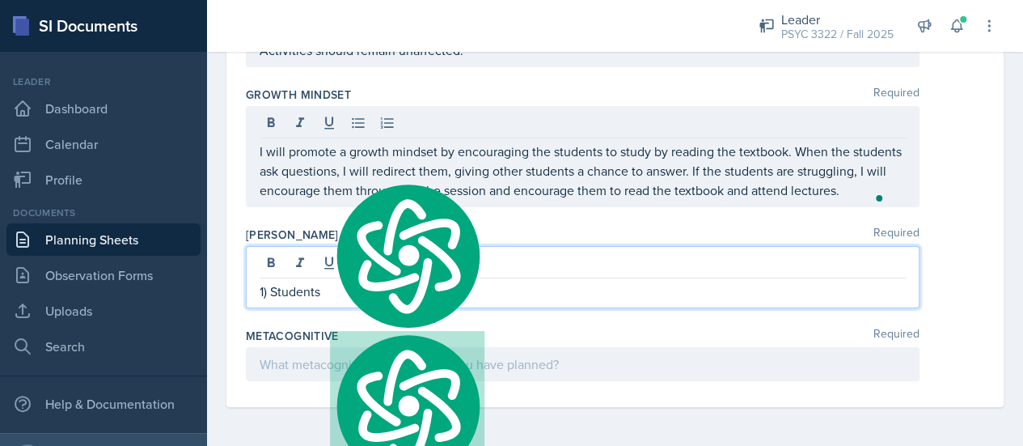
click at [365, 285] on p "1) Students" at bounding box center [583, 290] width 646 height 19
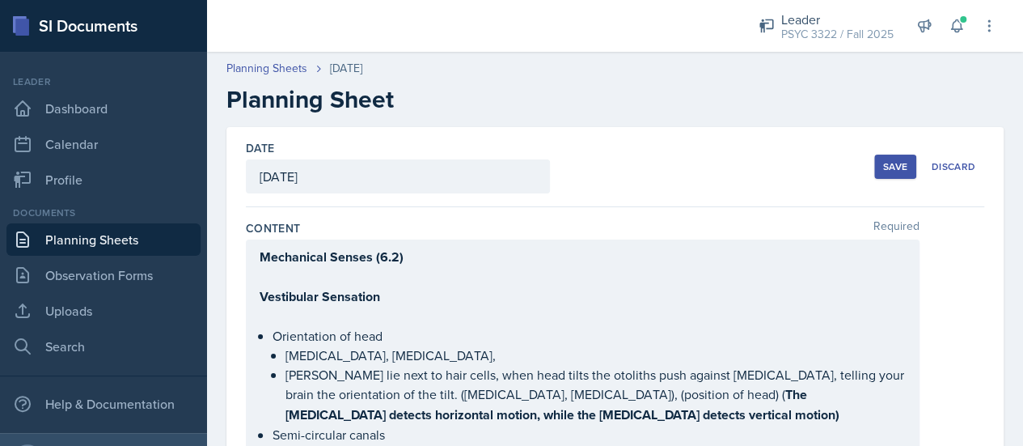
scroll to position [2501, 0]
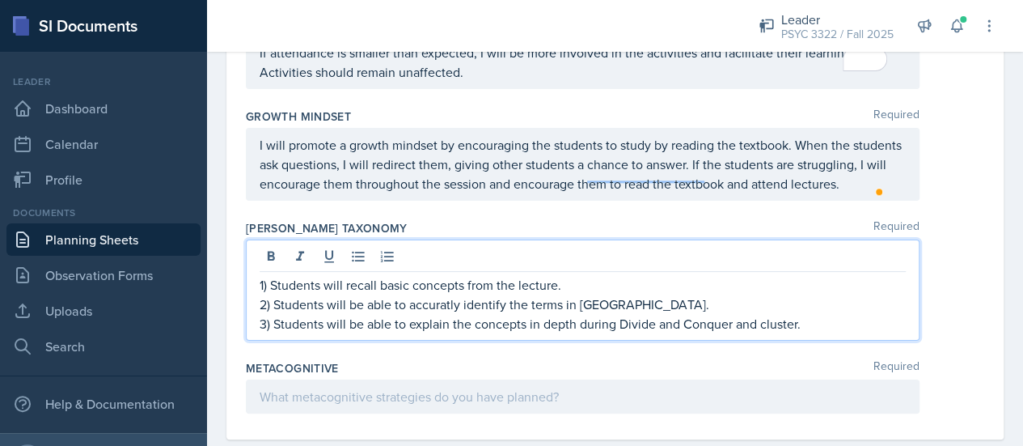
click at [0, 0] on span "Correct the spelling error" at bounding box center [0, 0] width 0 height 0
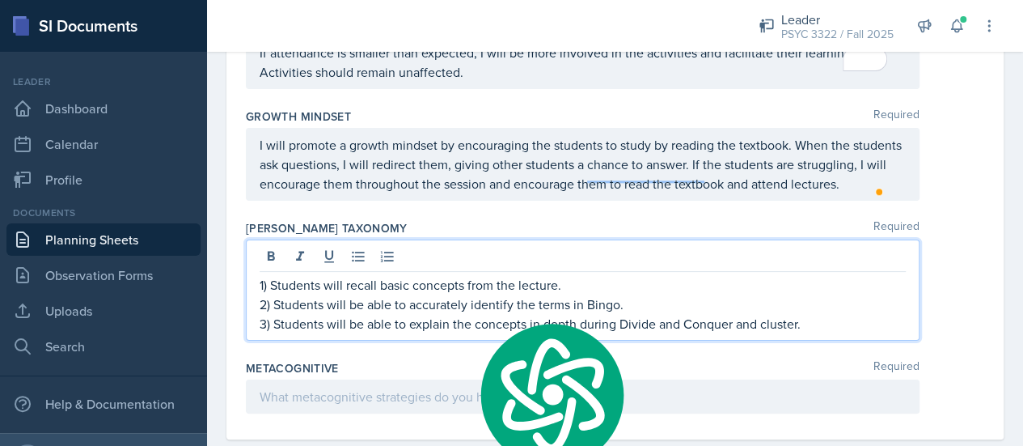
scroll to position [26, 0]
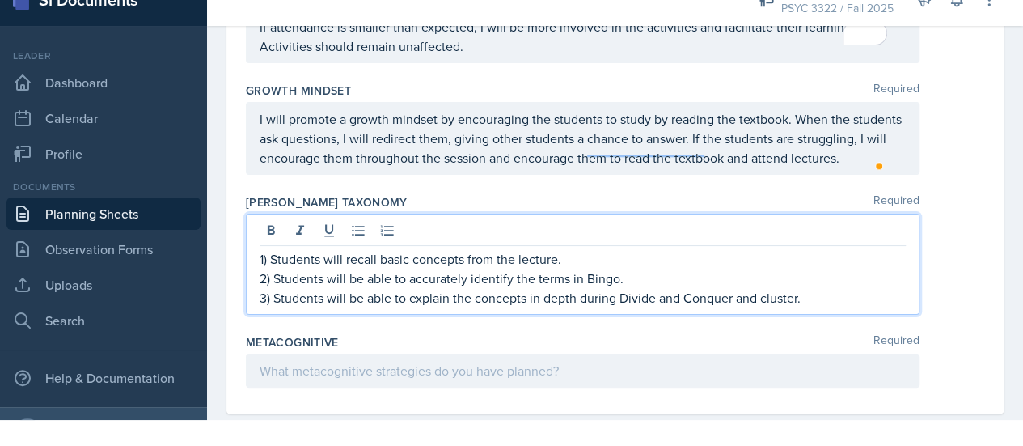
click at [471, 347] on div "Metacognitive Required" at bounding box center [615, 342] width 738 height 16
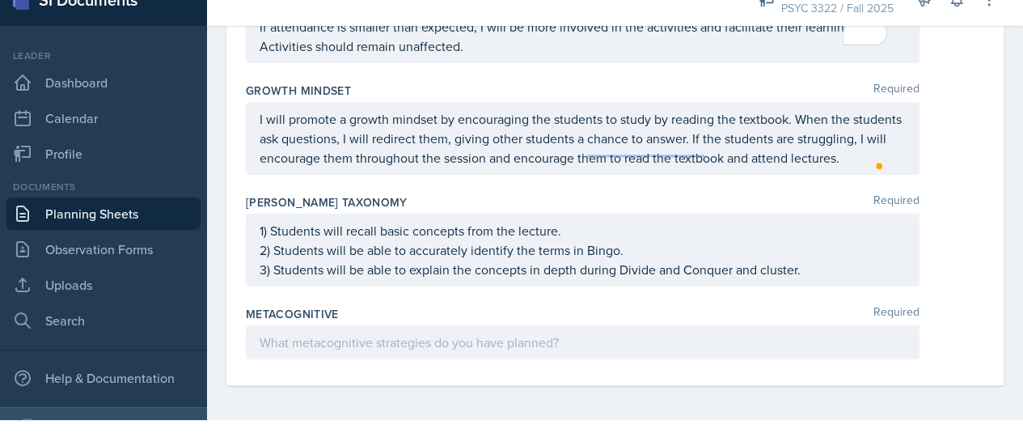
click at [453, 372] on div "Metacognitive Required" at bounding box center [615, 335] width 738 height 73
click at [463, 359] on div at bounding box center [583, 342] width 674 height 34
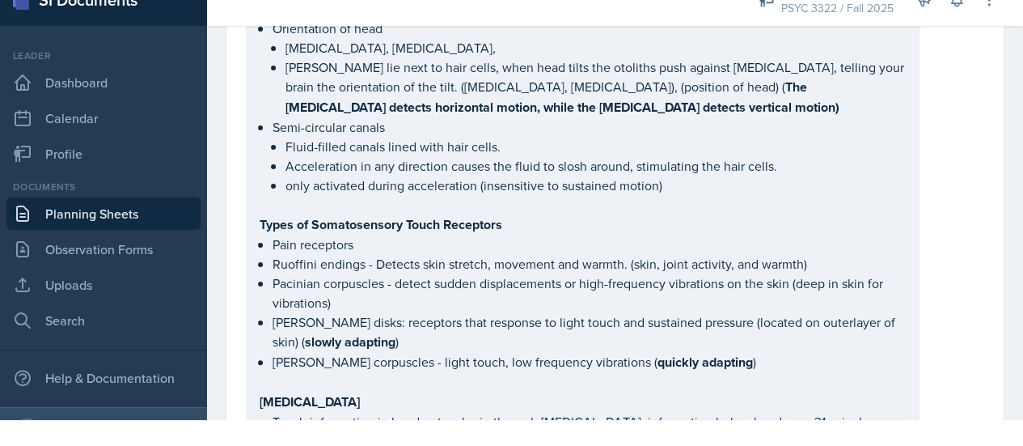
scroll to position [0, 0]
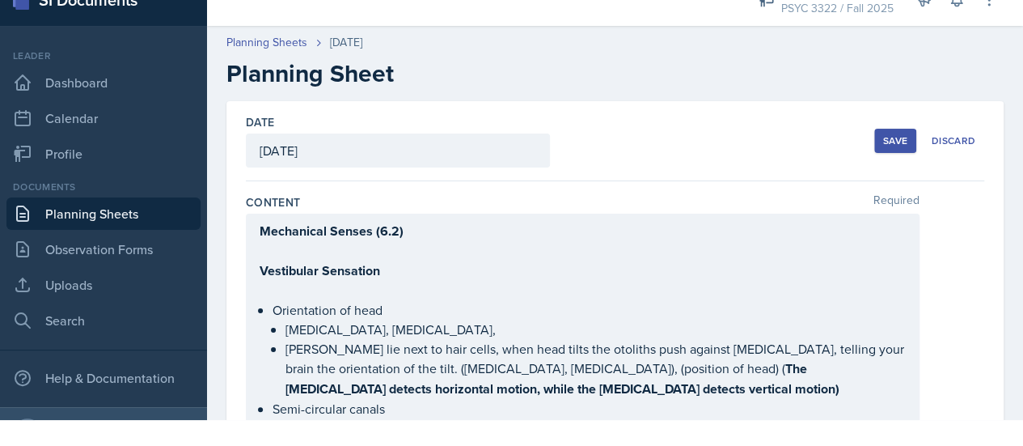
click at [855, 132] on div "Date [DATE] [DATE] 28 29 30 1 2 3 4 5 6 7 8 9 10 11 12 13 14 15 16 17 18 19 20 …" at bounding box center [615, 141] width 738 height 80
click at [874, 133] on button "Save" at bounding box center [895, 141] width 42 height 24
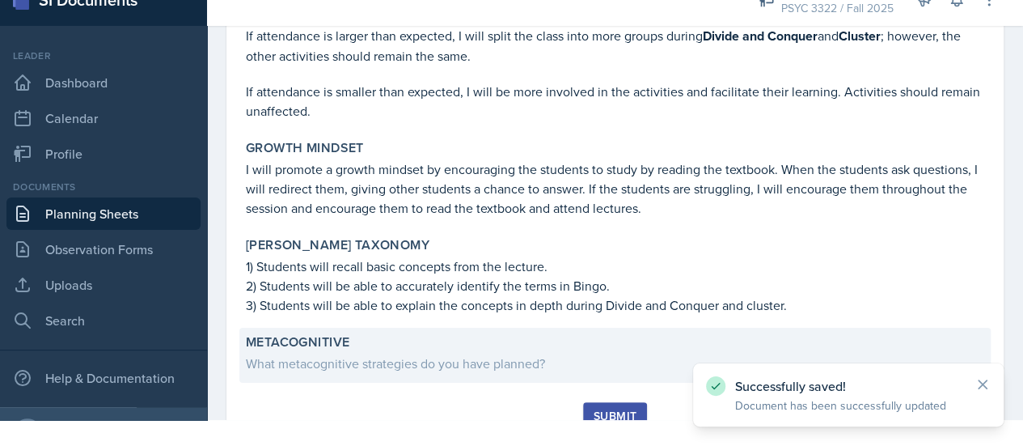
click at [393, 353] on div "What metacognitive strategies do you have planned?" at bounding box center [615, 362] width 738 height 19
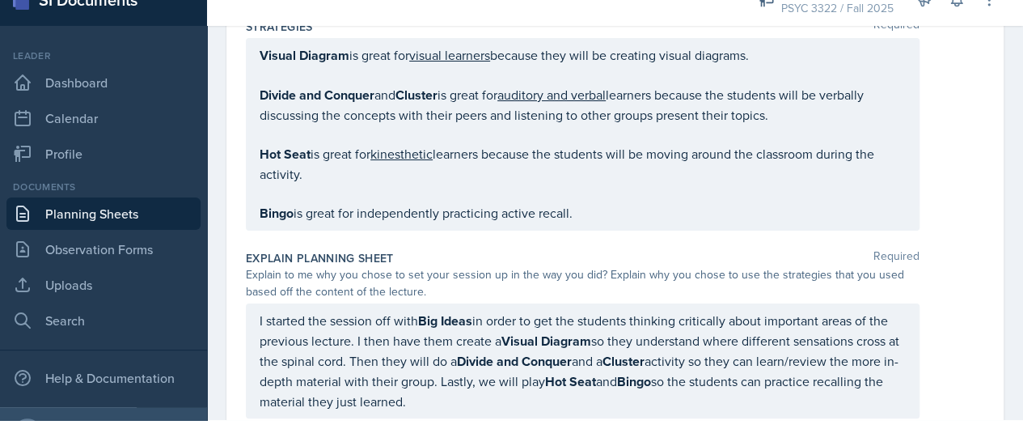
scroll to position [3850, 0]
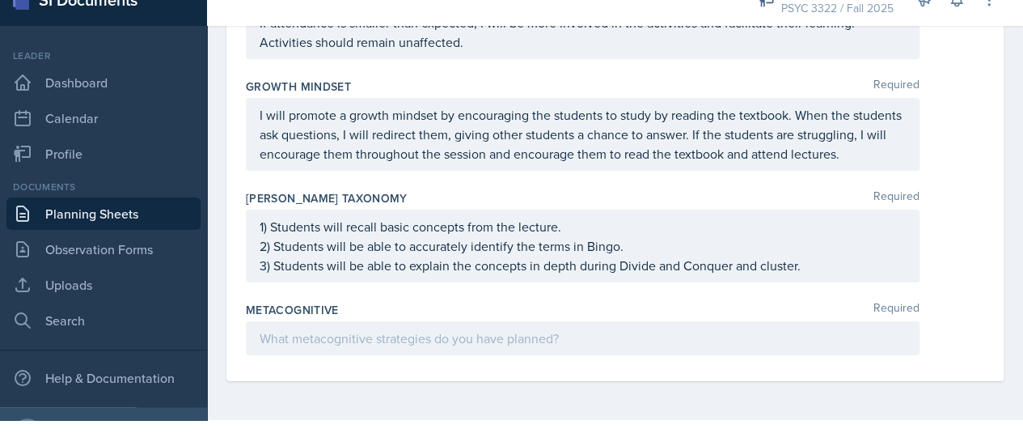
click at [362, 327] on div at bounding box center [583, 338] width 674 height 34
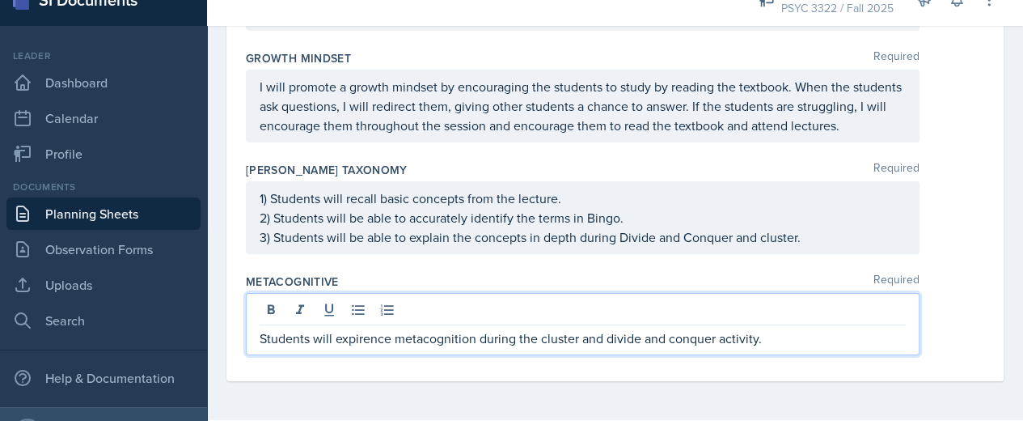
click at [0, 0] on span "Correct the spelling error" at bounding box center [0, 0] width 0 height 0
click at [812, 330] on p "Students will experience metacognition during the cluster and divide and conque…" at bounding box center [583, 337] width 646 height 19
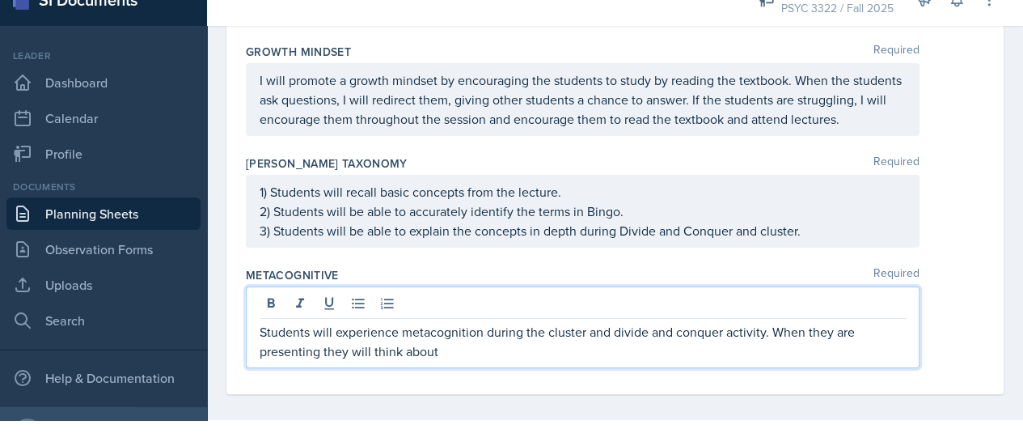
click at [327, 360] on p "Students will experience metacognition during the cluster and divide and conque…" at bounding box center [583, 341] width 646 height 39
click at [545, 361] on p "Students will experience metacognition during the cluster and divide and conque…" at bounding box center [583, 341] width 646 height 39
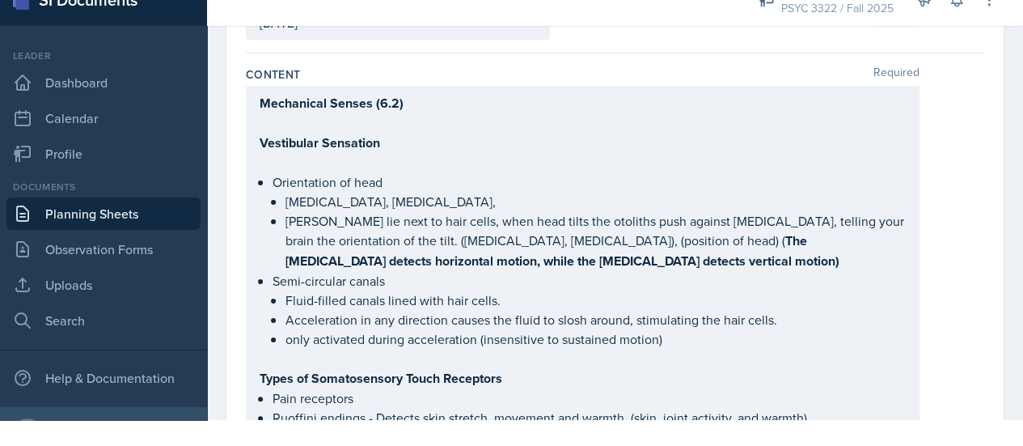
scroll to position [0, 0]
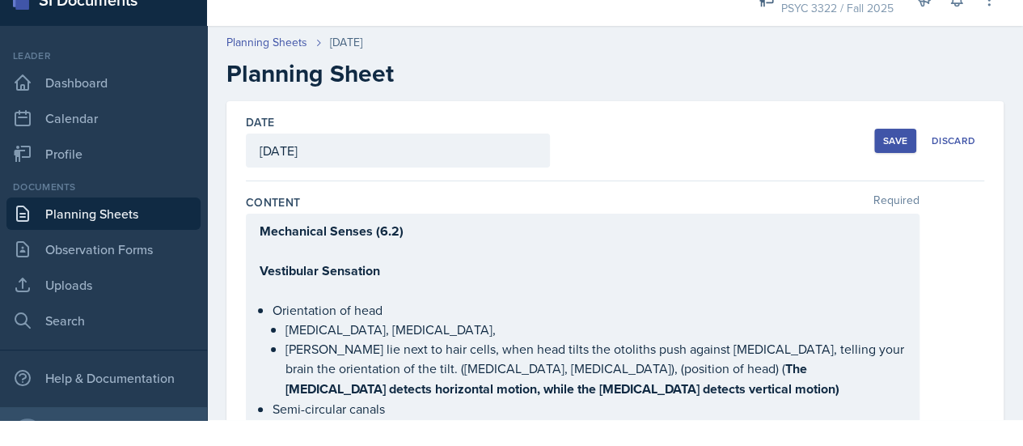
click at [852, 152] on div "Date [DATE] [DATE] 28 29 30 1 2 3 4 5 6 7 8 9 10 11 12 13 14 15 16 17 18 19 20 …" at bounding box center [615, 141] width 738 height 80
click at [874, 150] on button "Save" at bounding box center [895, 141] width 42 height 24
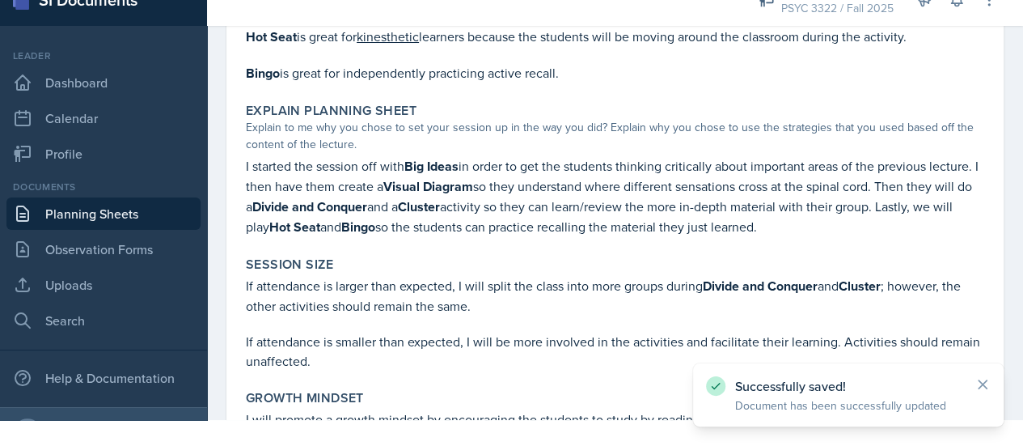
scroll to position [3413, 0]
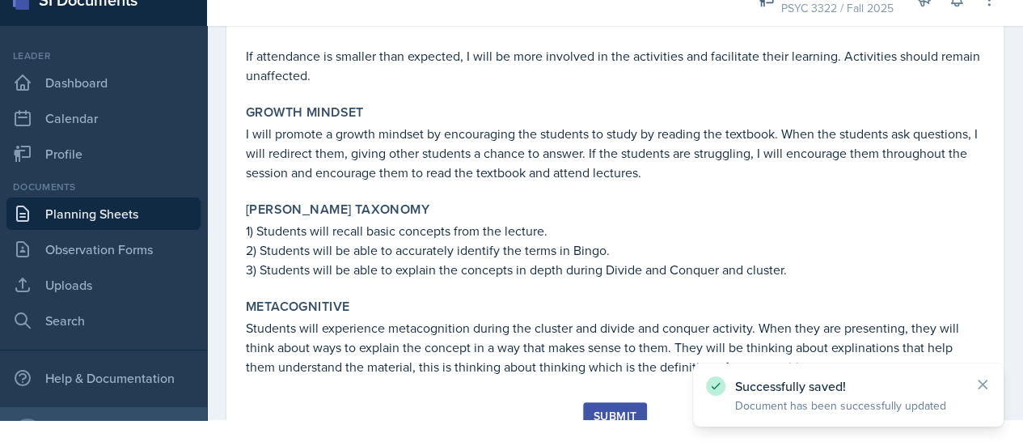
click at [629, 409] on div "Submit" at bounding box center [615, 415] width 43 height 13
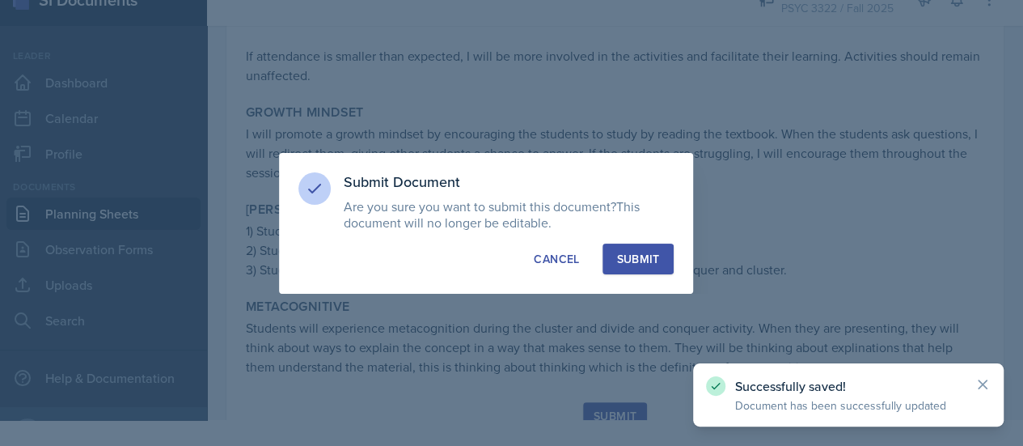
click at [648, 268] on button "Submit" at bounding box center [637, 258] width 70 height 31
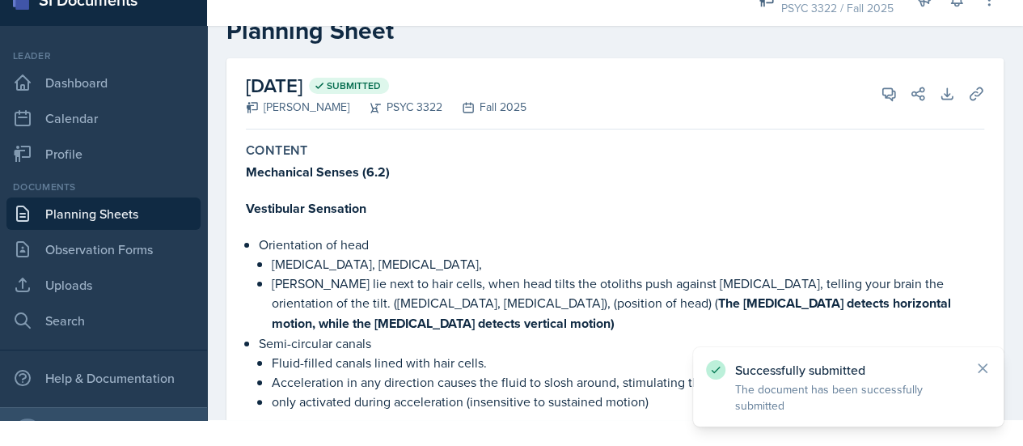
scroll to position [0, 0]
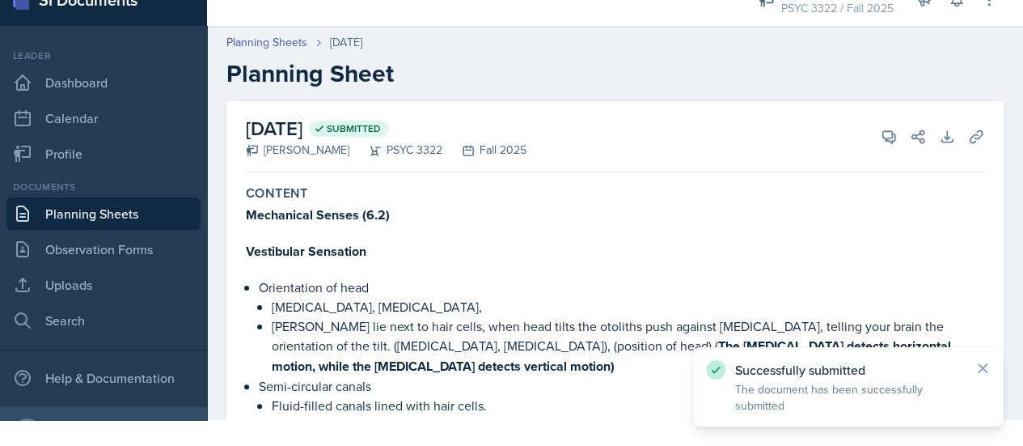
click at [138, 197] on link "Planning Sheets" at bounding box center [103, 213] width 194 height 32
